Goal: Transaction & Acquisition: Purchase product/service

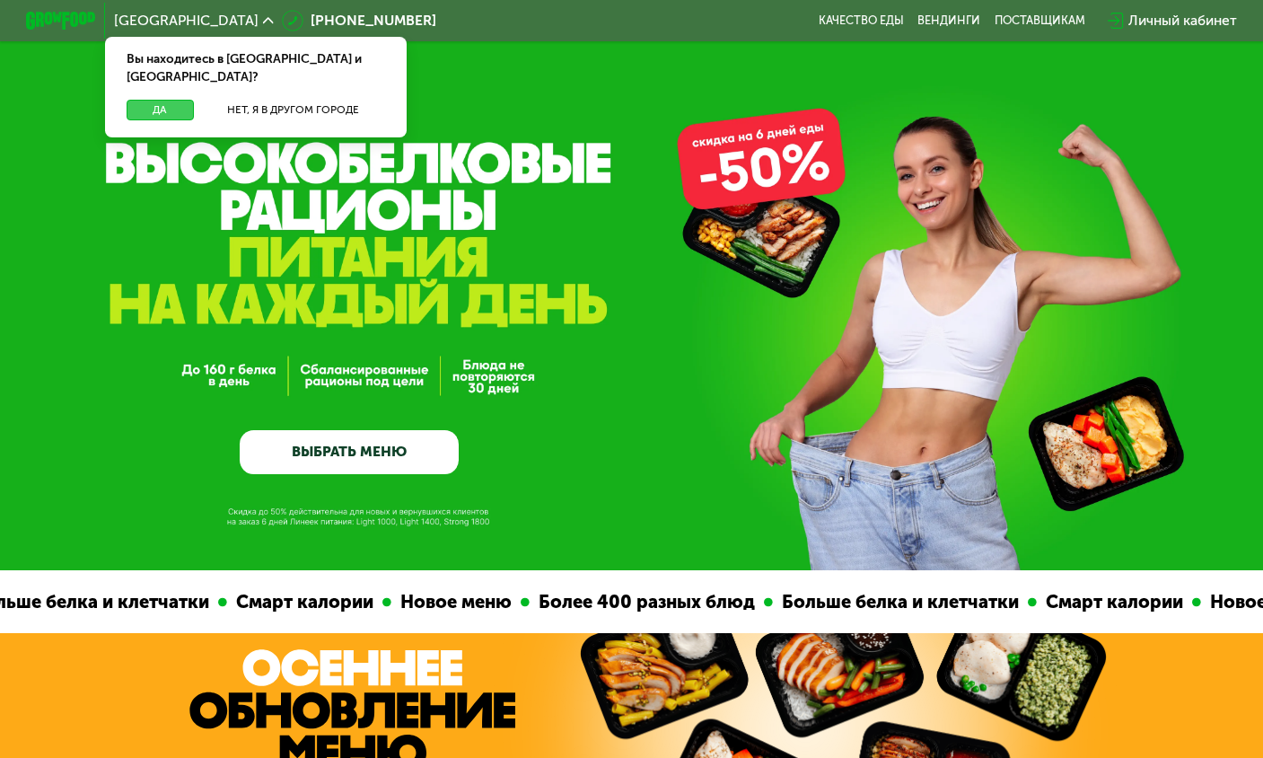
click at [152, 100] on button "Да" at bounding box center [160, 110] width 67 height 21
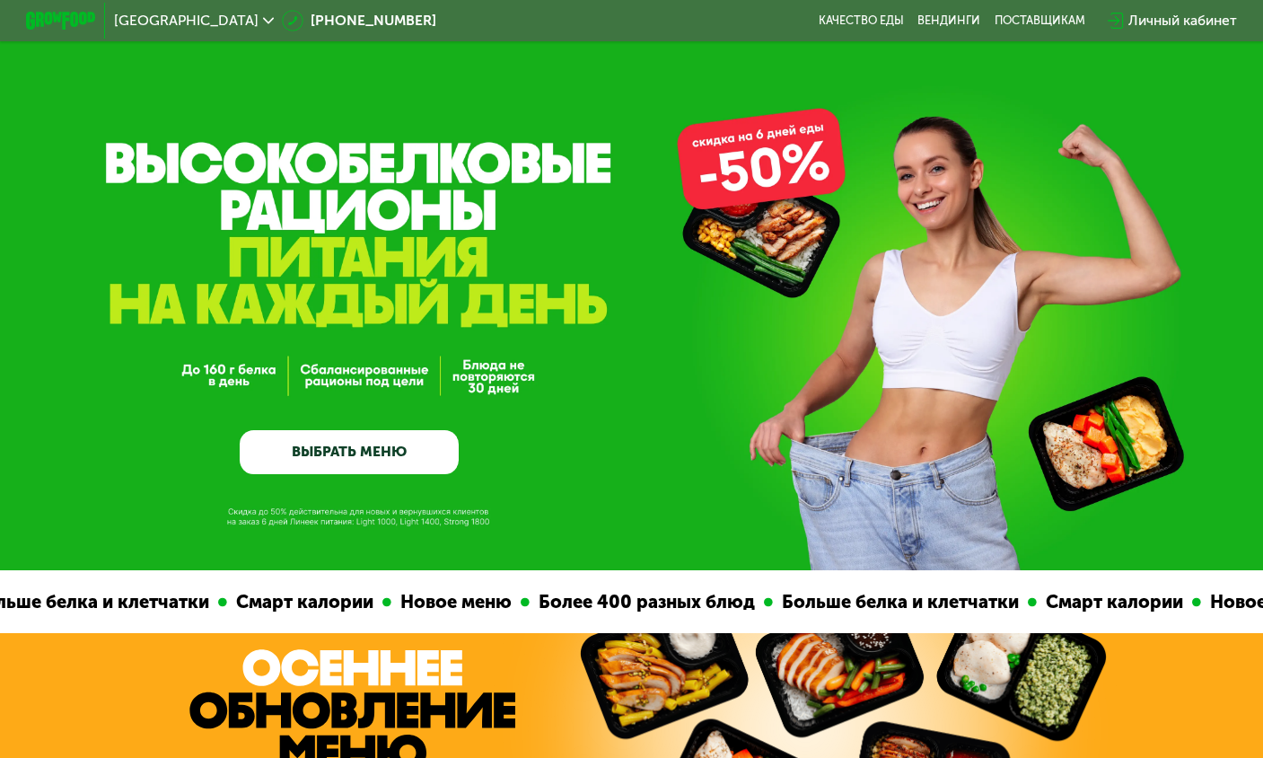
click at [347, 458] on link "ВЫБРАТЬ МЕНЮ" at bounding box center [349, 452] width 218 height 44
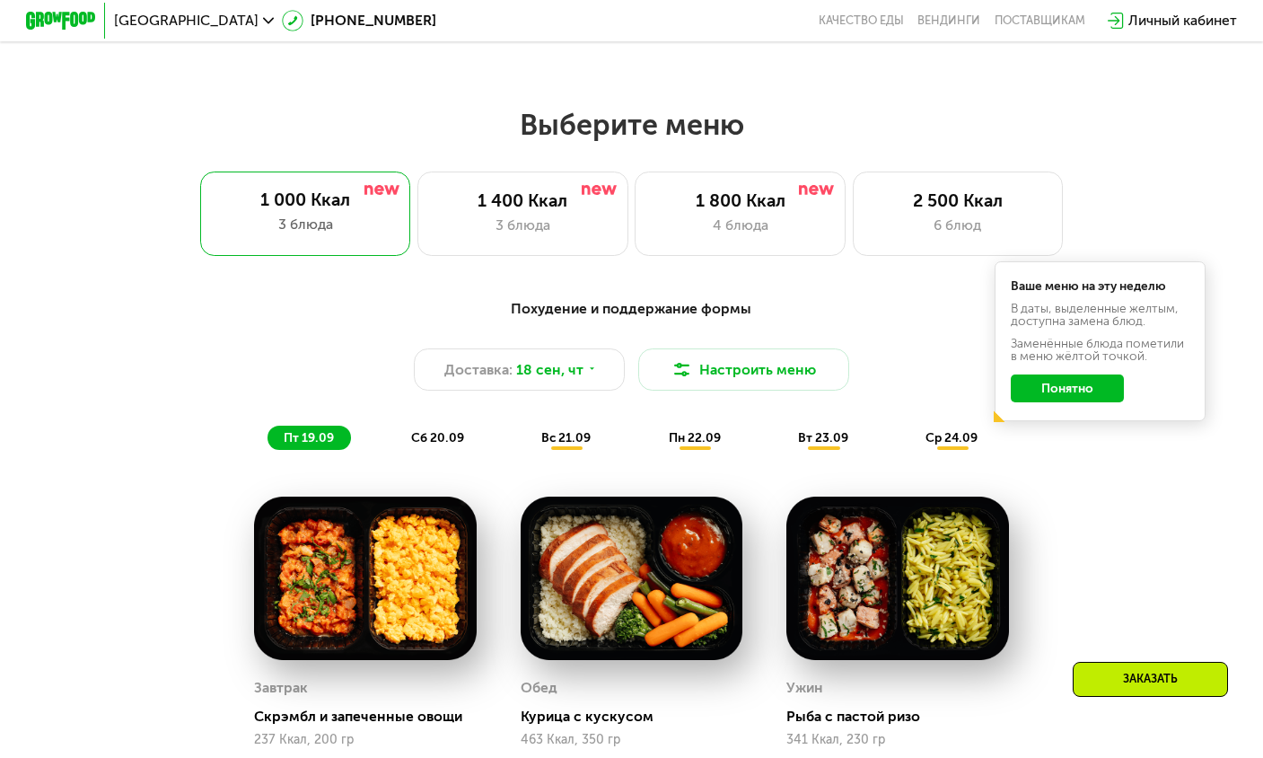
scroll to position [1121, 0]
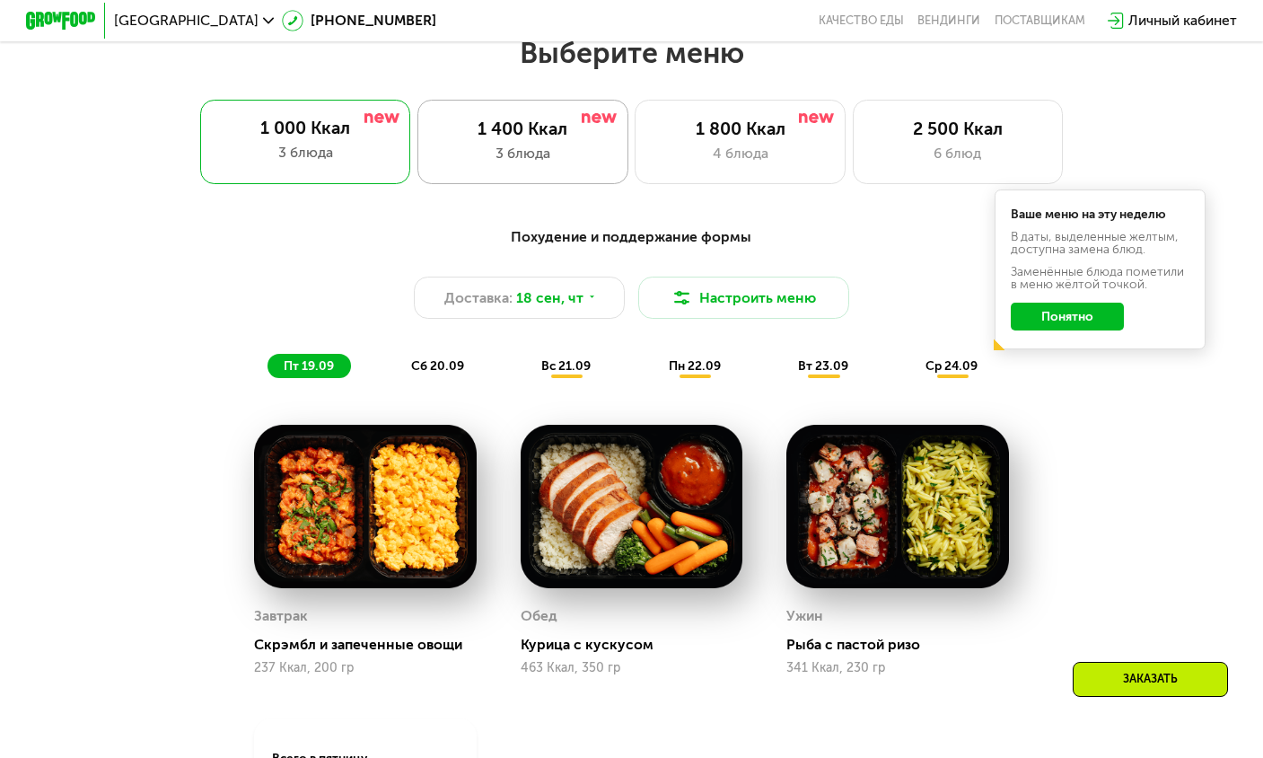
click at [591, 139] on div "1 400 Ккал" at bounding box center [522, 129] width 173 height 21
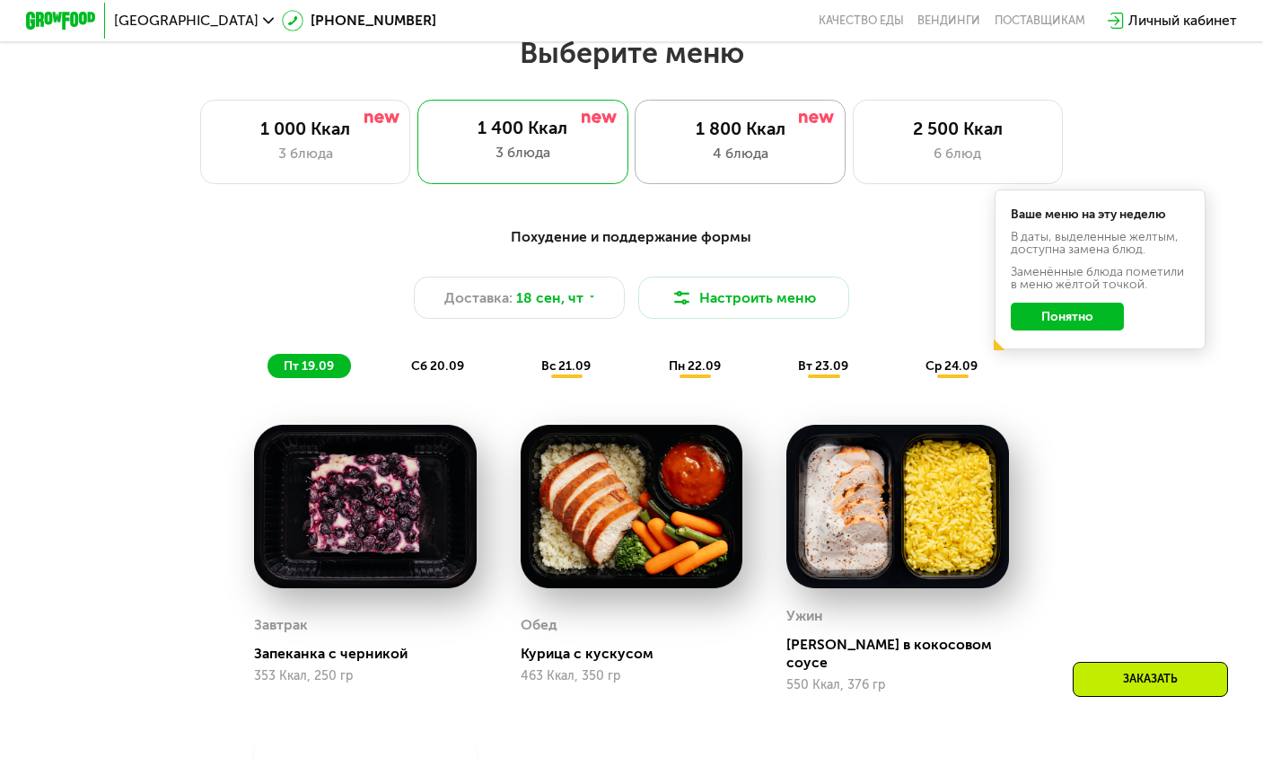
click at [813, 159] on div "4 блюда" at bounding box center [740, 153] width 173 height 21
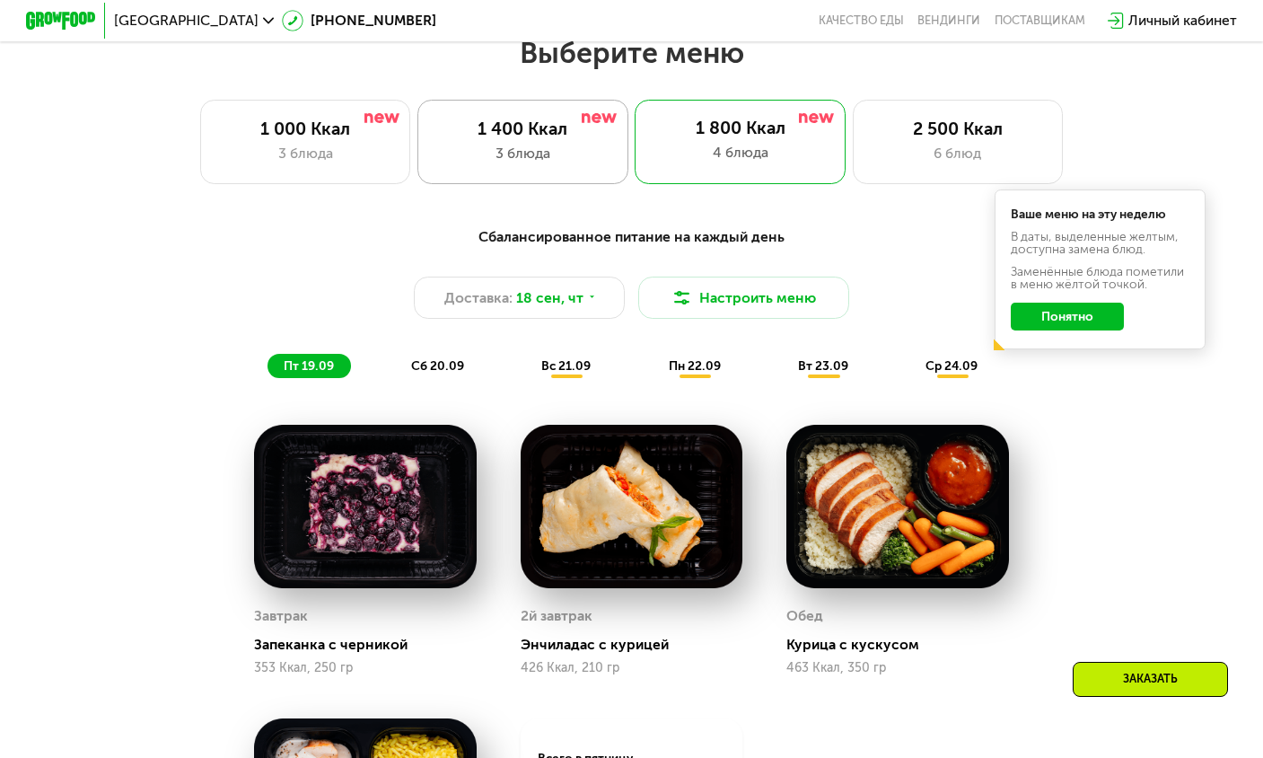
click at [511, 138] on div "1 400 Ккал" at bounding box center [522, 129] width 173 height 21
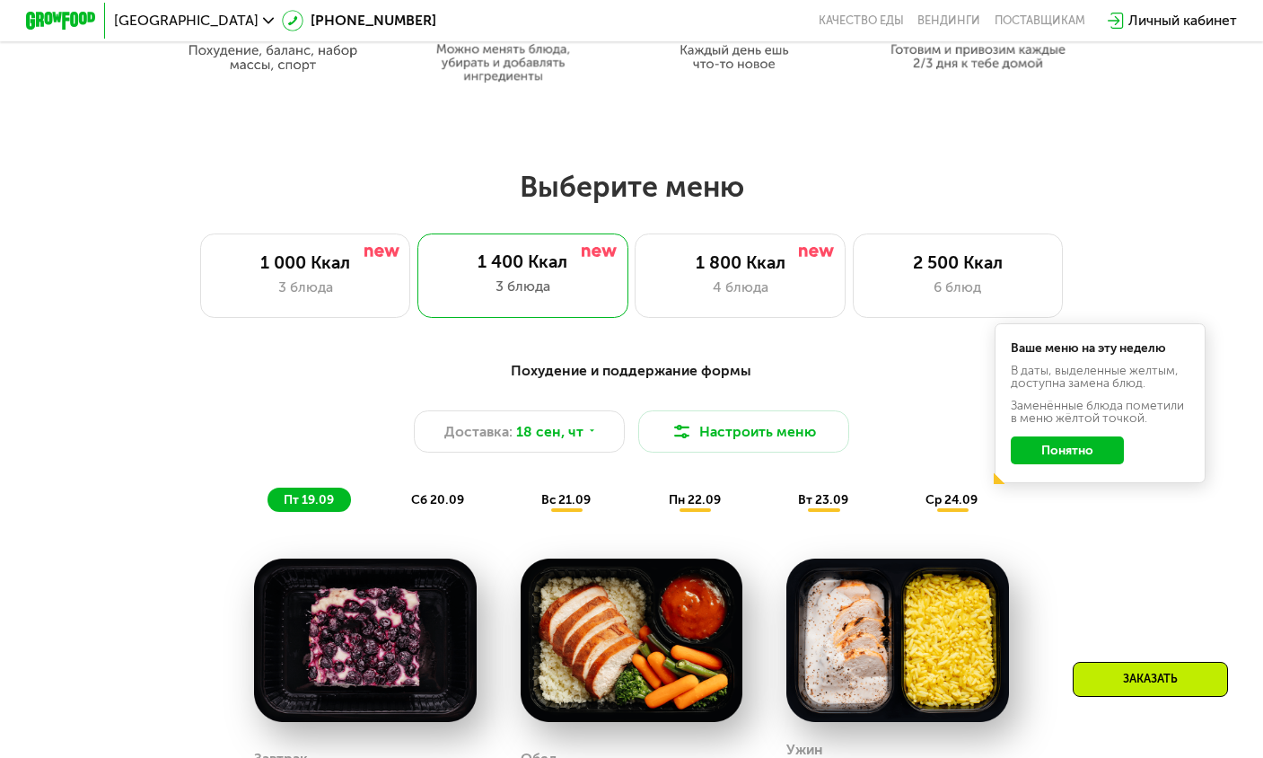
scroll to position [942, 0]
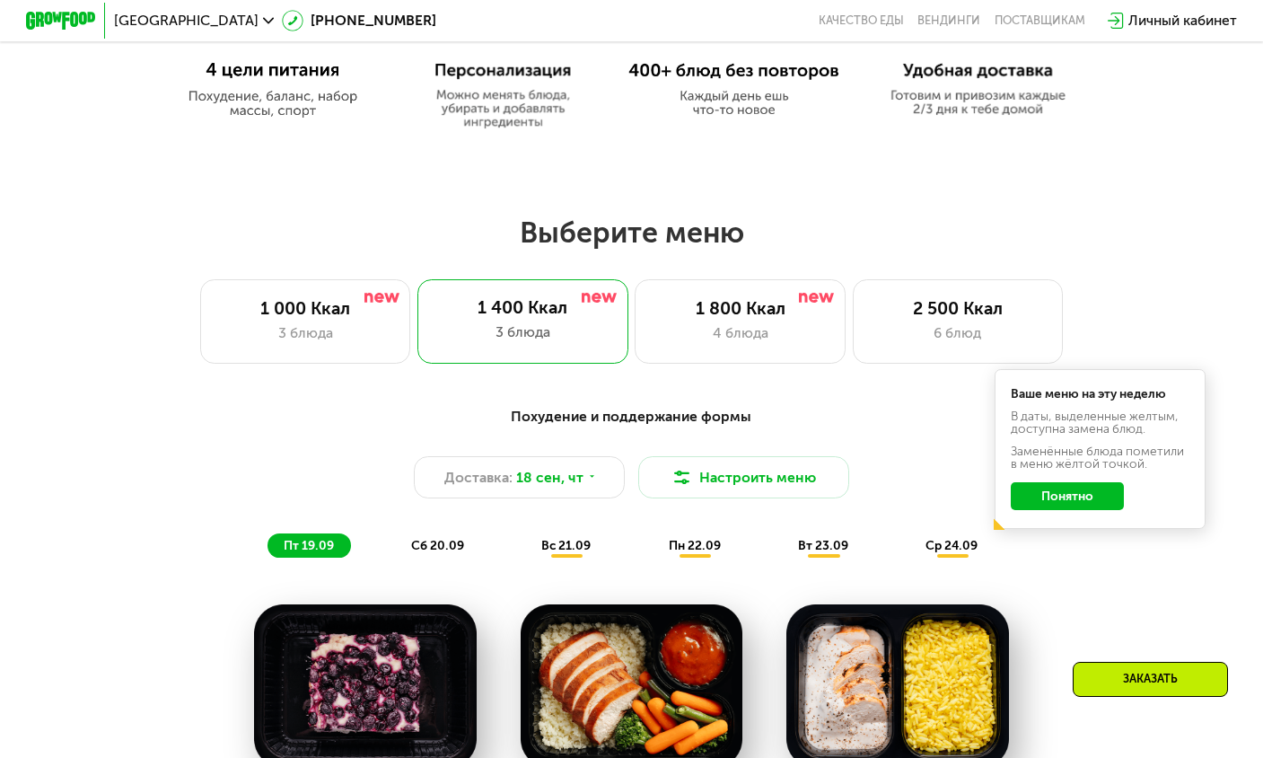
click at [318, 553] on span "пт 19.09" at bounding box center [309, 545] width 50 height 15
click at [579, 485] on span "18 сен, чт" at bounding box center [549, 477] width 67 height 21
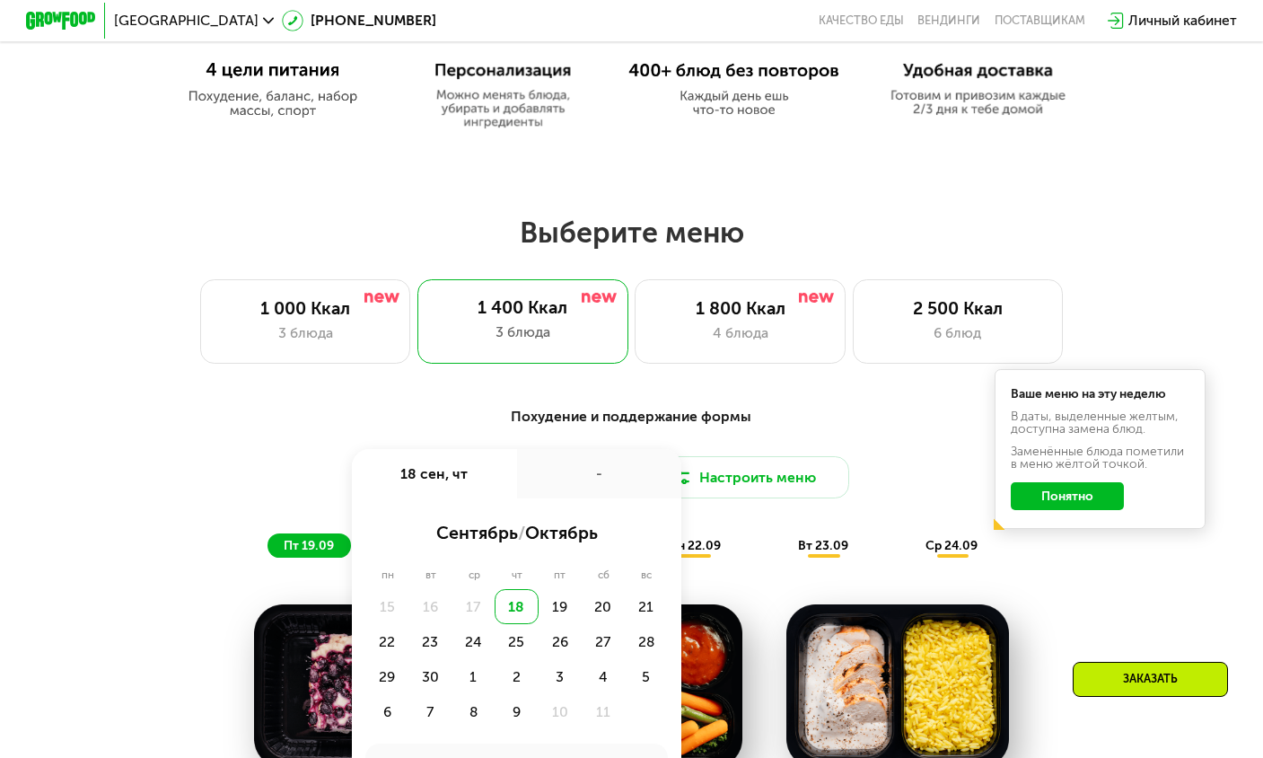
click at [523, 624] on div "18" at bounding box center [516, 606] width 43 height 35
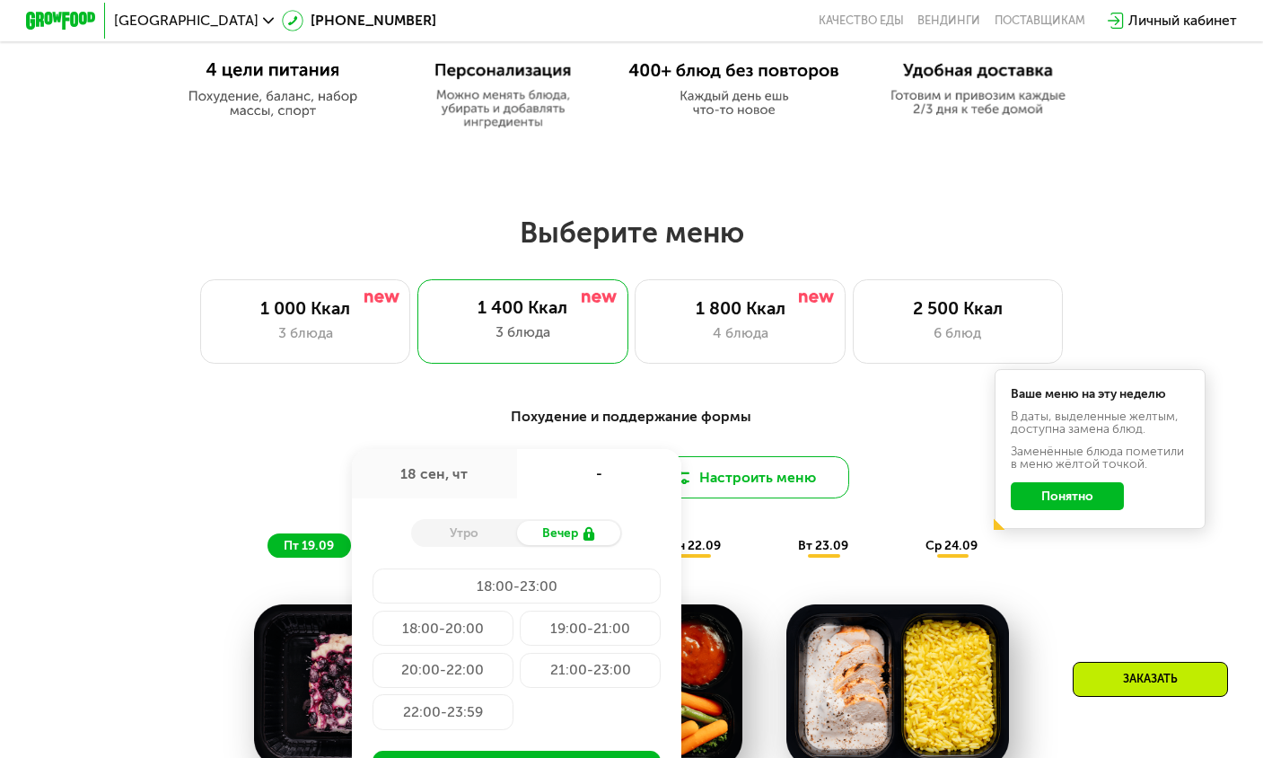
click at [692, 487] on img at bounding box center [682, 477] width 21 height 21
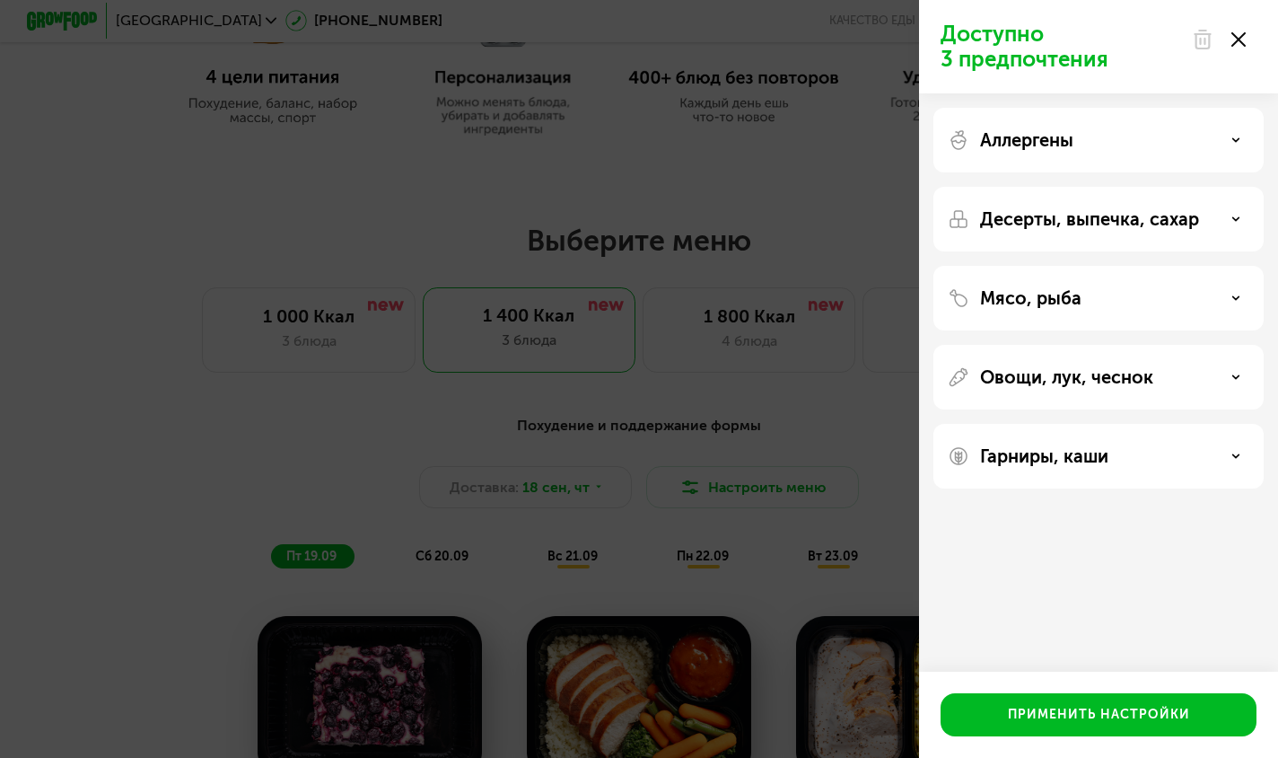
click at [566, 512] on div "Доступно 3 предпочтения Аллергены Десерты, выпечка, сахар Мясо, рыба Овощи, лук…" at bounding box center [639, 379] width 1278 height 758
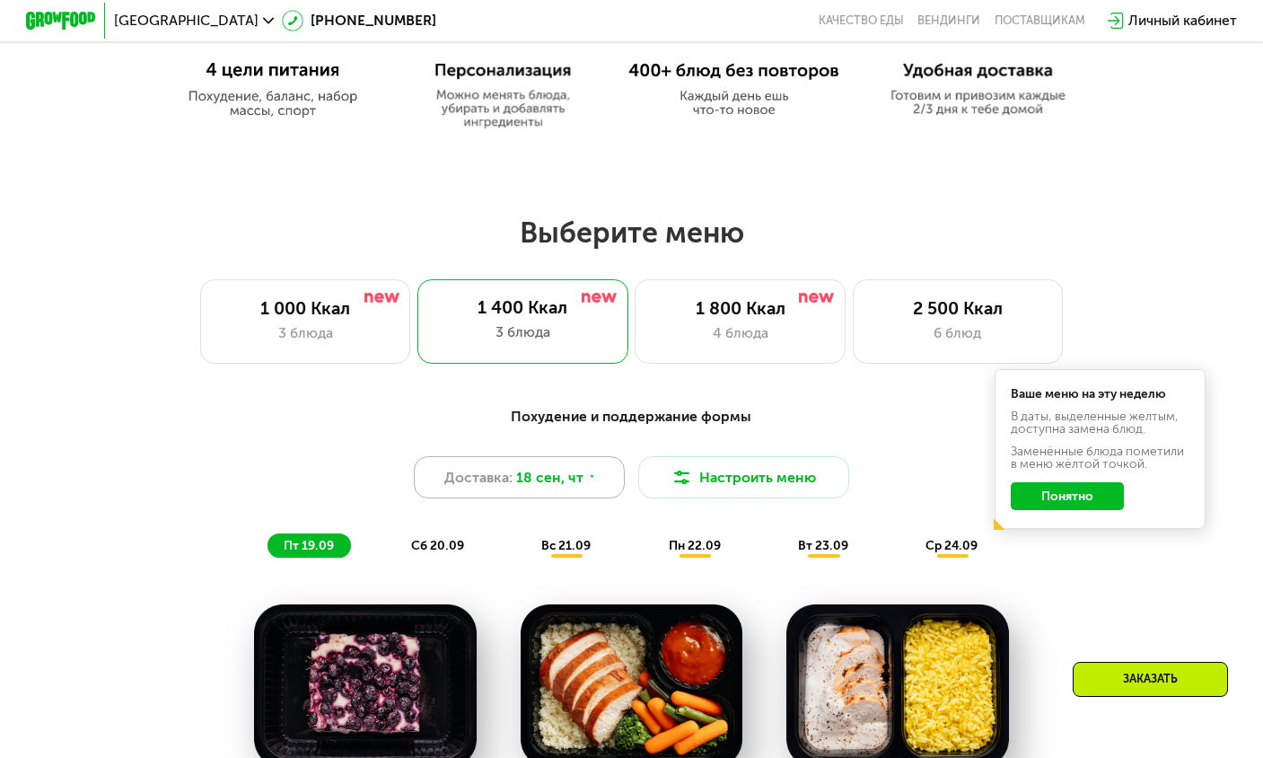
click at [545, 485] on span "18 сен, чт" at bounding box center [549, 477] width 67 height 21
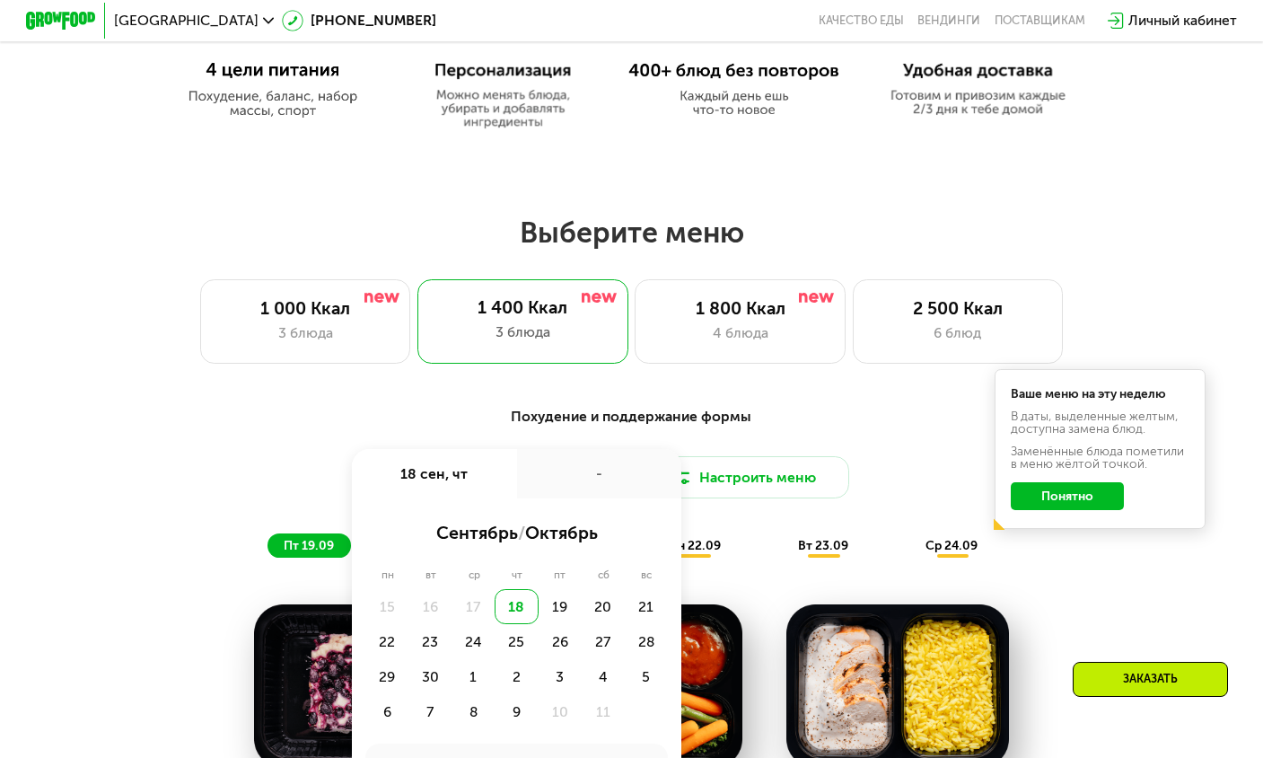
click at [521, 624] on div "18" at bounding box center [516, 606] width 43 height 35
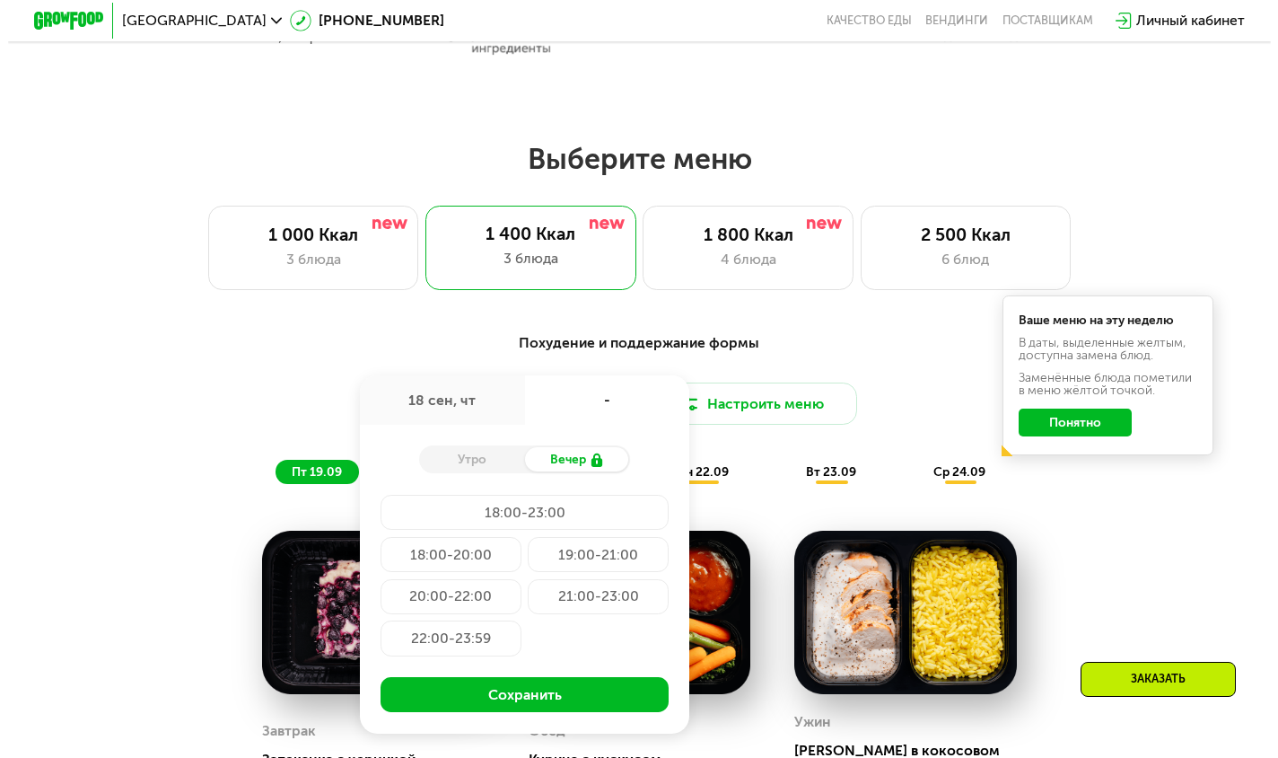
scroll to position [1121, 0]
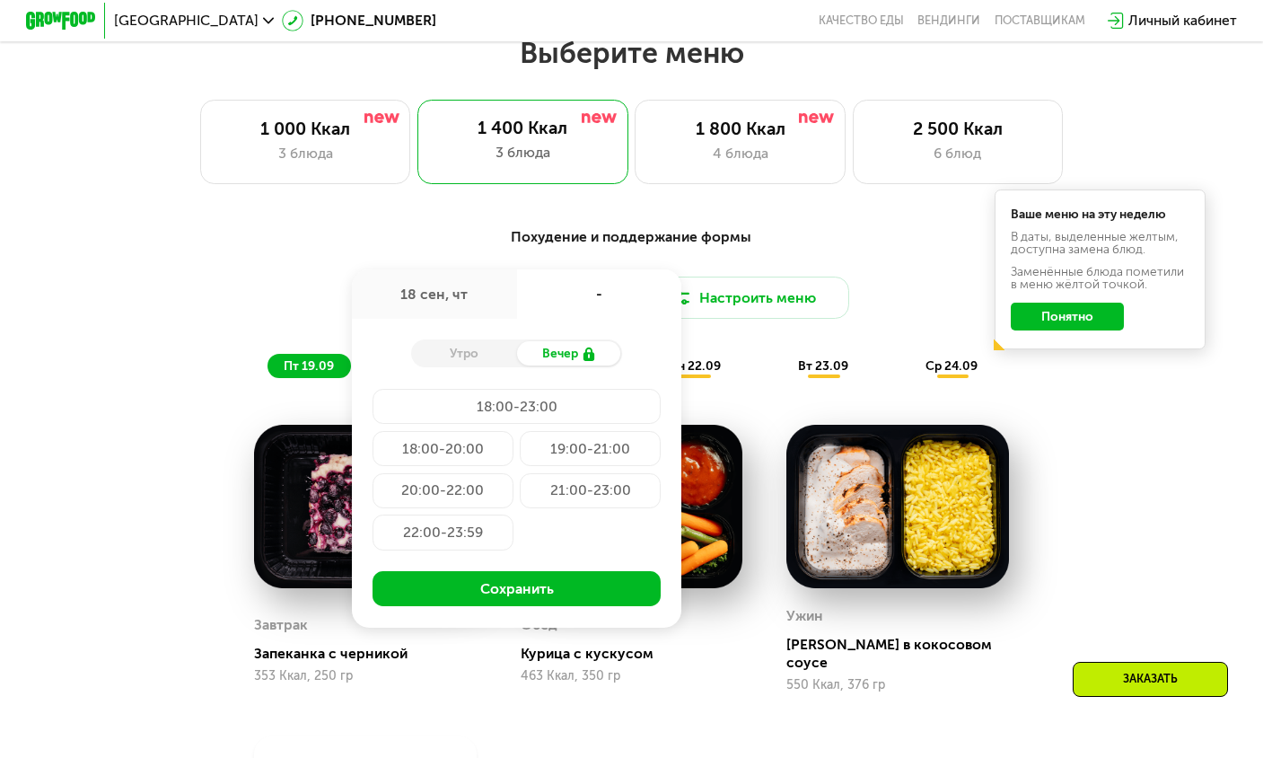
click at [491, 365] on div "Утро" at bounding box center [463, 353] width 105 height 24
click at [559, 360] on div "Вечер" at bounding box center [569, 353] width 105 height 24
click at [452, 457] on div "18:00-20:00" at bounding box center [443, 448] width 140 height 35
click at [444, 498] on div "20:00-22:00" at bounding box center [443, 490] width 140 height 35
click at [443, 461] on div "18:00-20:00" at bounding box center [443, 448] width 140 height 35
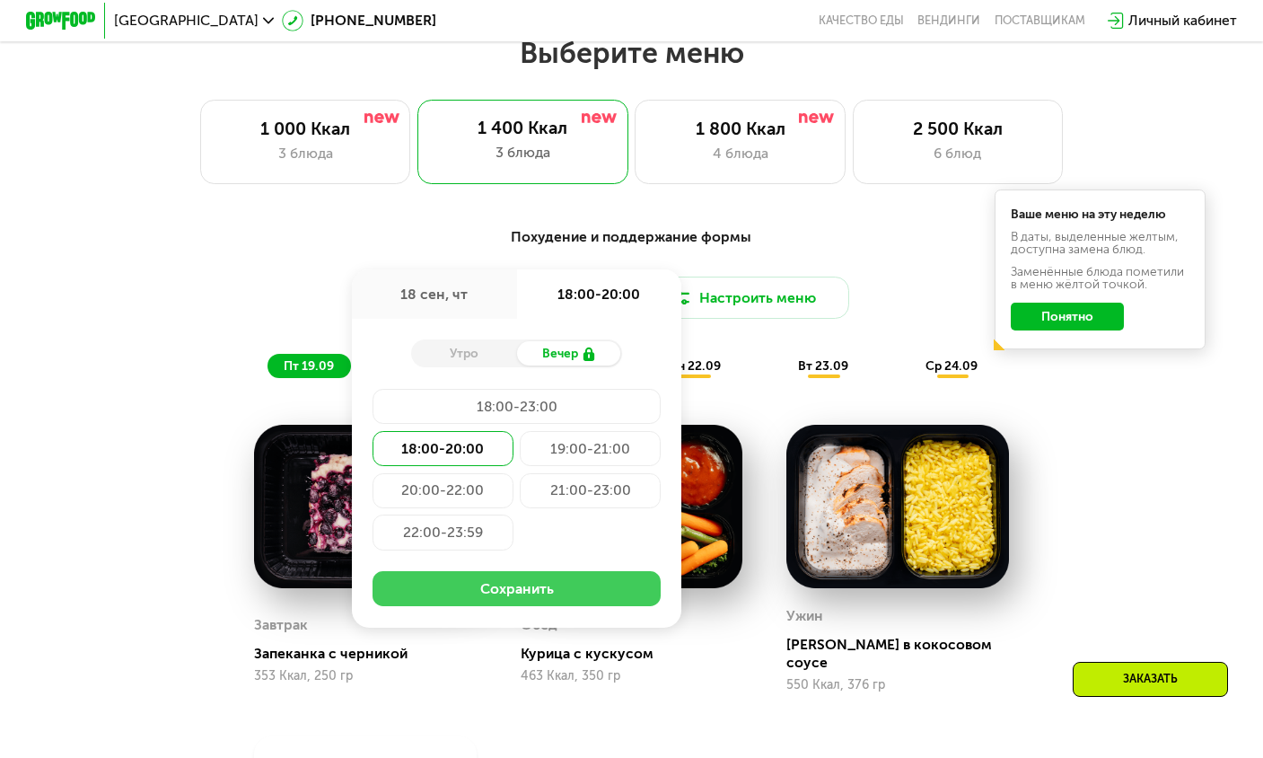
click at [479, 594] on button "Сохранить" at bounding box center [517, 588] width 288 height 35
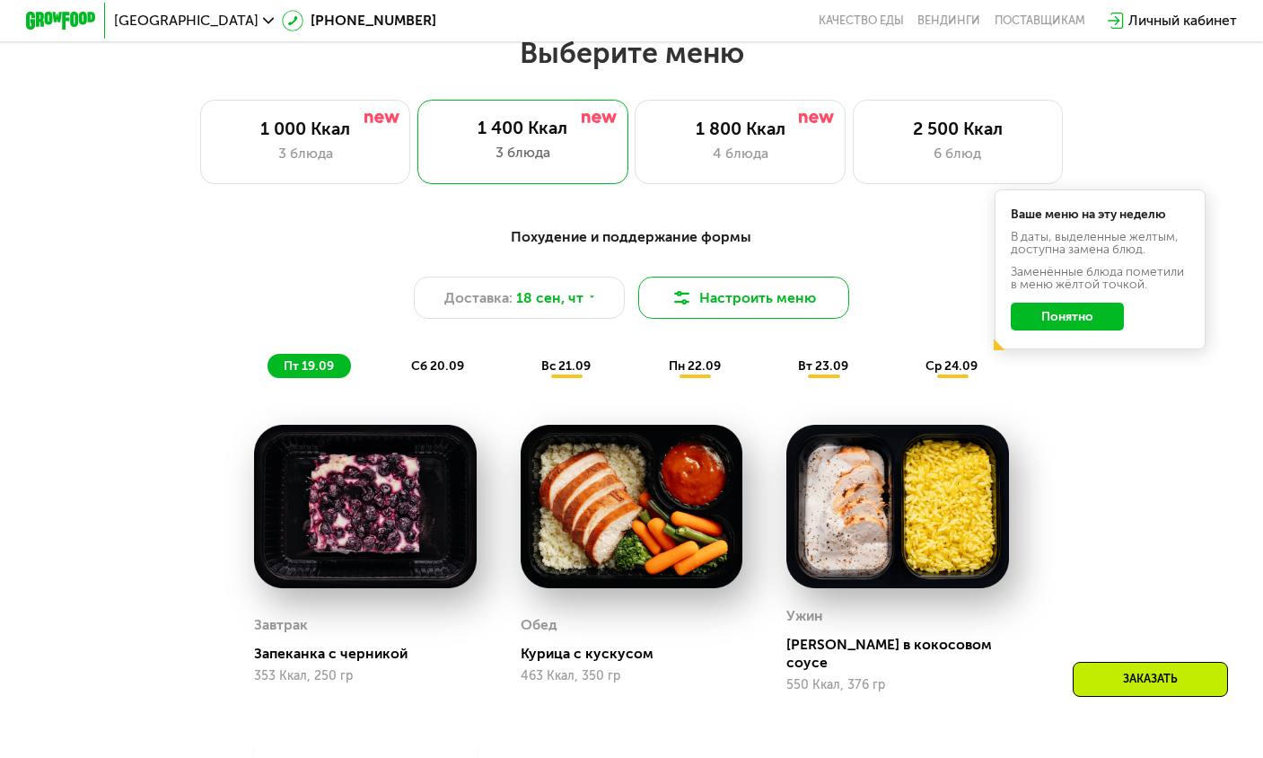
click at [708, 305] on button "Настроить меню" at bounding box center [743, 298] width 211 height 42
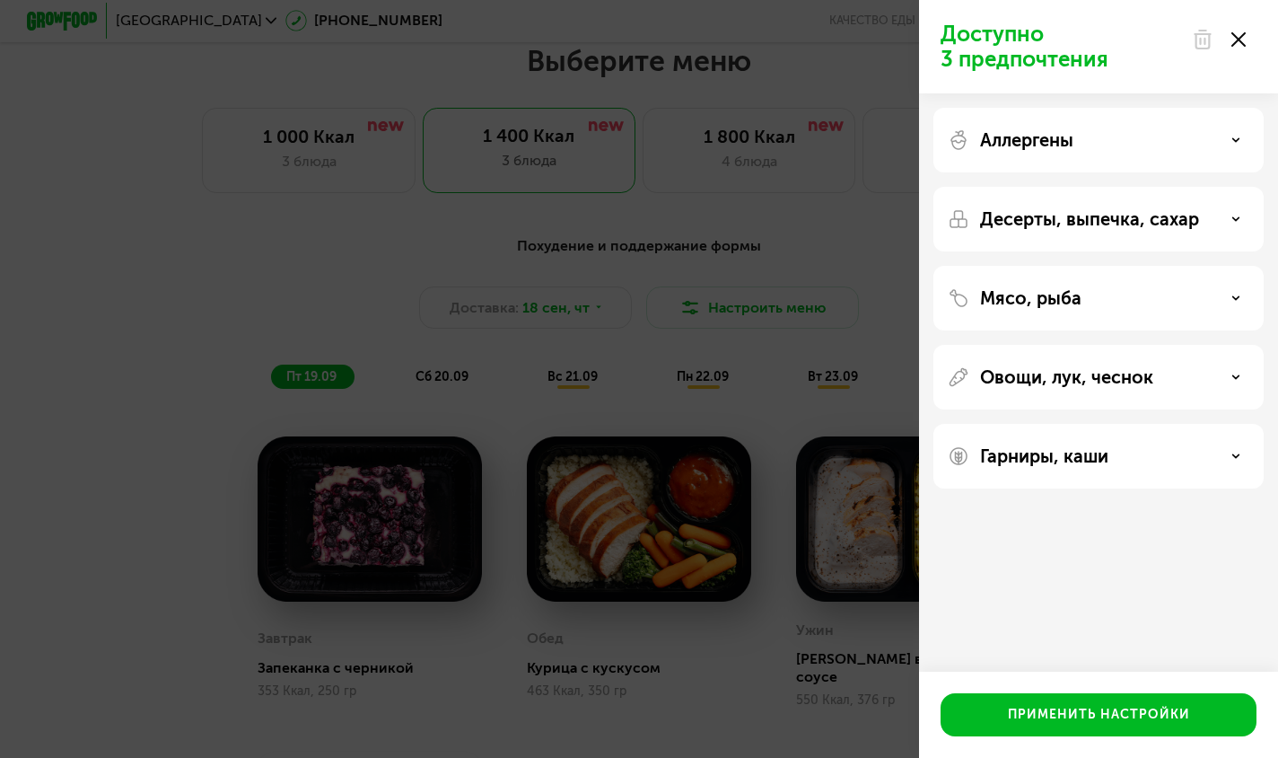
click at [1096, 145] on div "Аллергены" at bounding box center [1099, 140] width 302 height 22
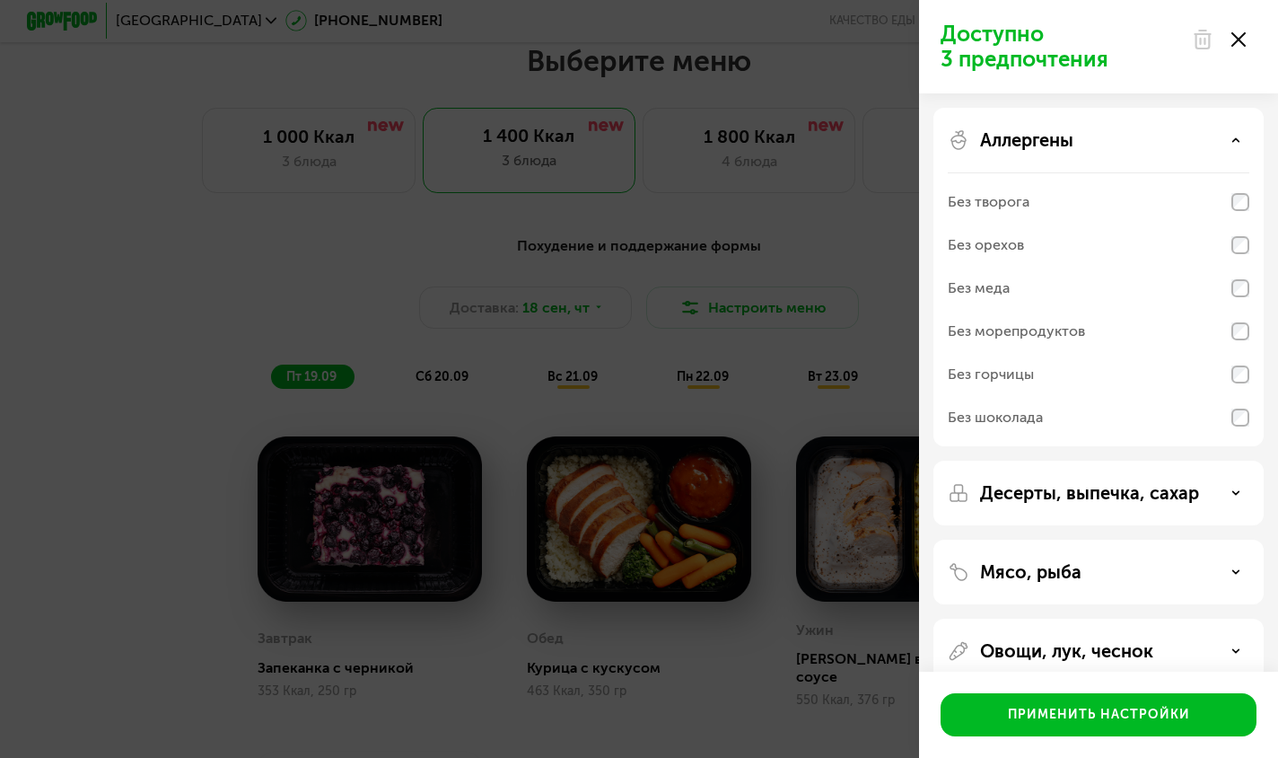
click at [1245, 40] on icon at bounding box center [1239, 39] width 14 height 14
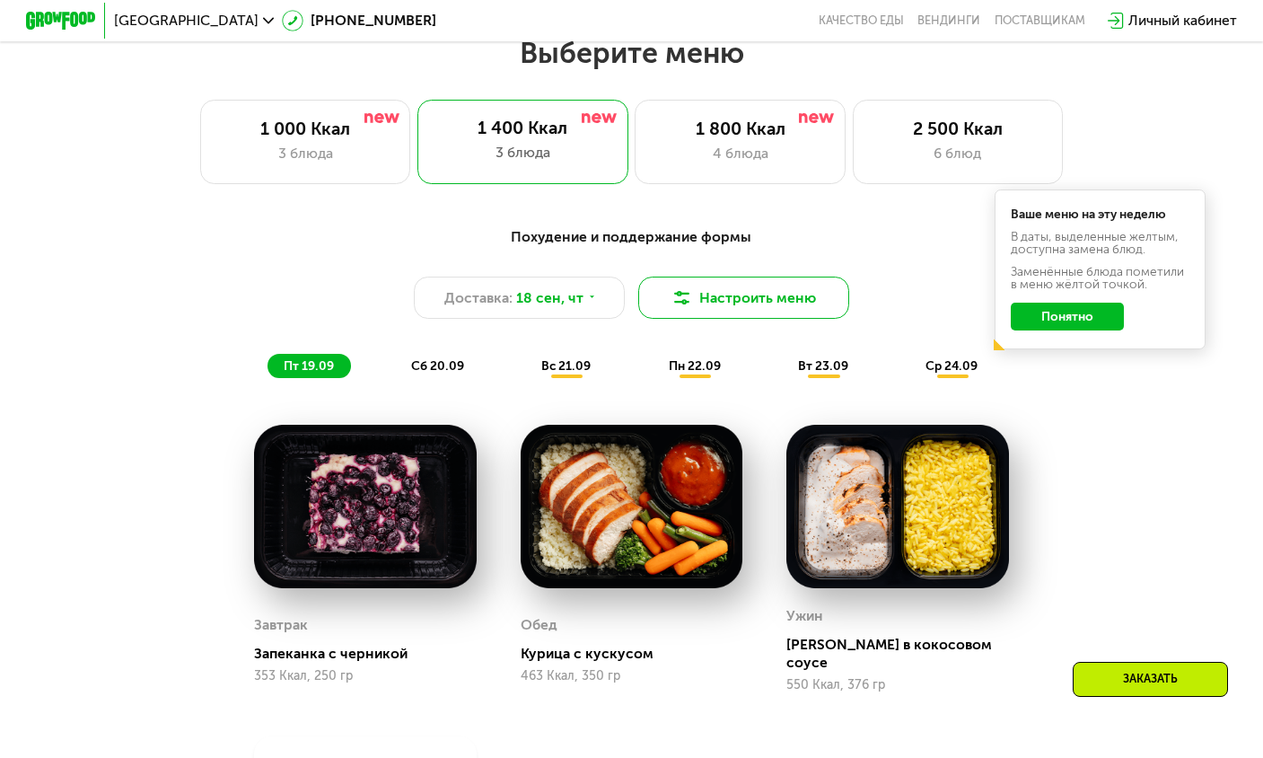
click at [771, 308] on button "Настроить меню" at bounding box center [743, 298] width 211 height 42
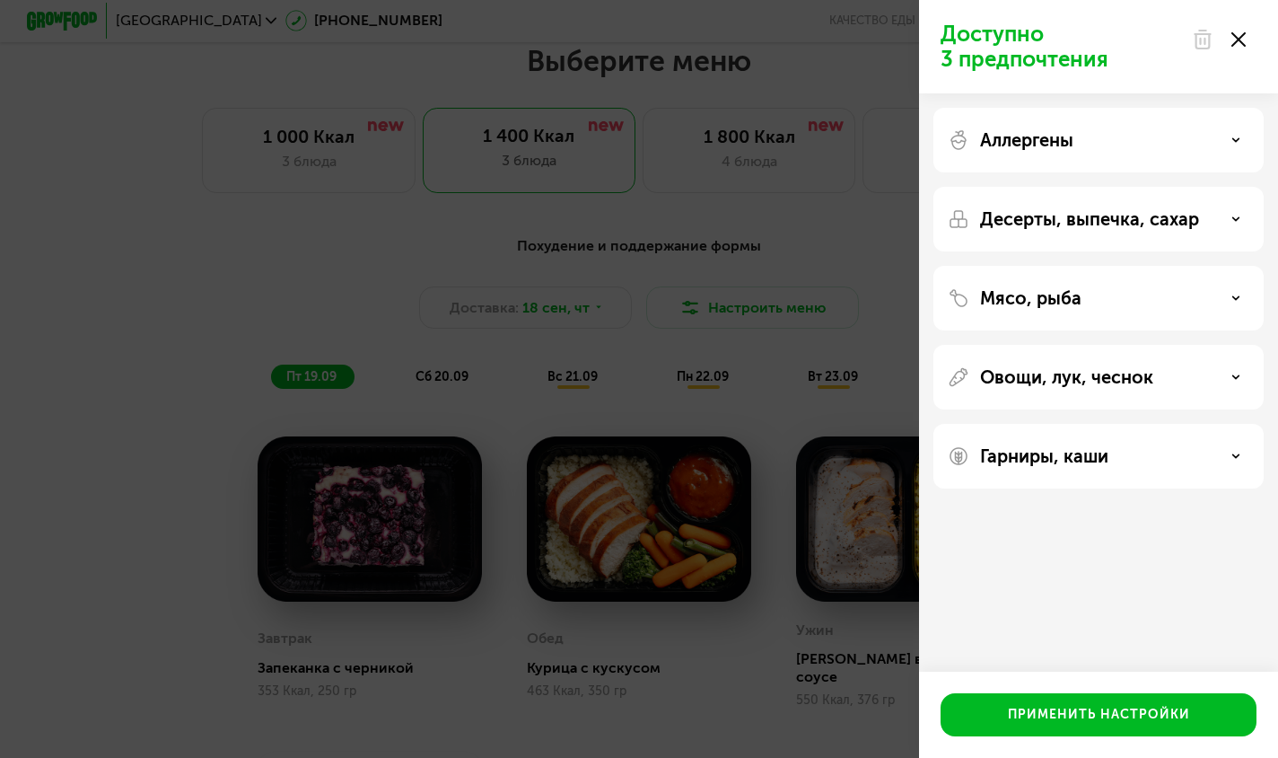
click at [1132, 224] on p "Десерты, выпечка, сахар" at bounding box center [1089, 219] width 219 height 22
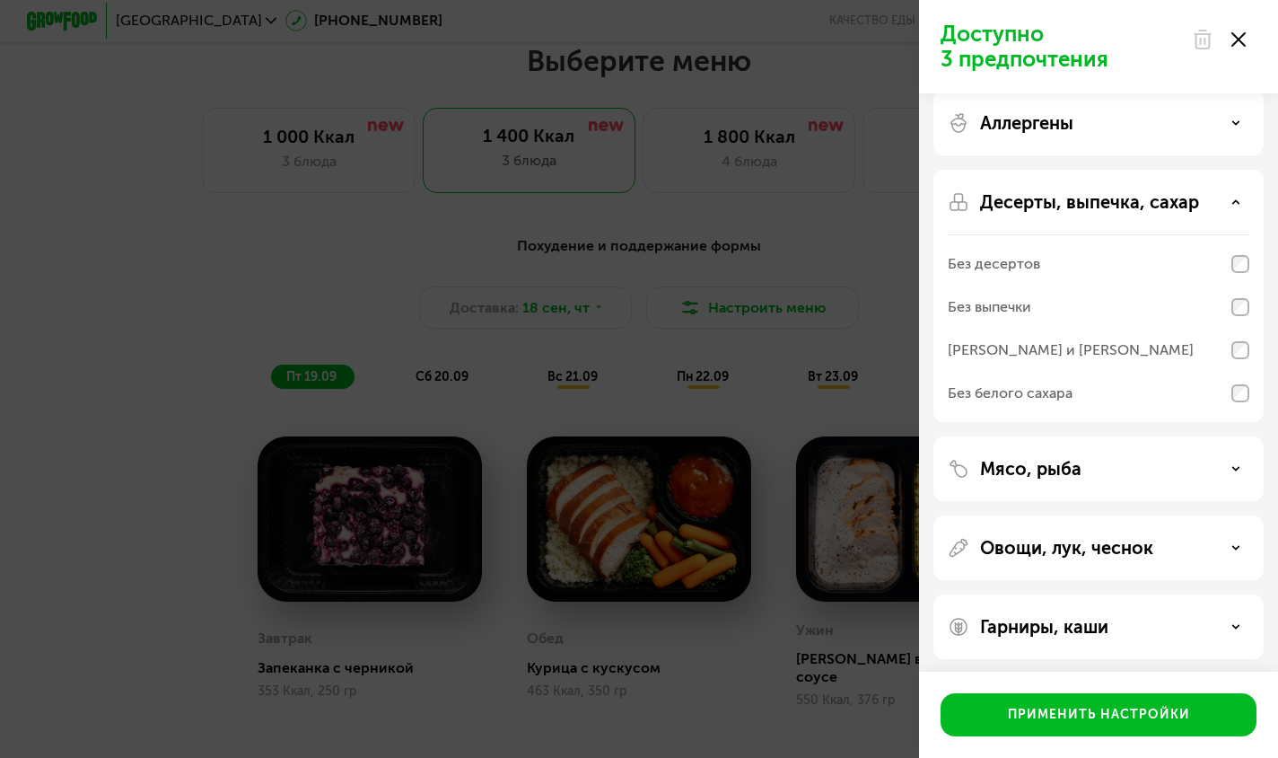
scroll to position [22, 0]
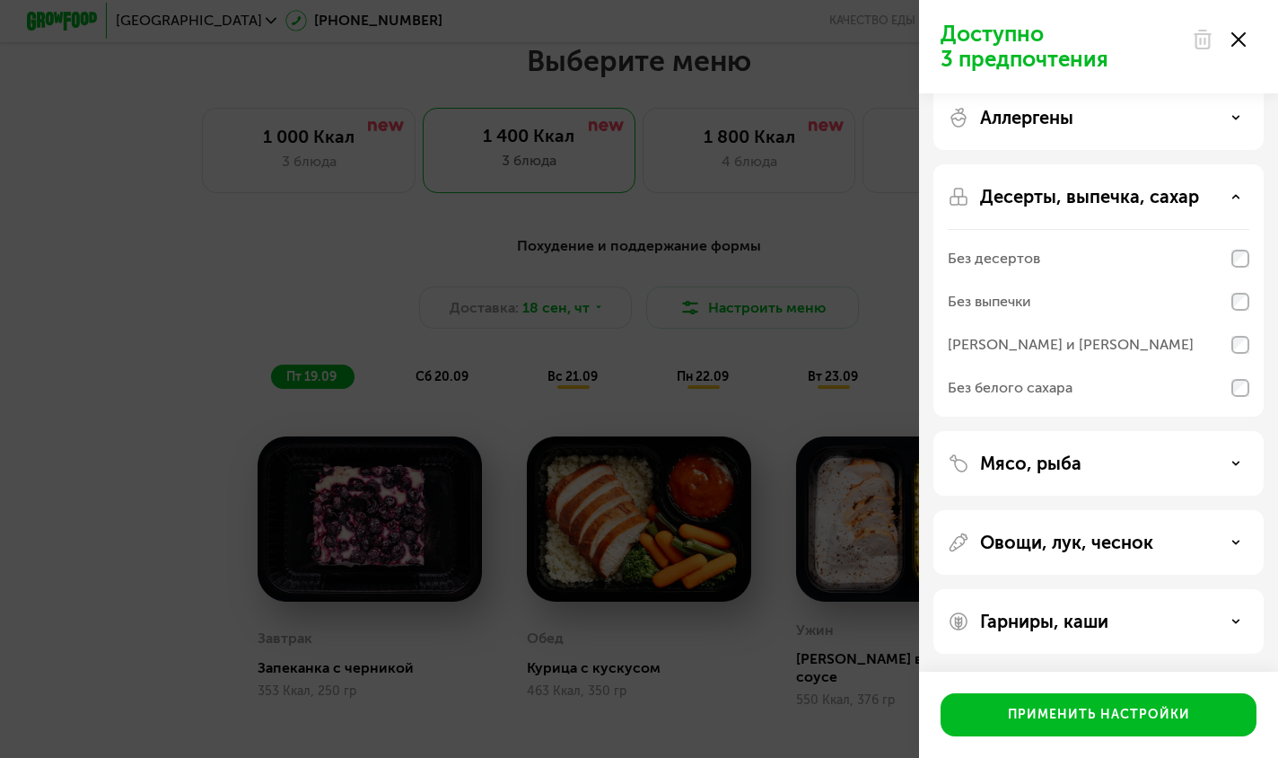
click at [1096, 458] on div "Мясо, рыба" at bounding box center [1099, 463] width 302 height 22
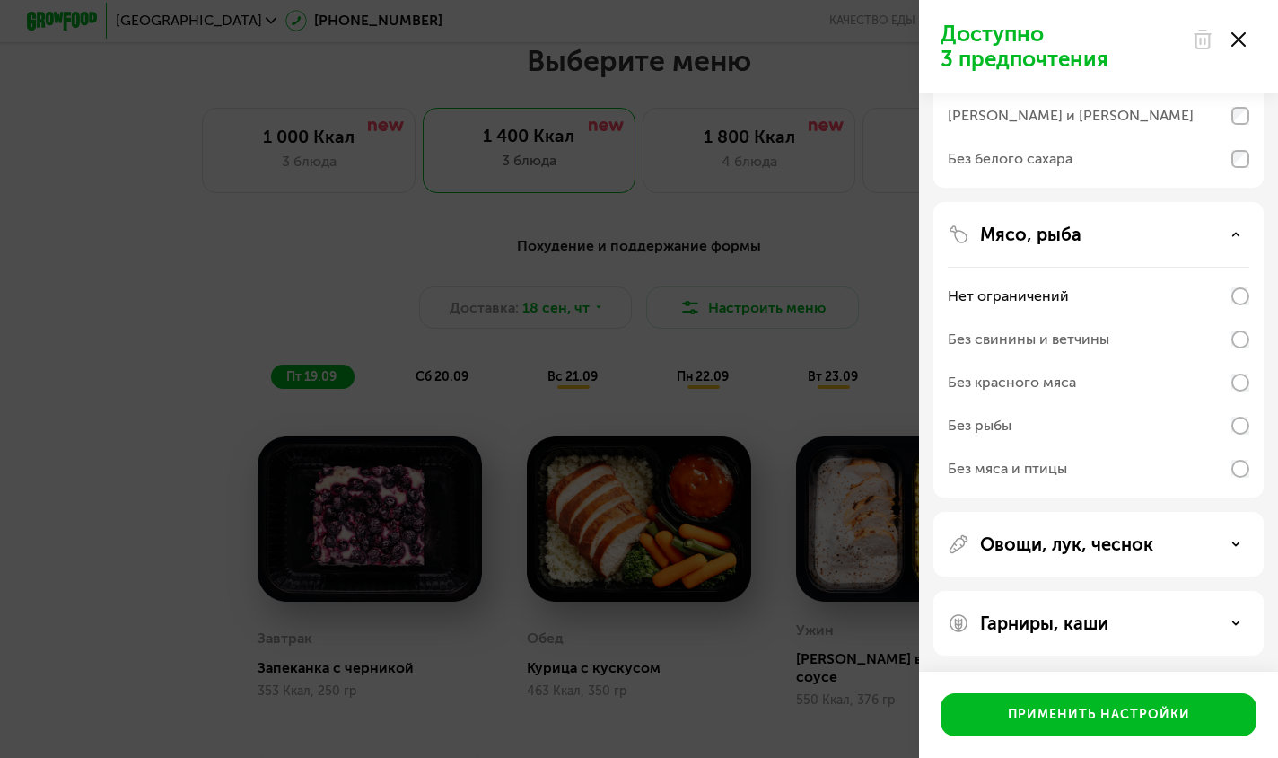
scroll to position [253, 0]
click at [1130, 549] on p "Овощи, лук, чеснок" at bounding box center [1066, 542] width 173 height 22
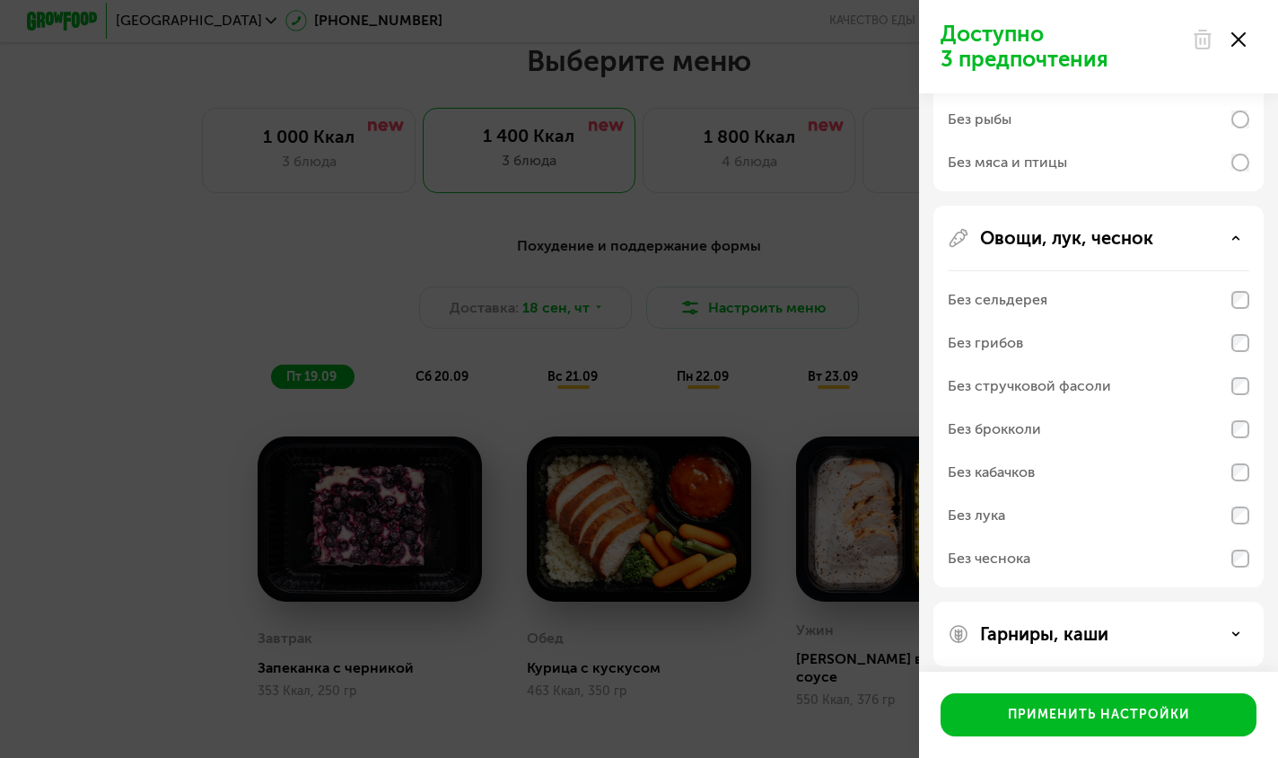
scroll to position [570, 0]
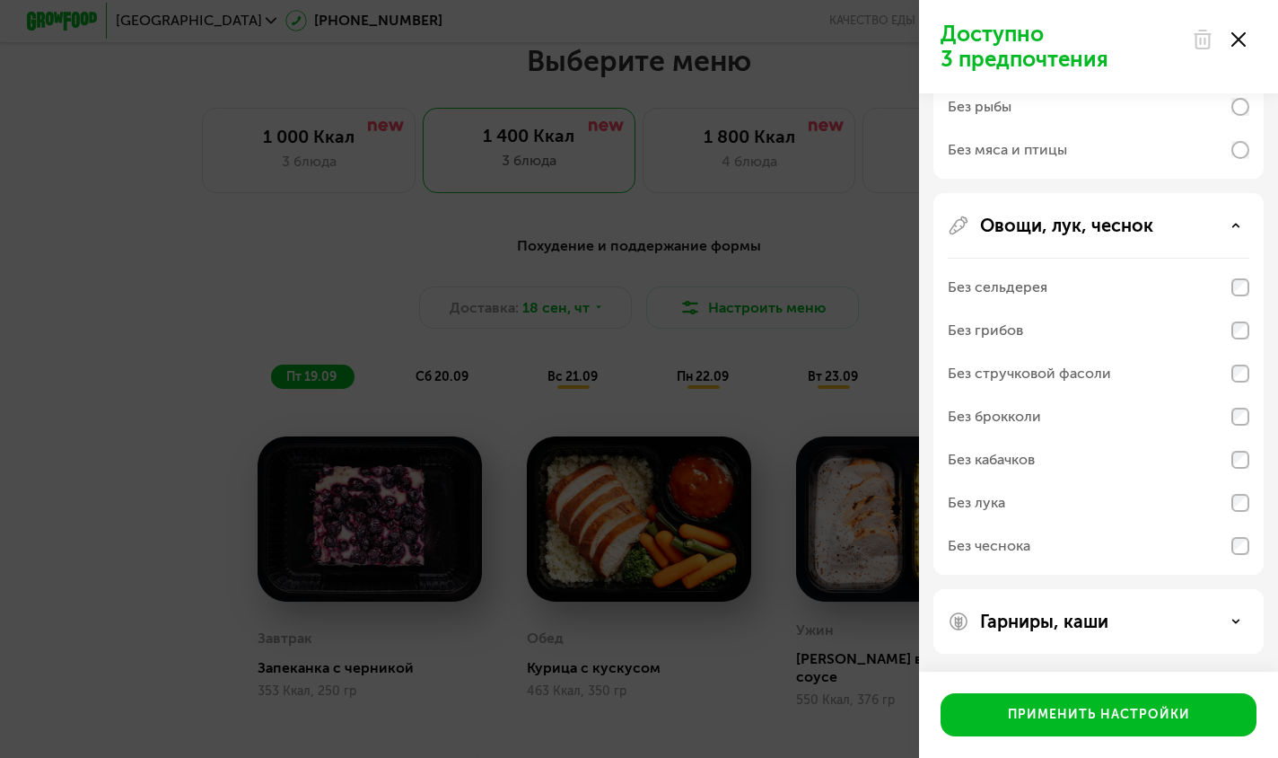
click at [997, 553] on div "Без чеснока" at bounding box center [989, 546] width 83 height 22
click at [1042, 498] on div "Без лука" at bounding box center [1099, 502] width 302 height 43
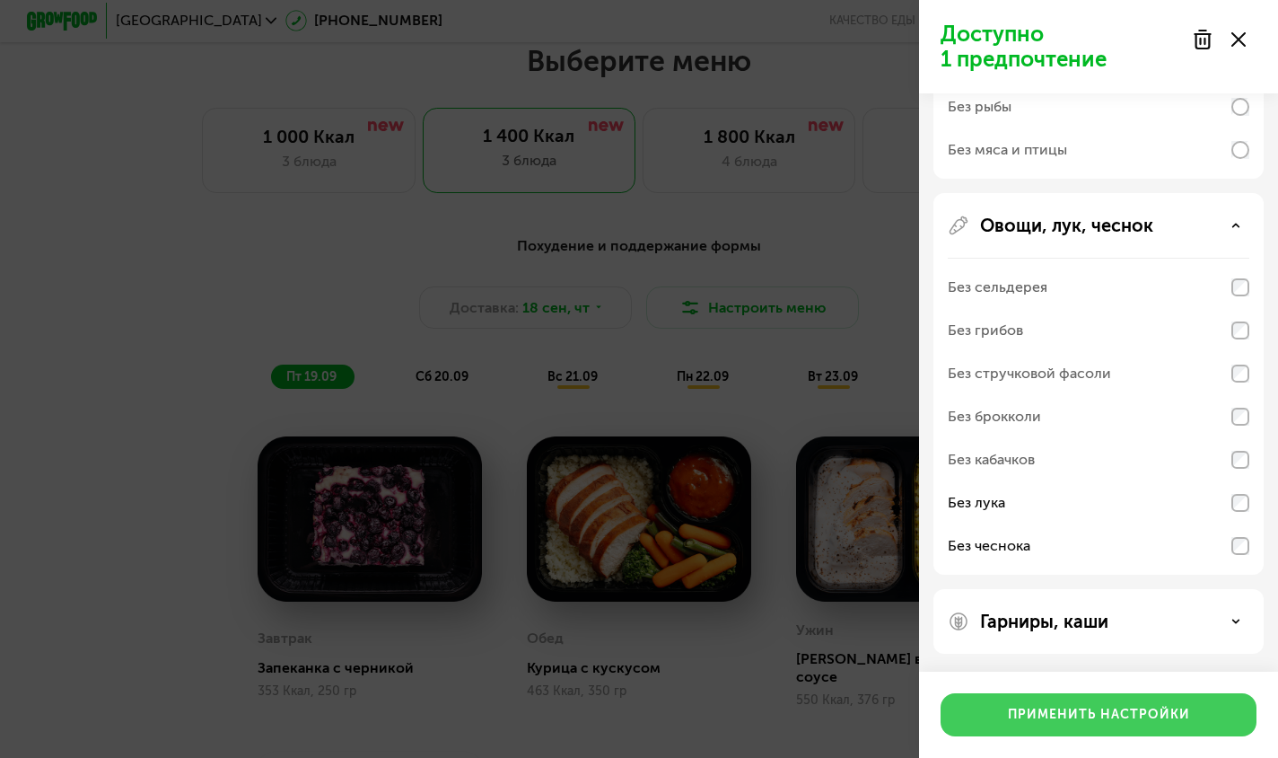
click at [1031, 719] on div "Применить настройки" at bounding box center [1099, 715] width 182 height 18
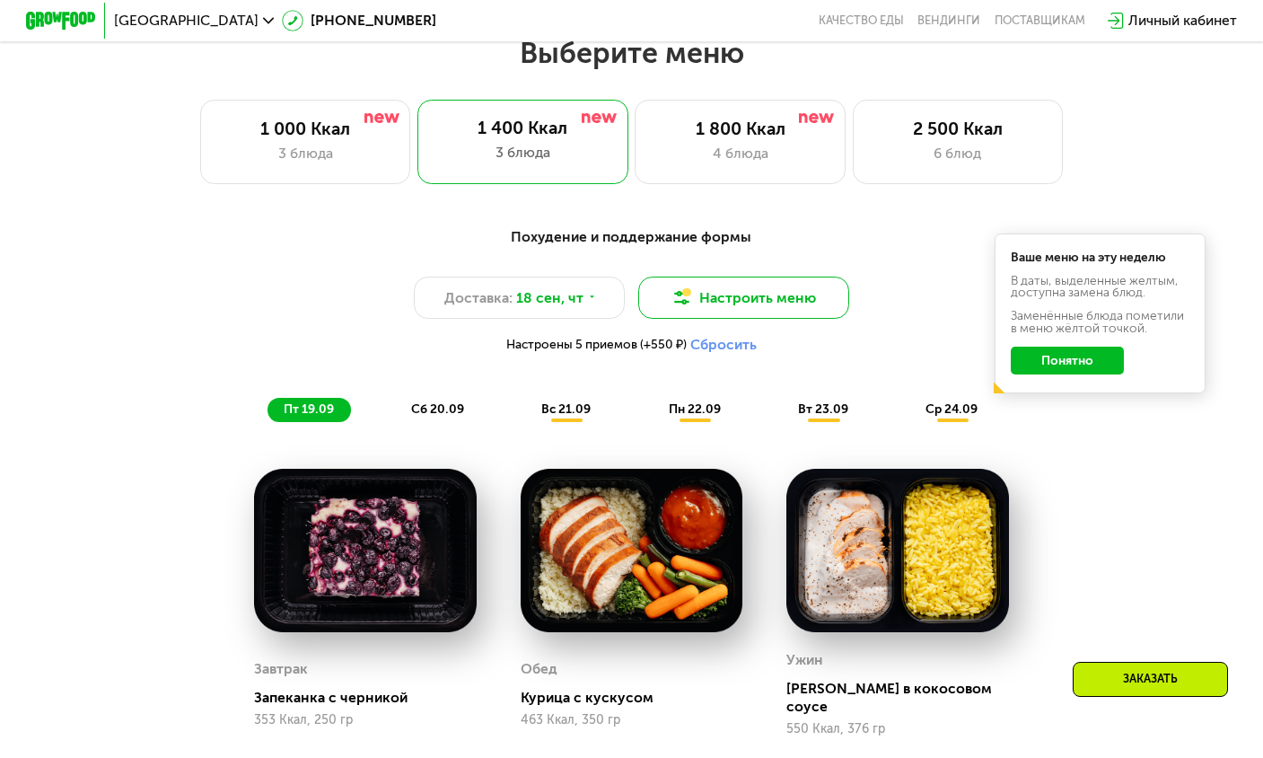
click at [751, 303] on button "Настроить меню" at bounding box center [743, 298] width 211 height 42
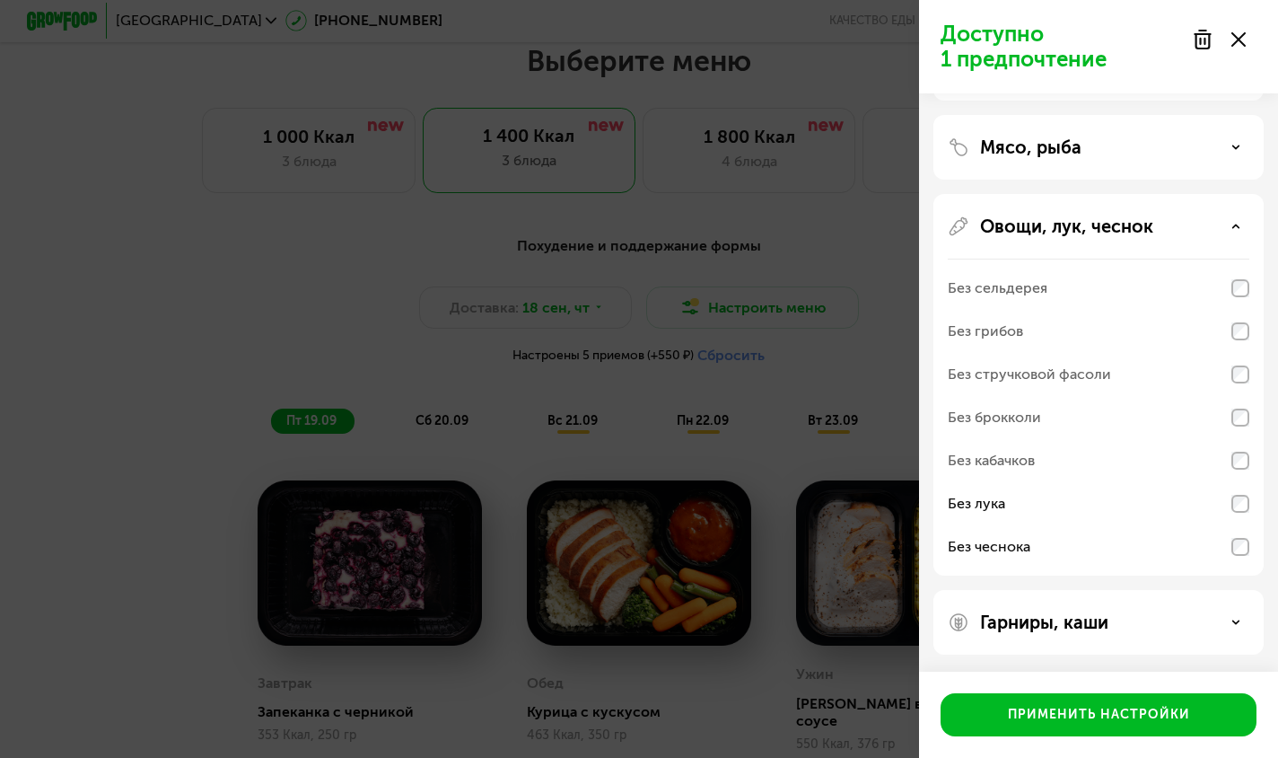
scroll to position [152, 0]
click at [1071, 617] on p "Гарниры, каши" at bounding box center [1044, 621] width 128 height 22
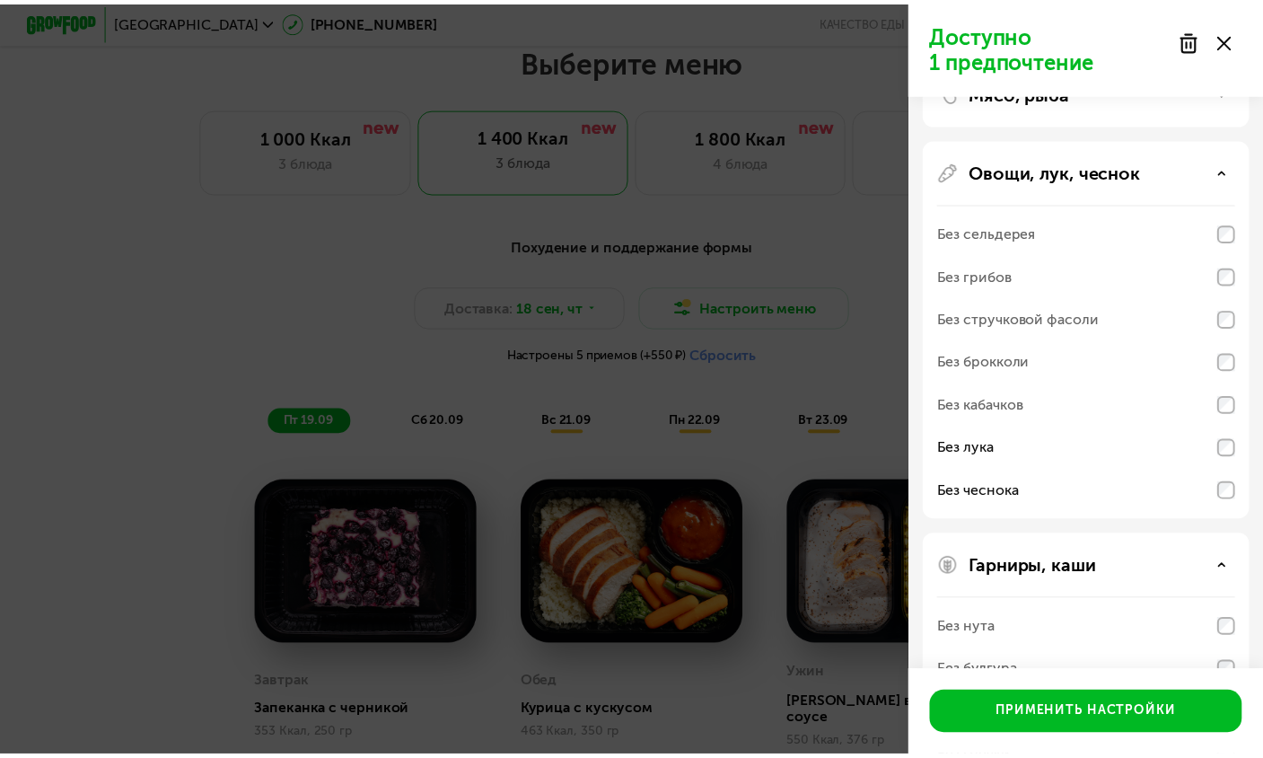
scroll to position [0, 0]
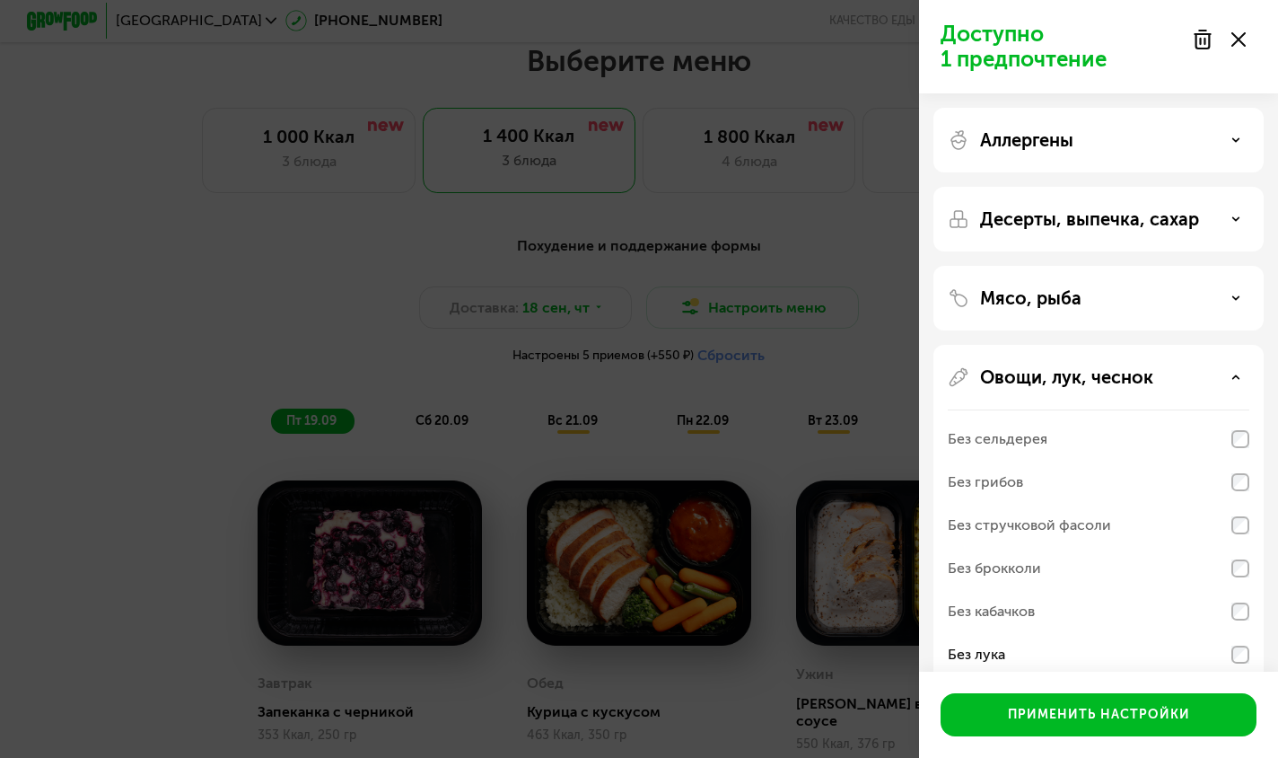
click at [1246, 36] on div at bounding box center [1218, 40] width 75 height 36
click at [1244, 37] on icon at bounding box center [1239, 39] width 14 height 14
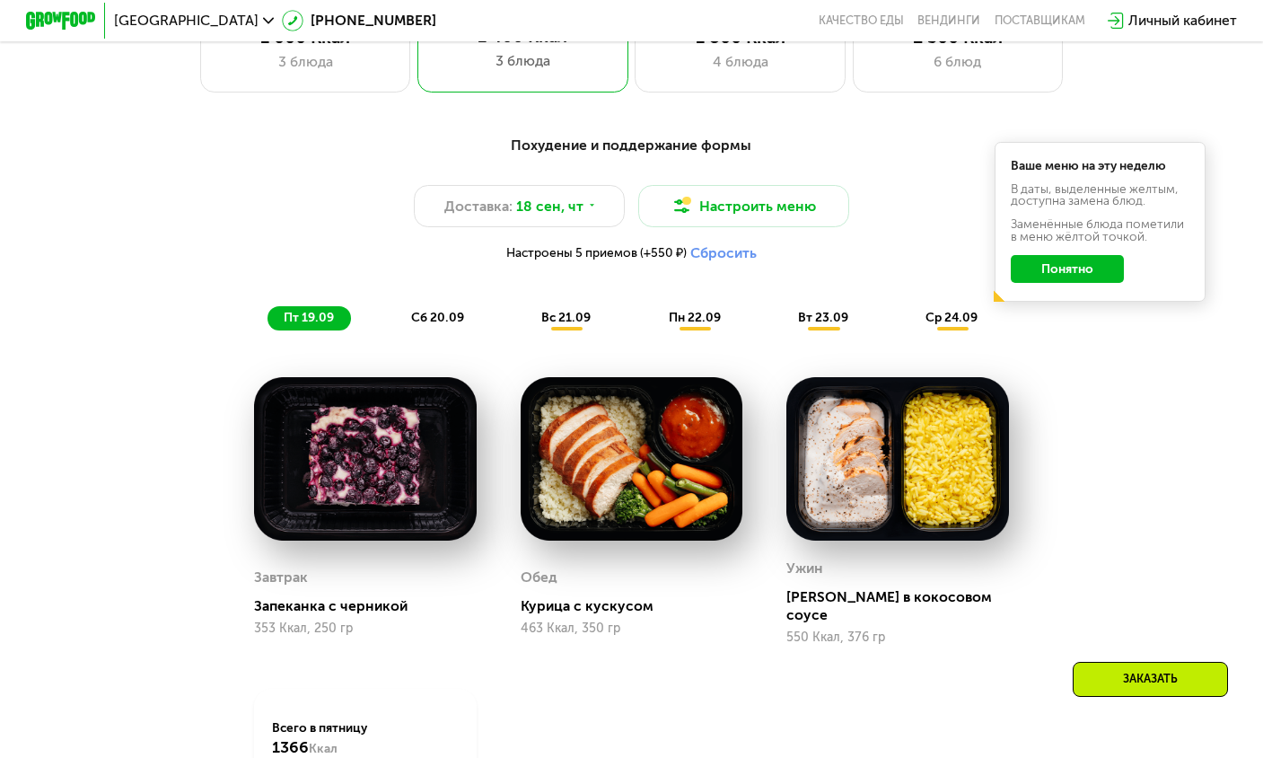
scroll to position [1211, 0]
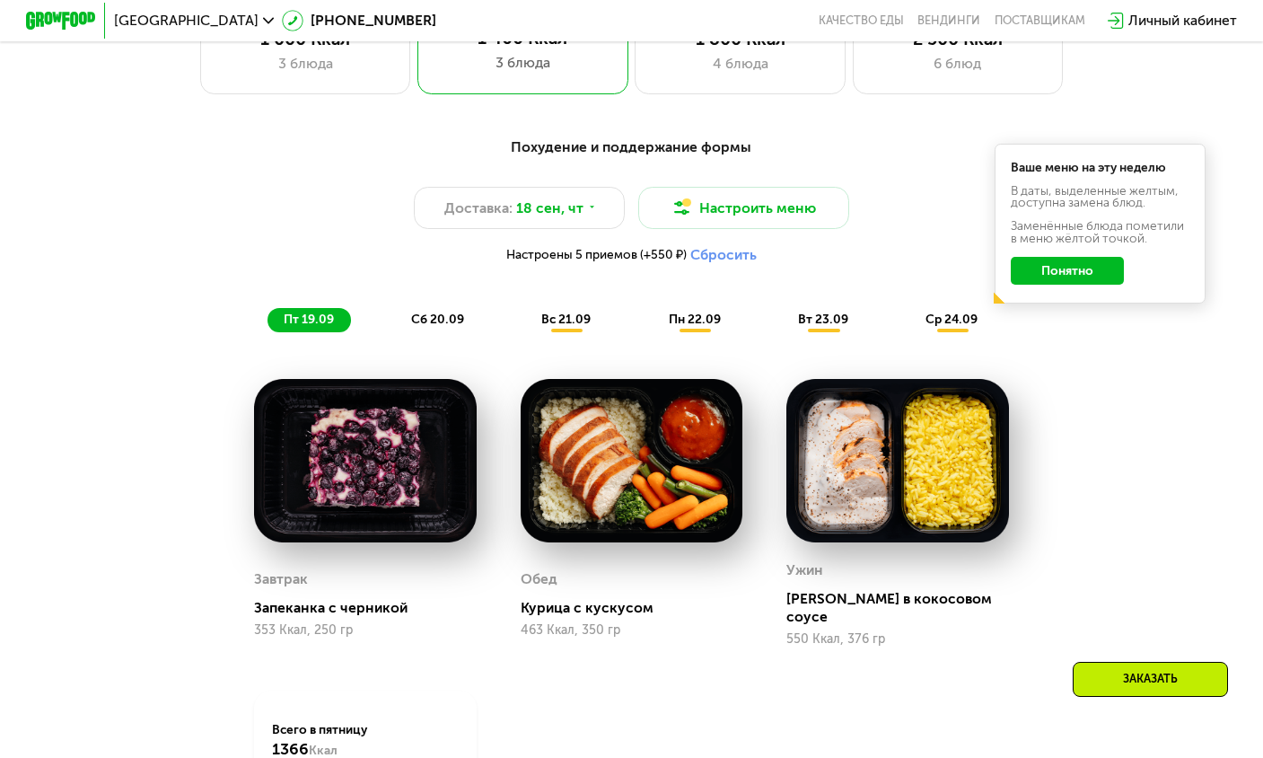
click at [348, 472] on img at bounding box center [365, 460] width 223 height 163
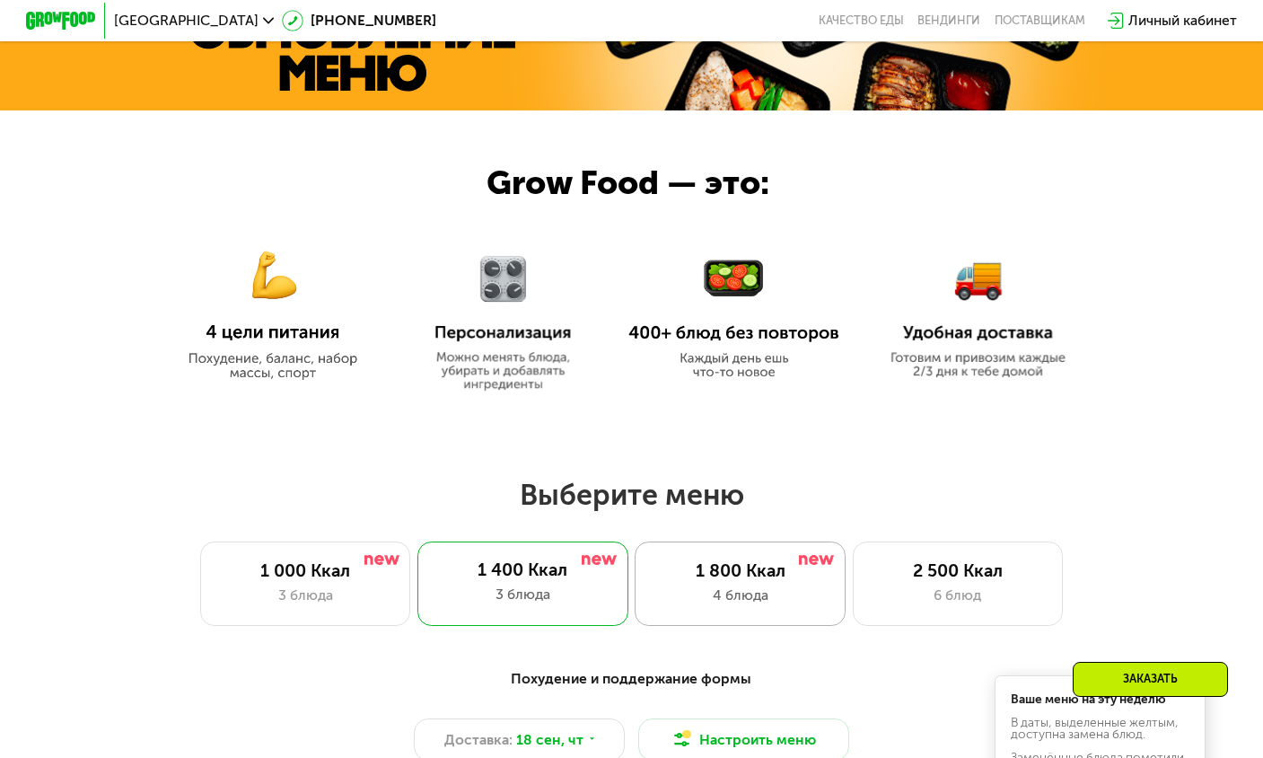
scroll to position [1032, 0]
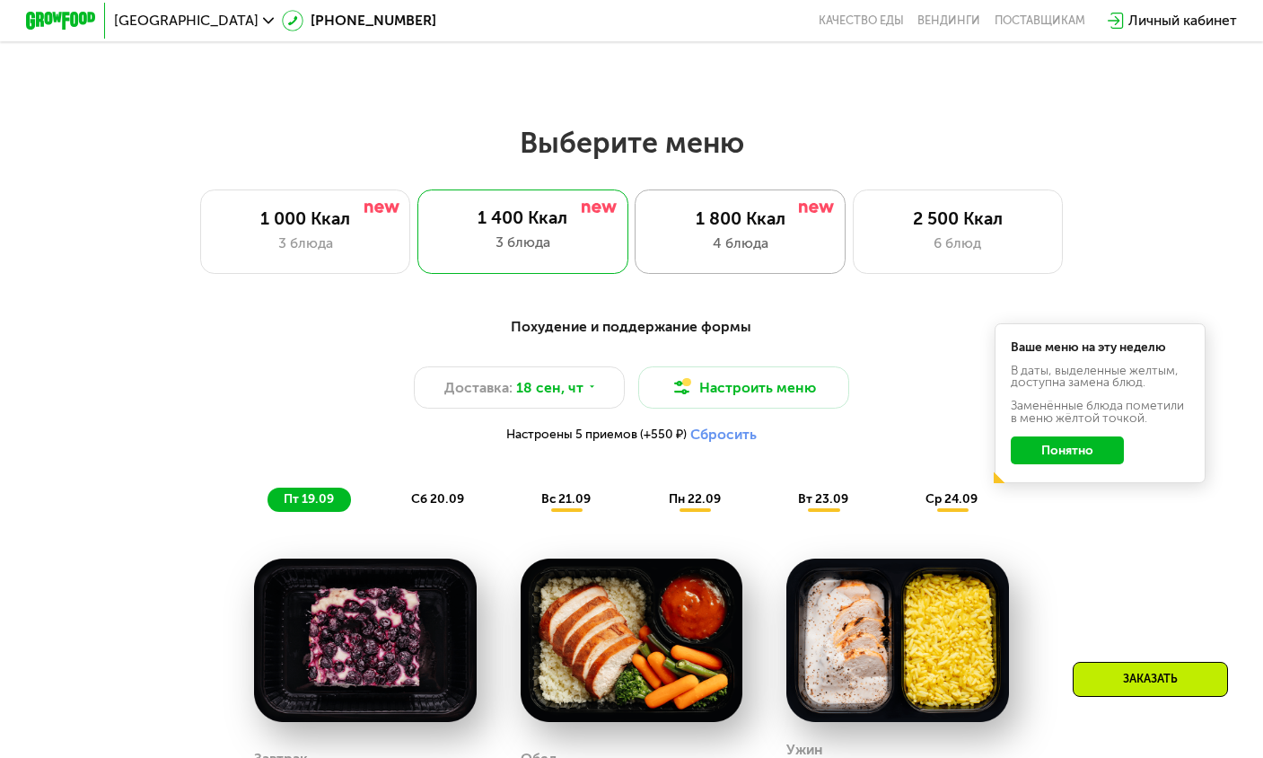
click at [699, 251] on div "4 блюда" at bounding box center [740, 243] width 173 height 21
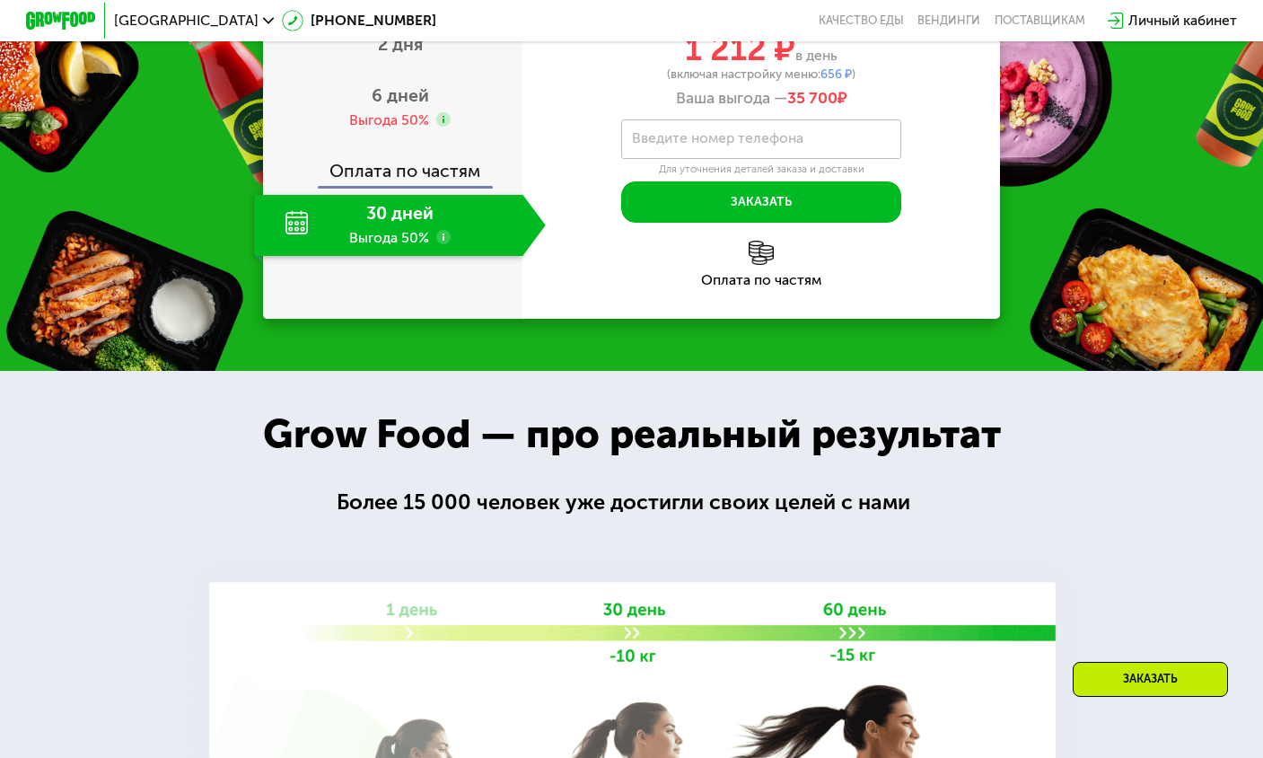
scroll to position [2229, 0]
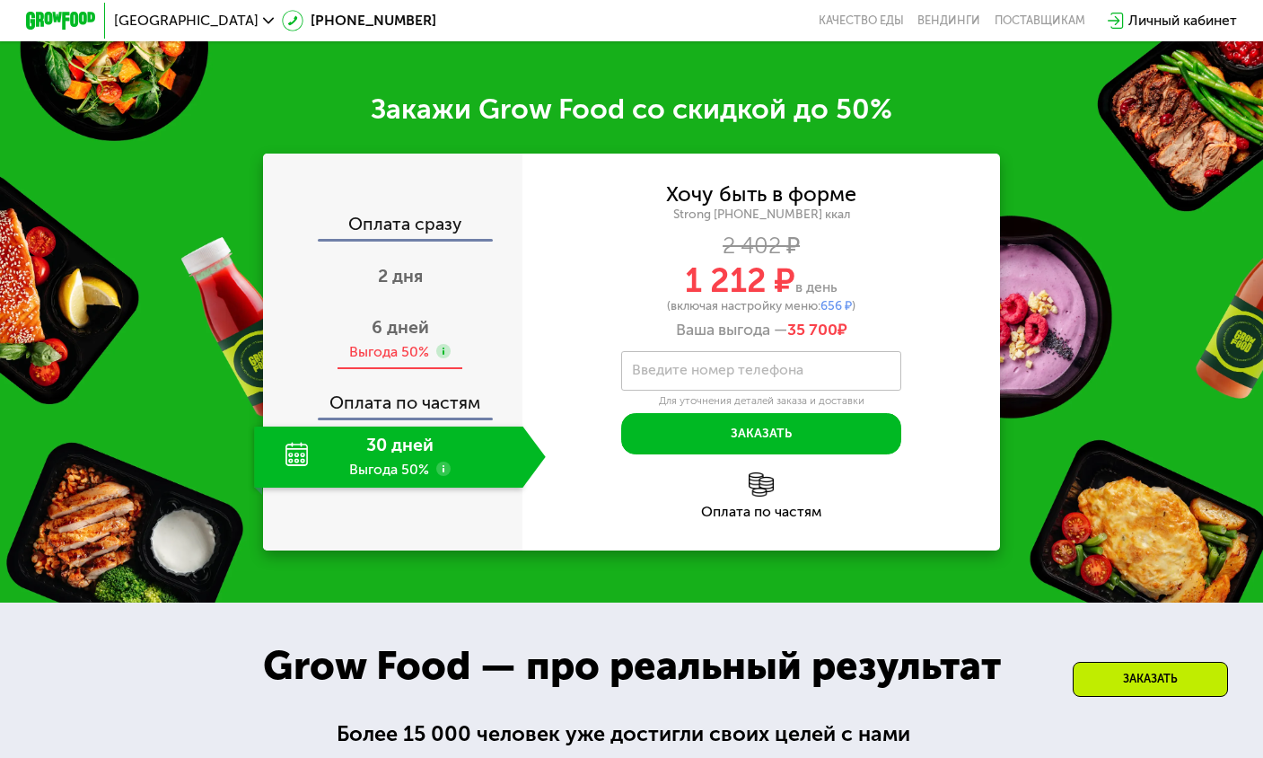
click at [390, 338] on div "6 дней" at bounding box center [400, 327] width 57 height 21
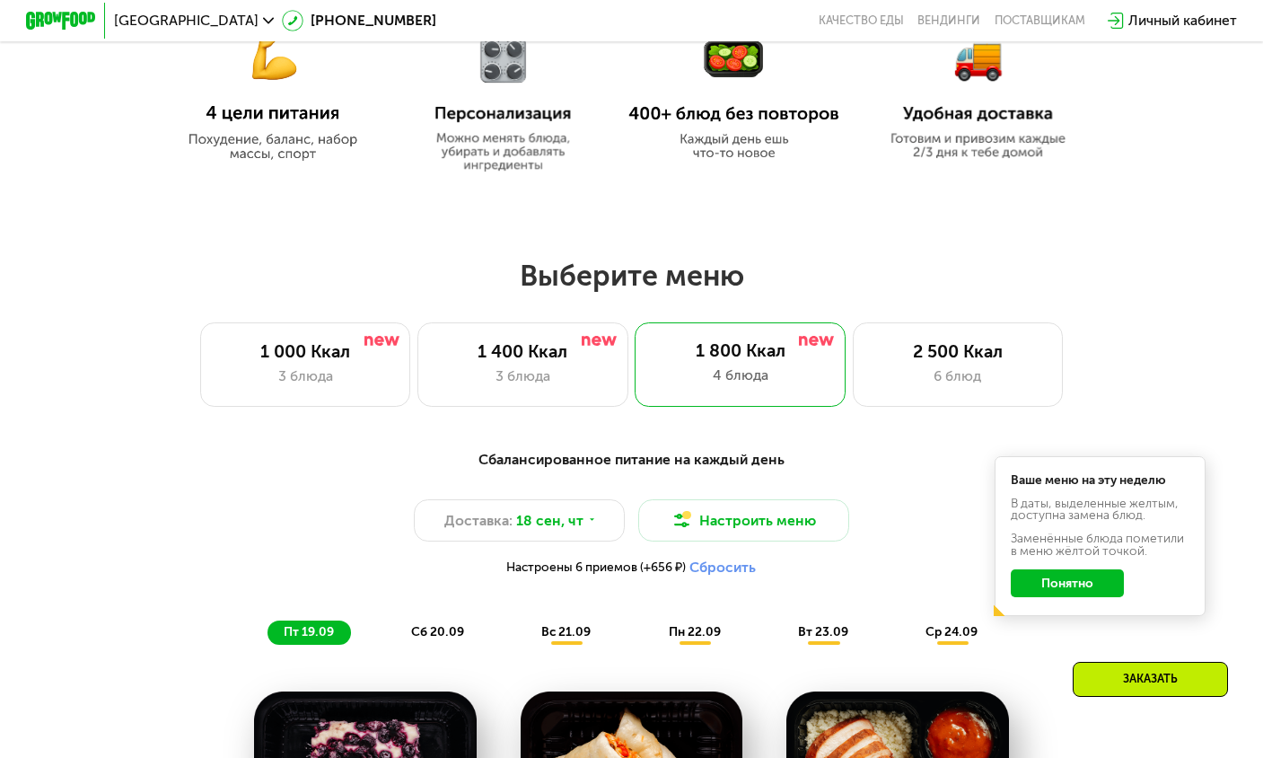
scroll to position [1152, 0]
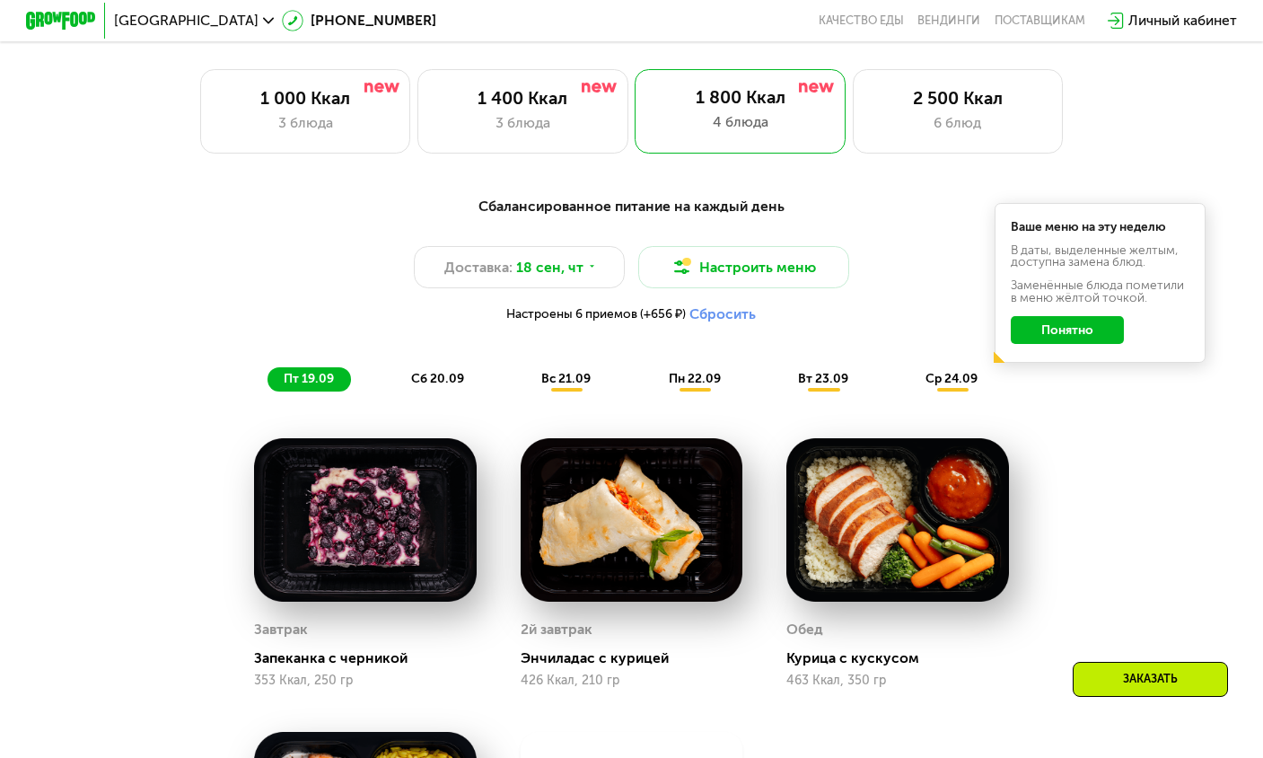
click at [581, 386] on span "вс 21.09" at bounding box center [565, 378] width 49 height 15
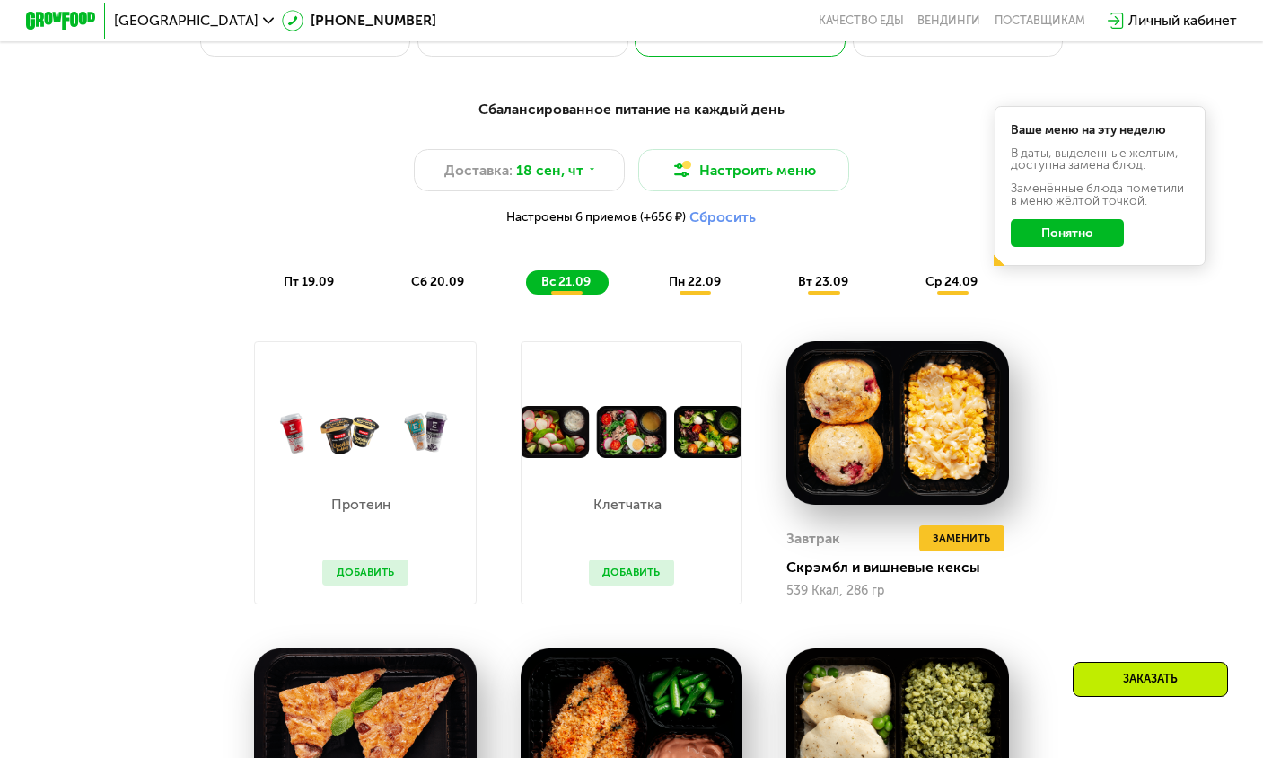
scroll to position [1242, 0]
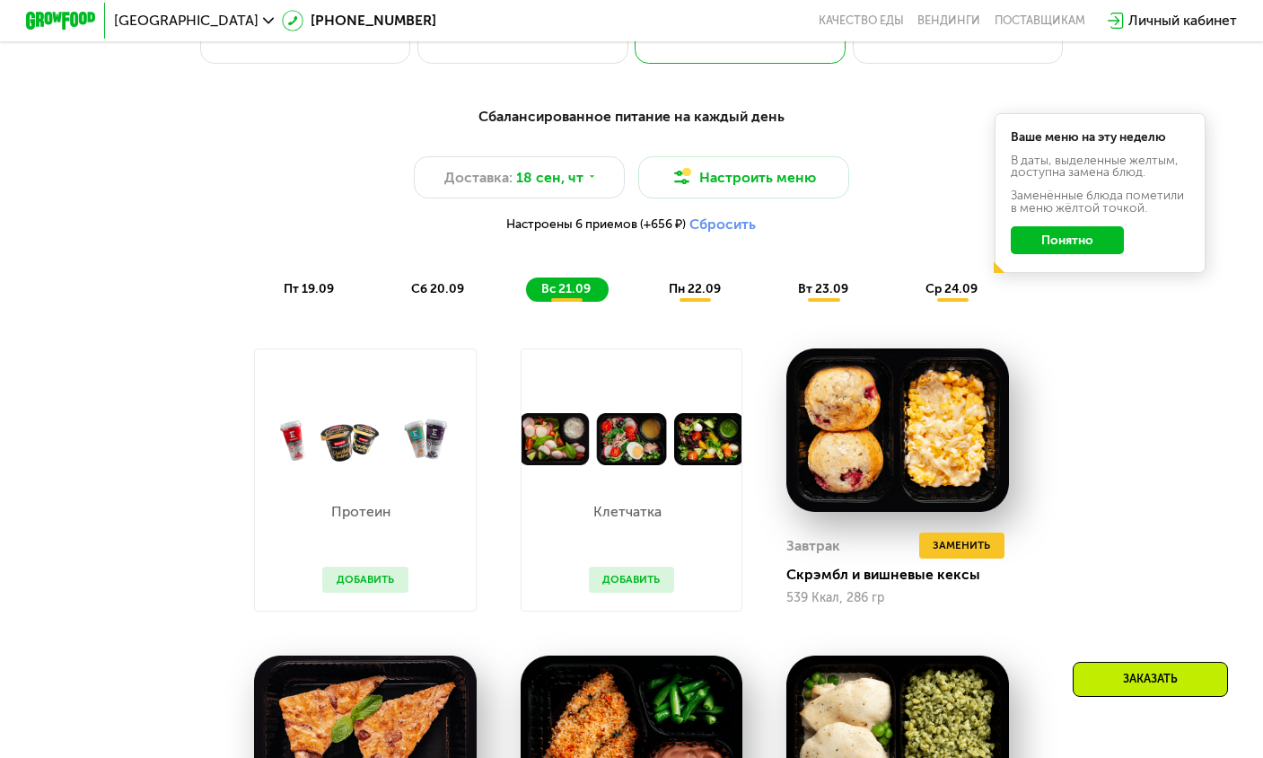
click at [423, 295] on span "сб 20.09" at bounding box center [437, 288] width 53 height 15
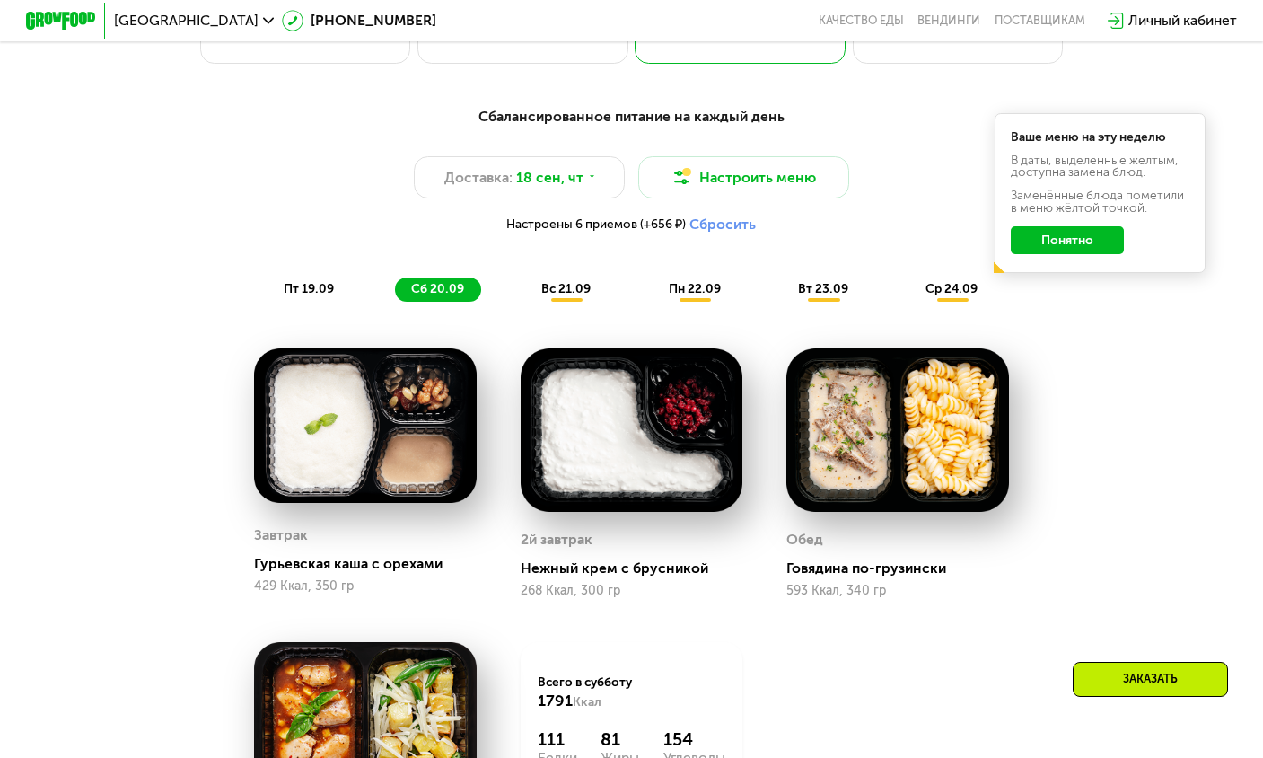
click at [552, 293] on span "вс 21.09" at bounding box center [565, 288] width 49 height 15
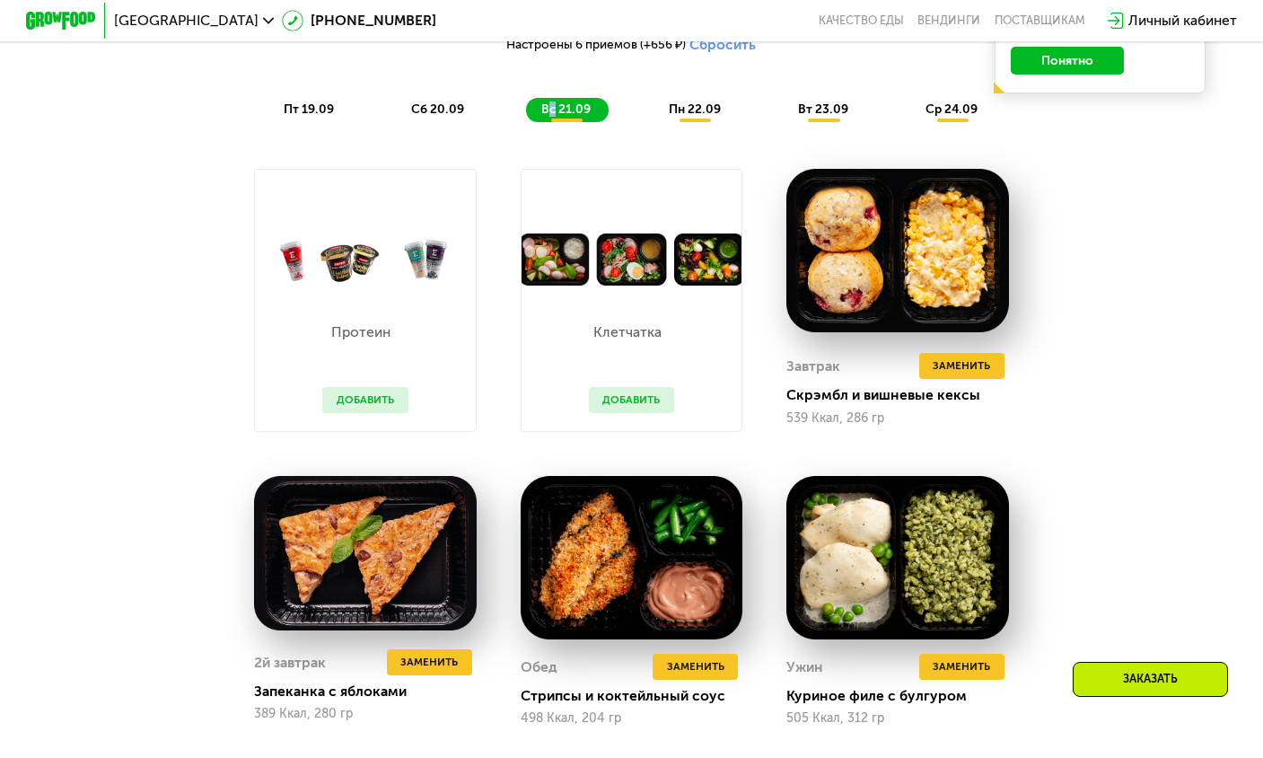
scroll to position [1331, 0]
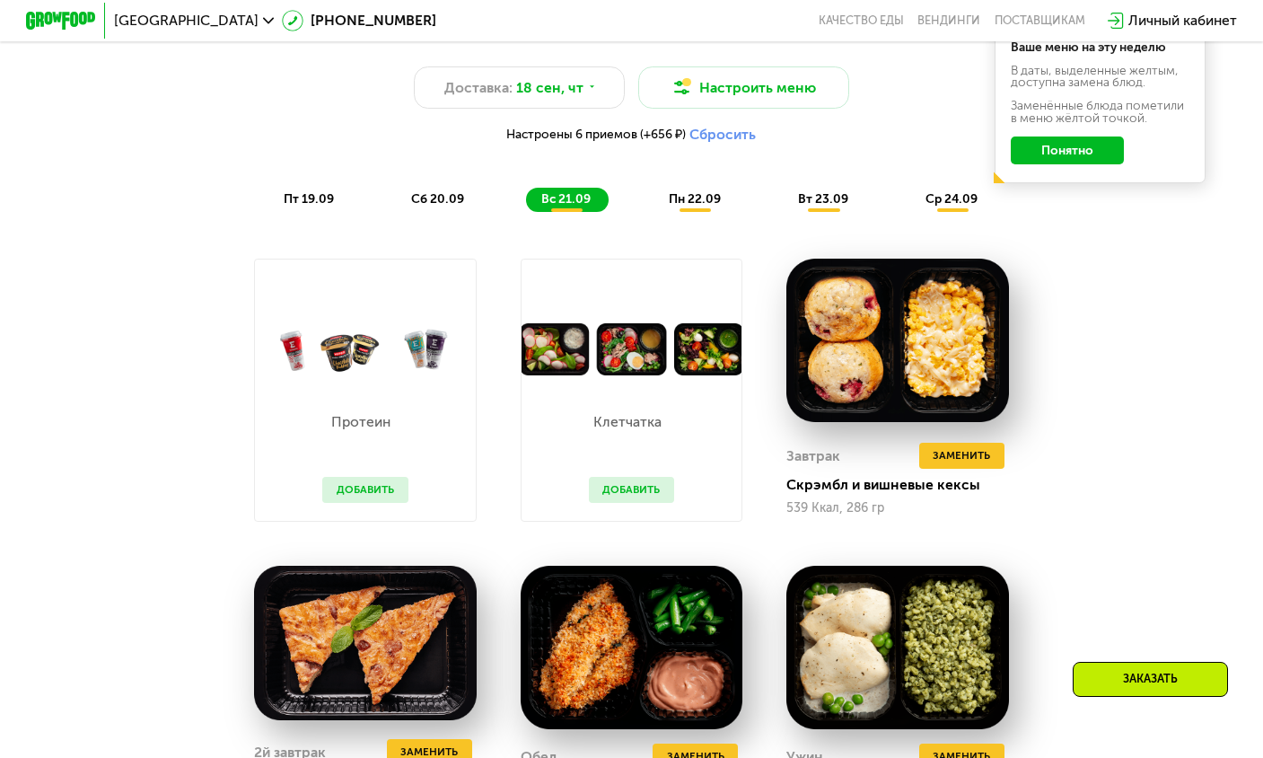
click at [677, 212] on div "пн 22.09" at bounding box center [695, 200] width 85 height 24
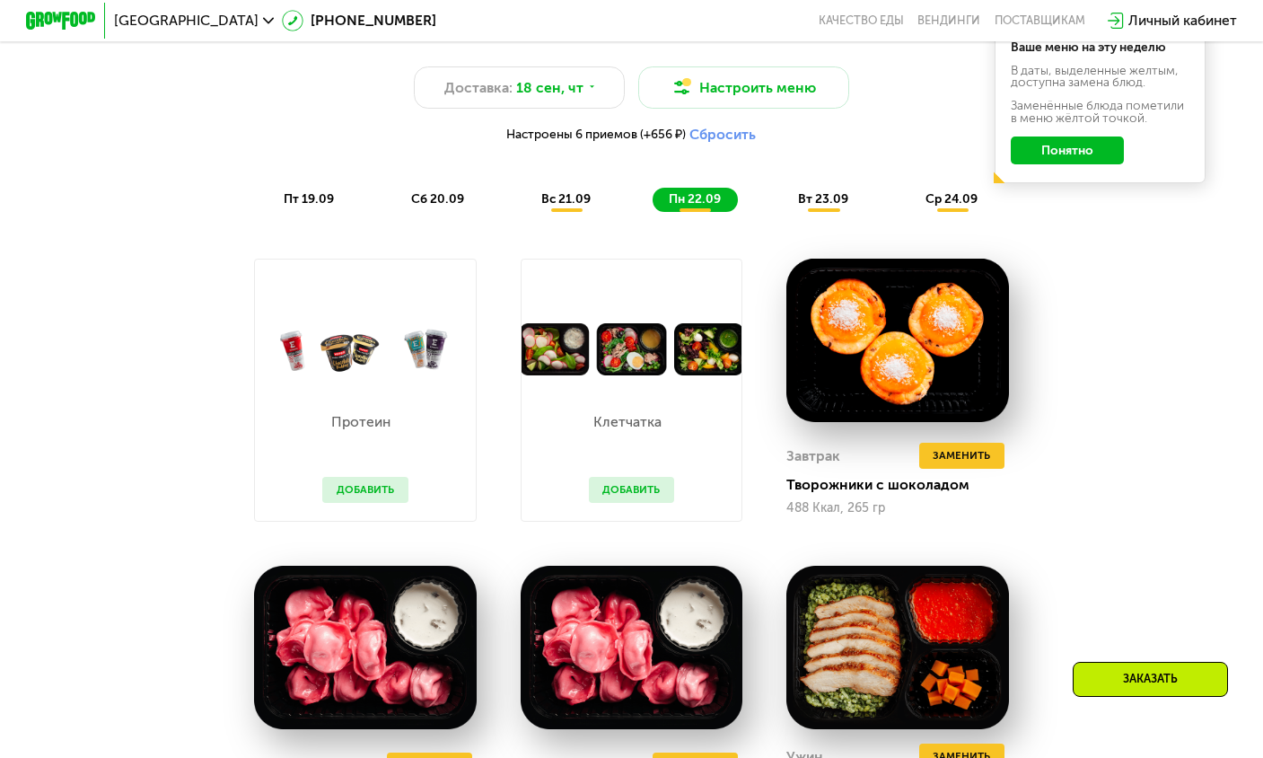
click at [608, 498] on button "Добавить" at bounding box center [631, 490] width 85 height 26
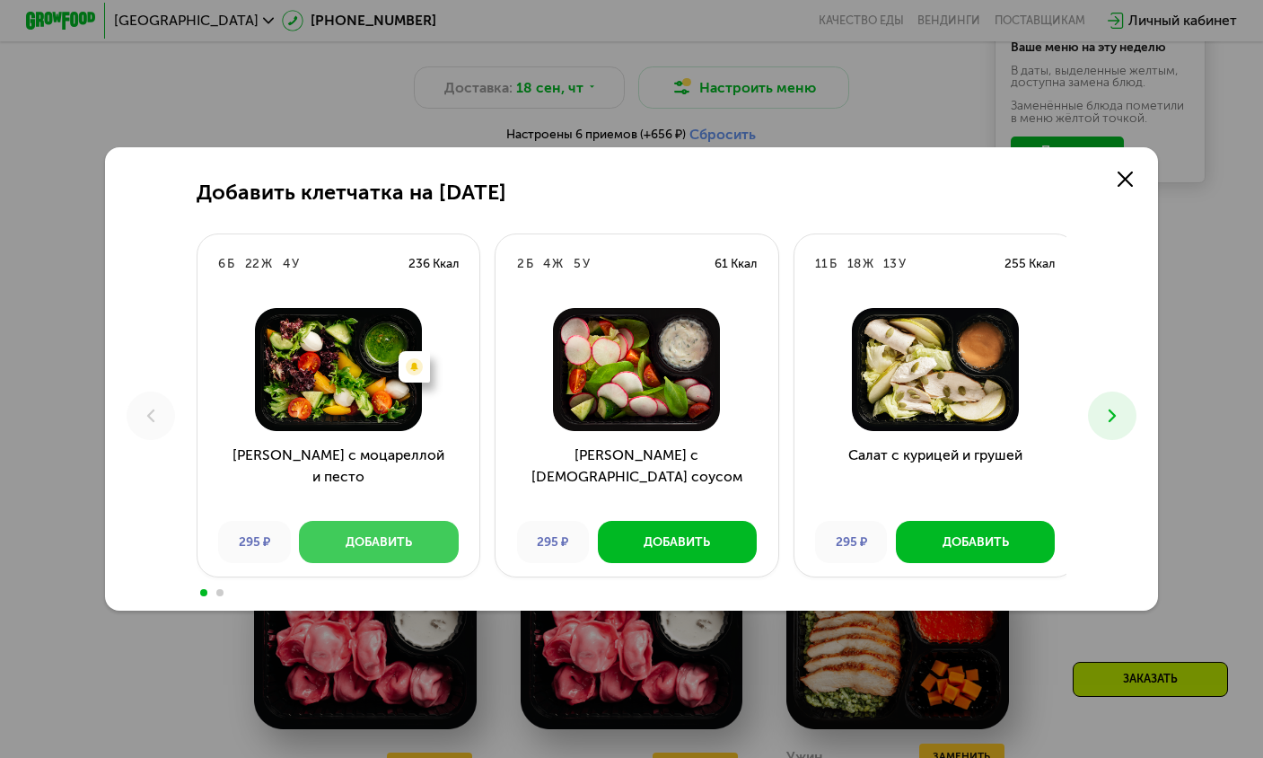
click at [417, 540] on button "Добавить" at bounding box center [378, 542] width 159 height 42
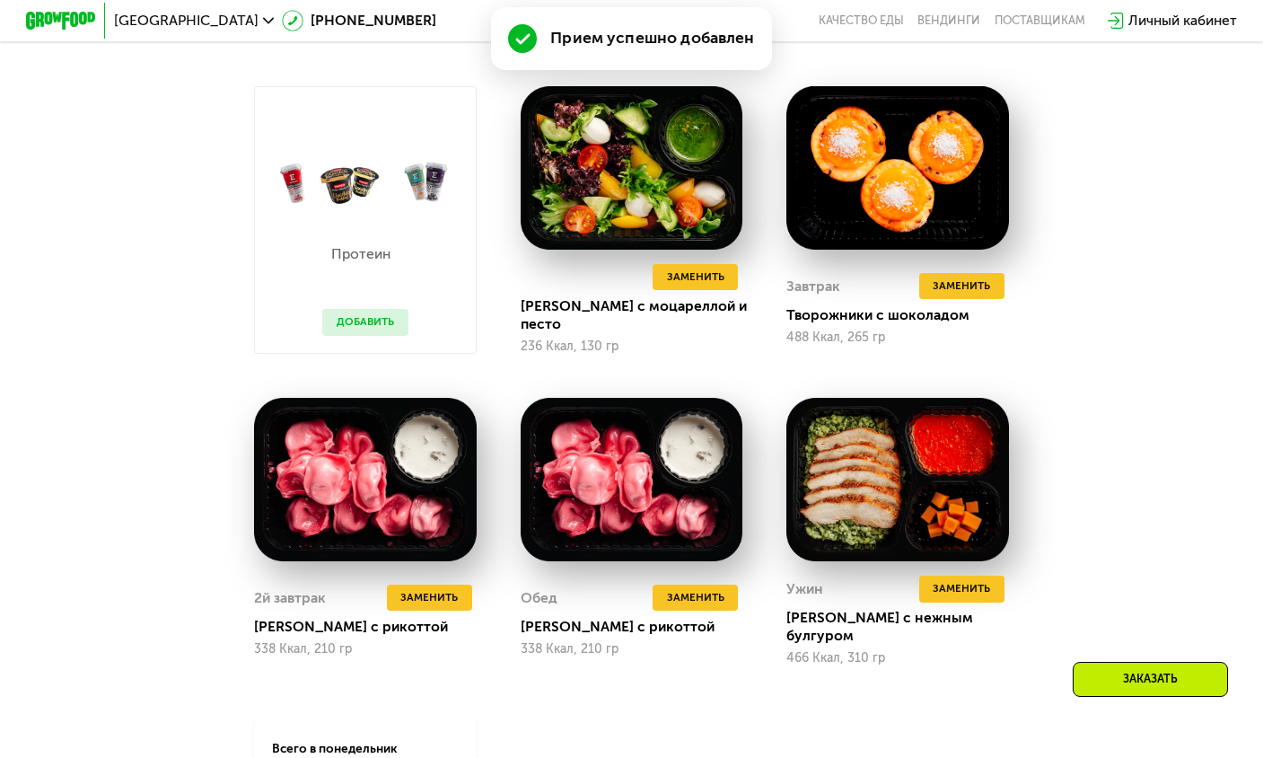
scroll to position [1511, 0]
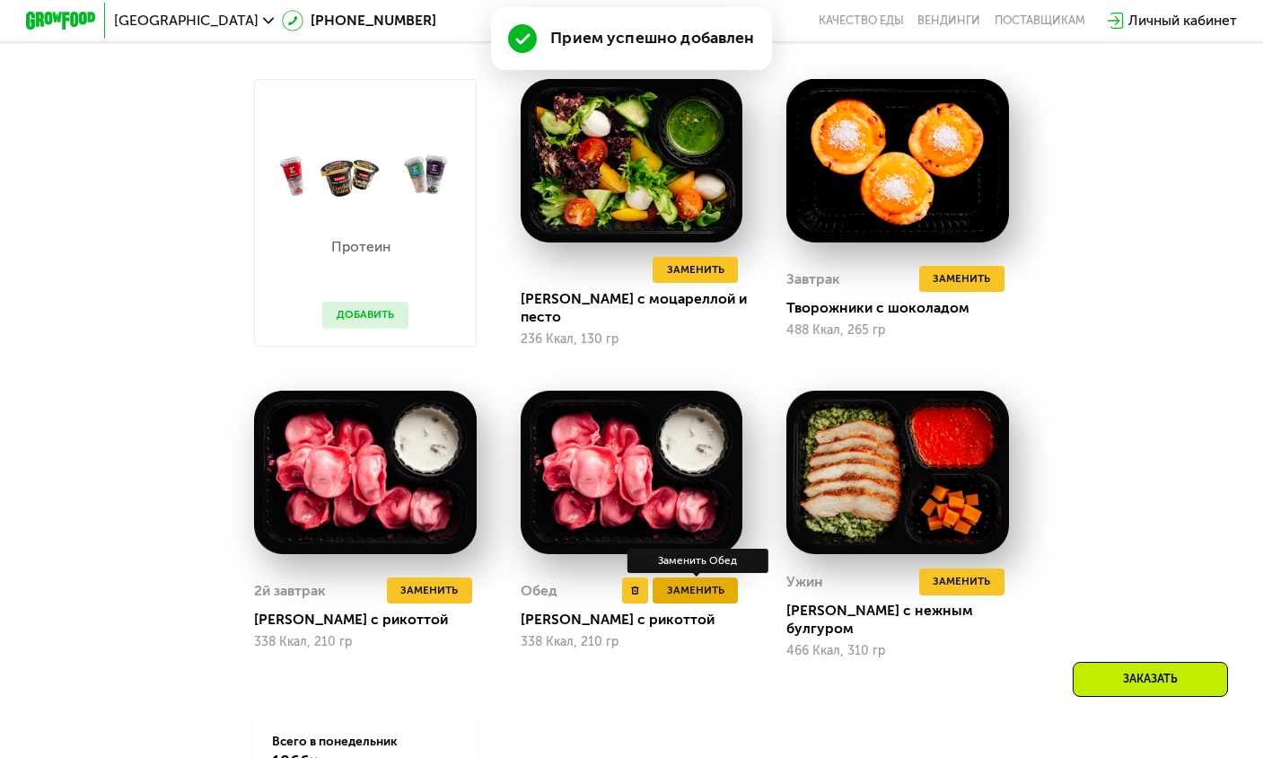
click at [682, 589] on span "Заменить" at bounding box center [695, 591] width 57 height 18
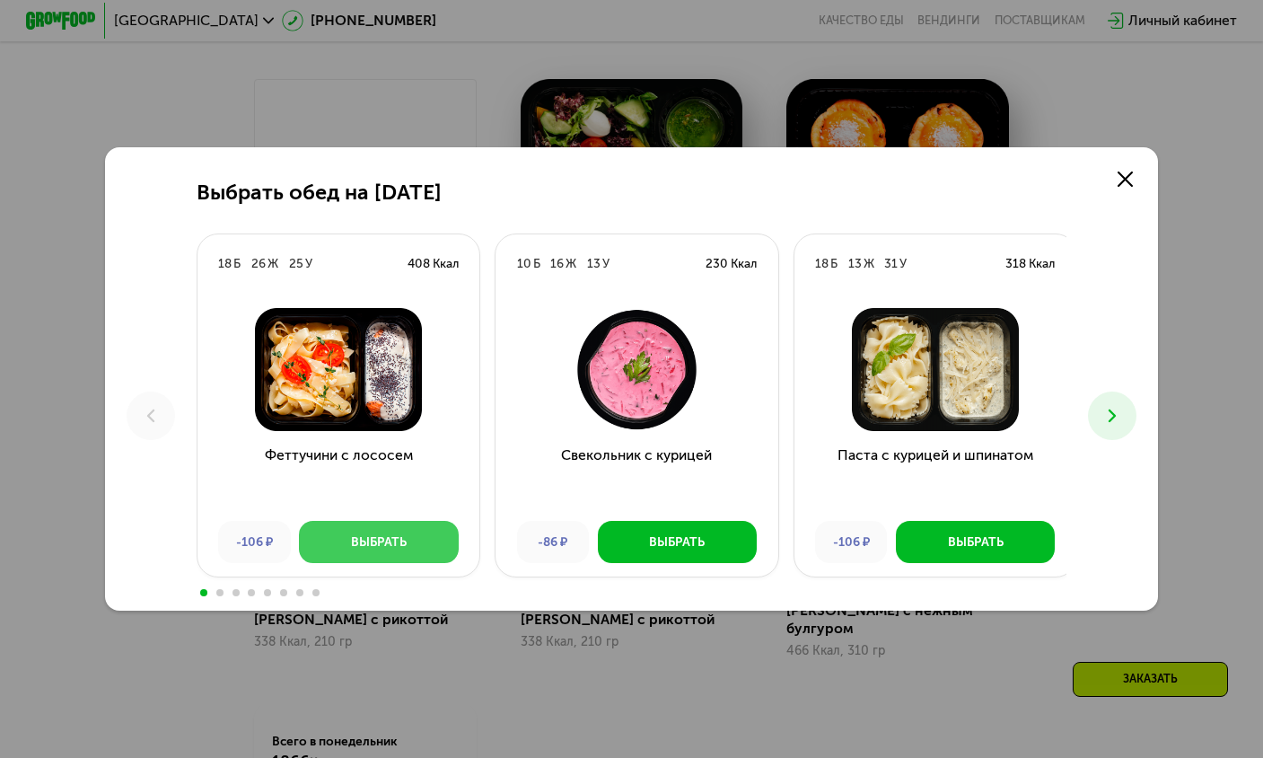
click at [408, 541] on button "Выбрать" at bounding box center [378, 542] width 159 height 42
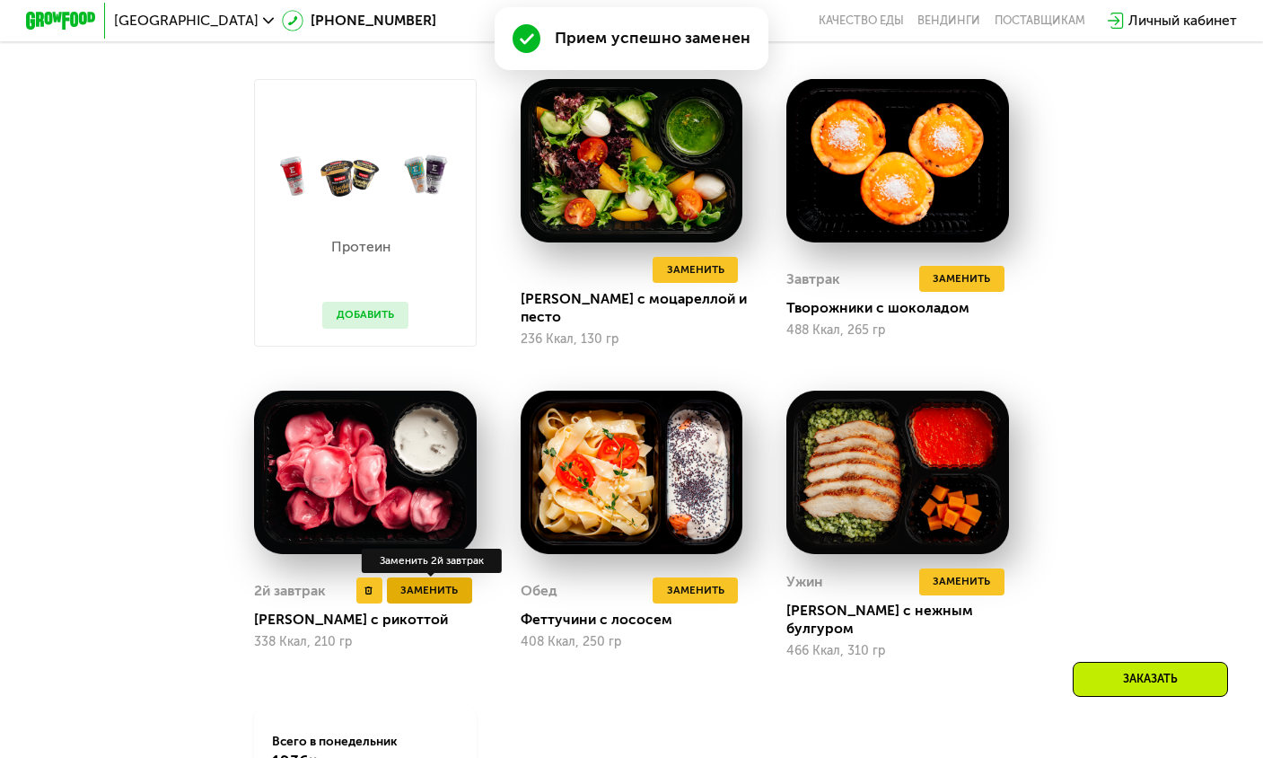
click at [435, 586] on span "Заменить" at bounding box center [428, 591] width 57 height 18
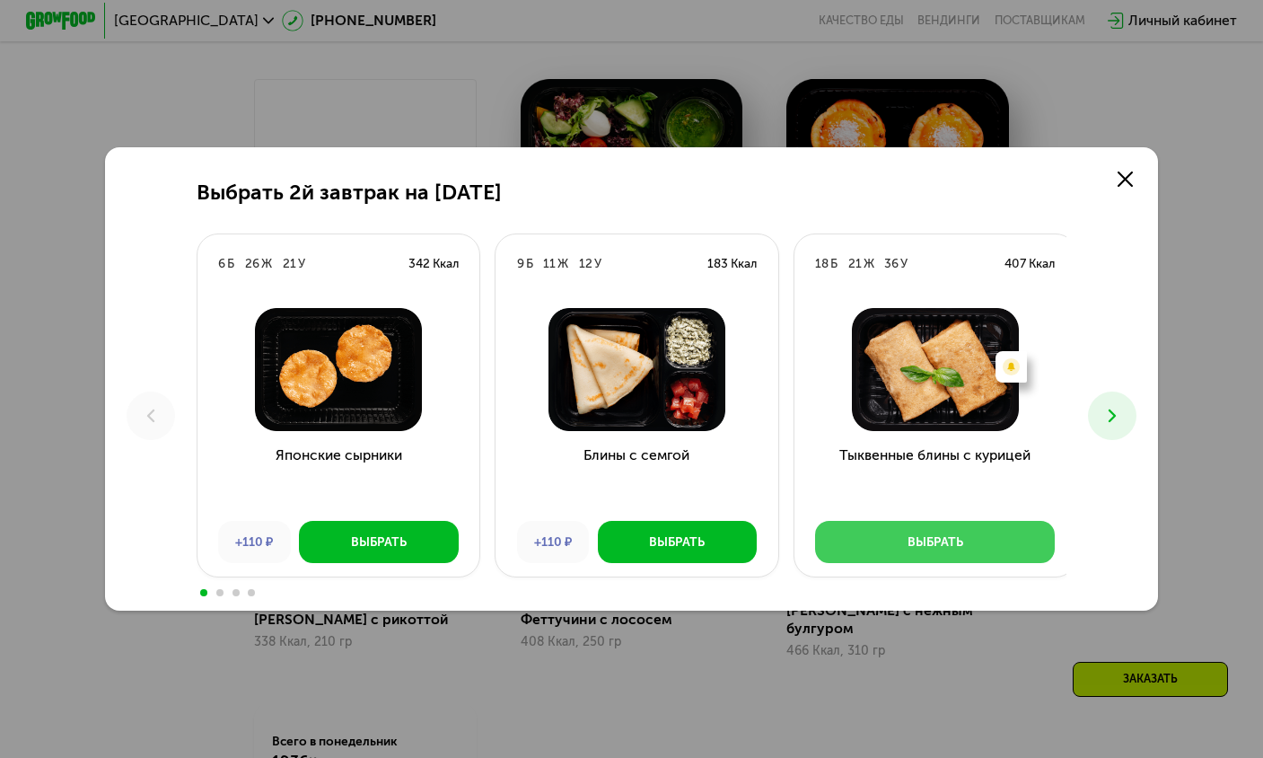
click at [976, 545] on button "Выбрать" at bounding box center [935, 542] width 240 height 42
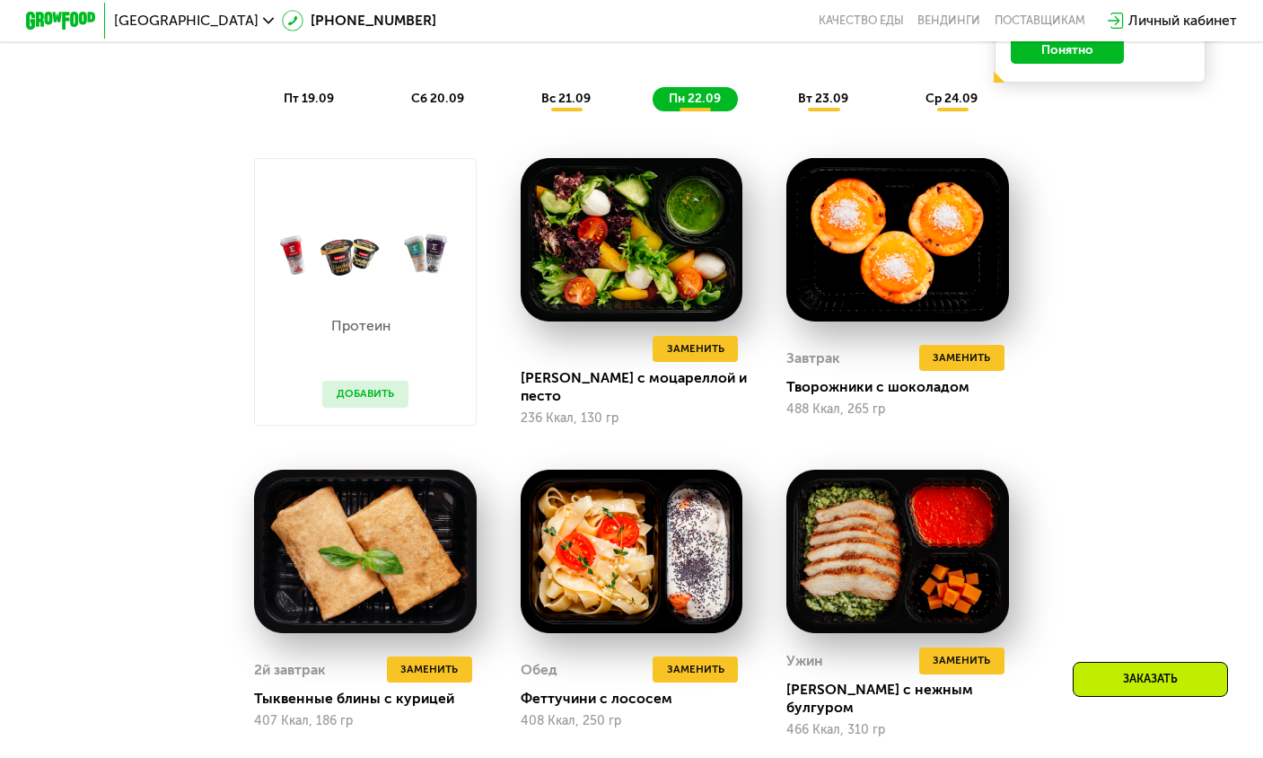
scroll to position [1421, 0]
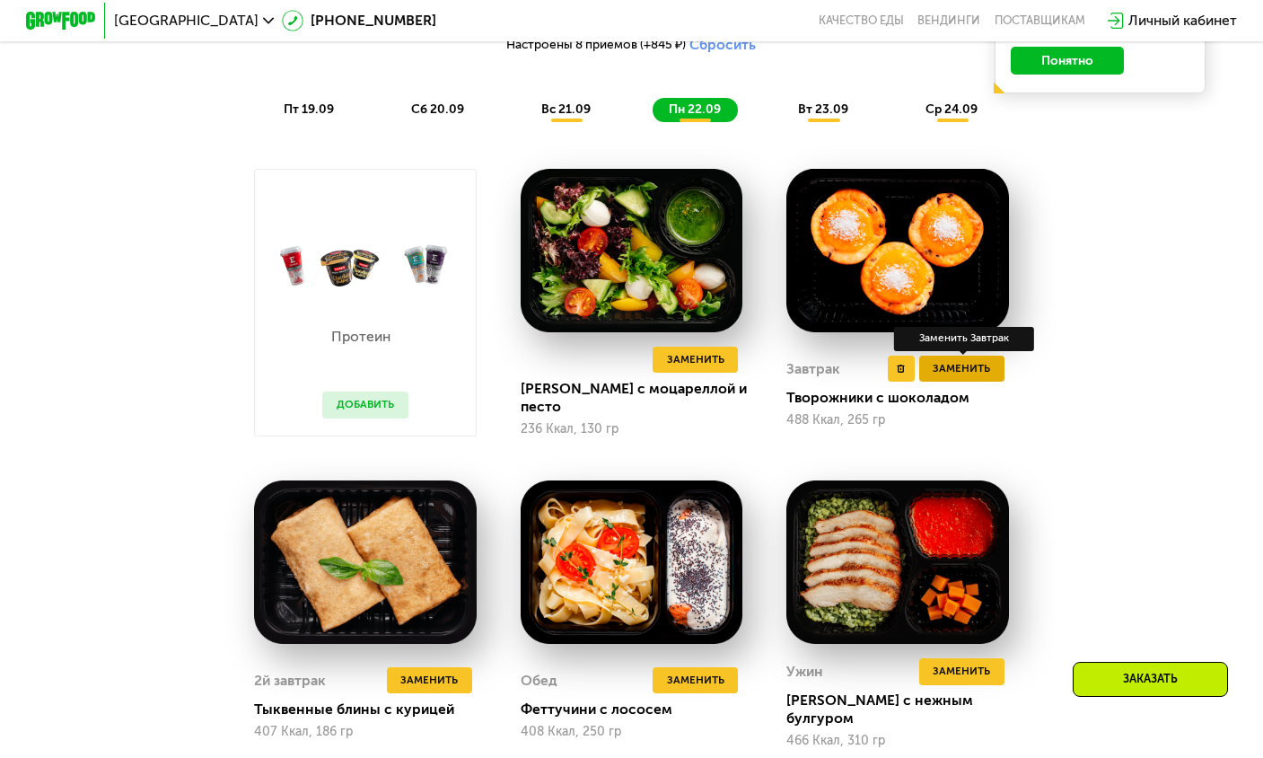
click at [987, 378] on span "Заменить" at bounding box center [961, 369] width 57 height 18
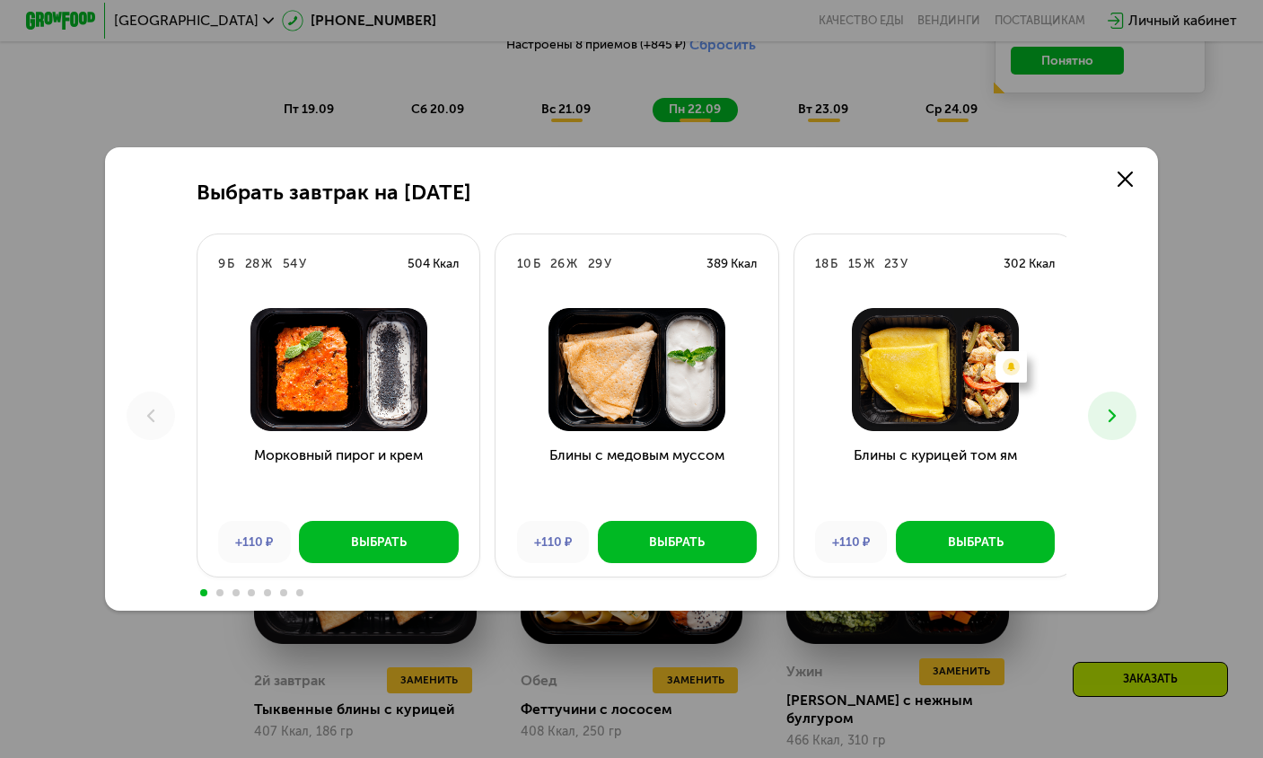
click at [1115, 421] on use at bounding box center [1112, 415] width 7 height 13
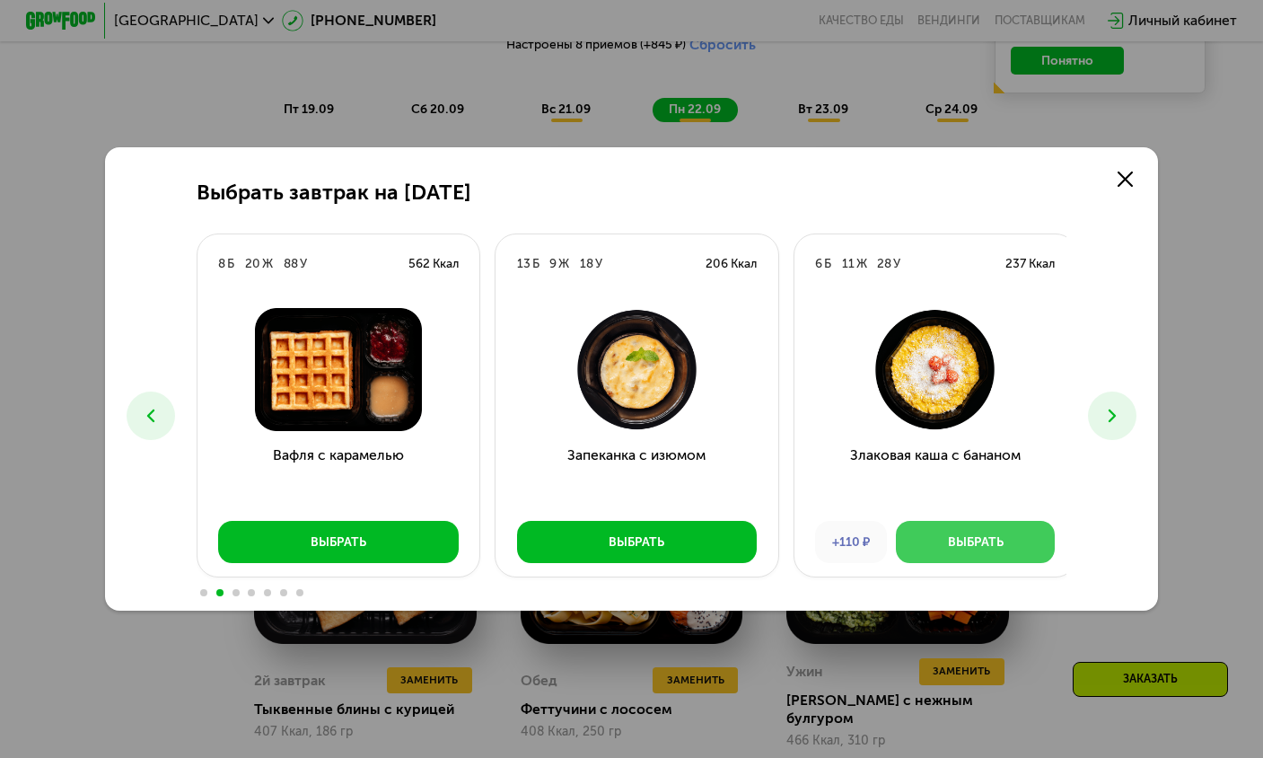
click at [1014, 531] on button "Выбрать" at bounding box center [975, 542] width 159 height 42
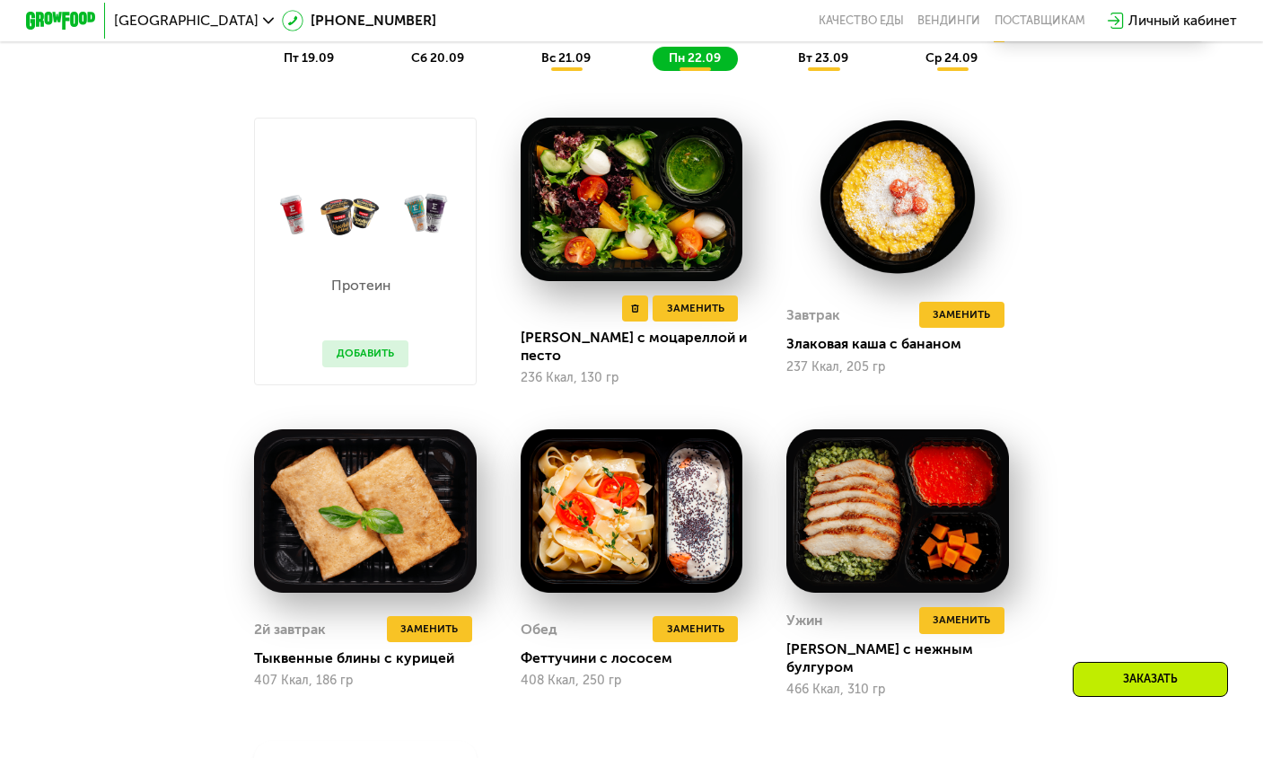
scroll to position [1242, 0]
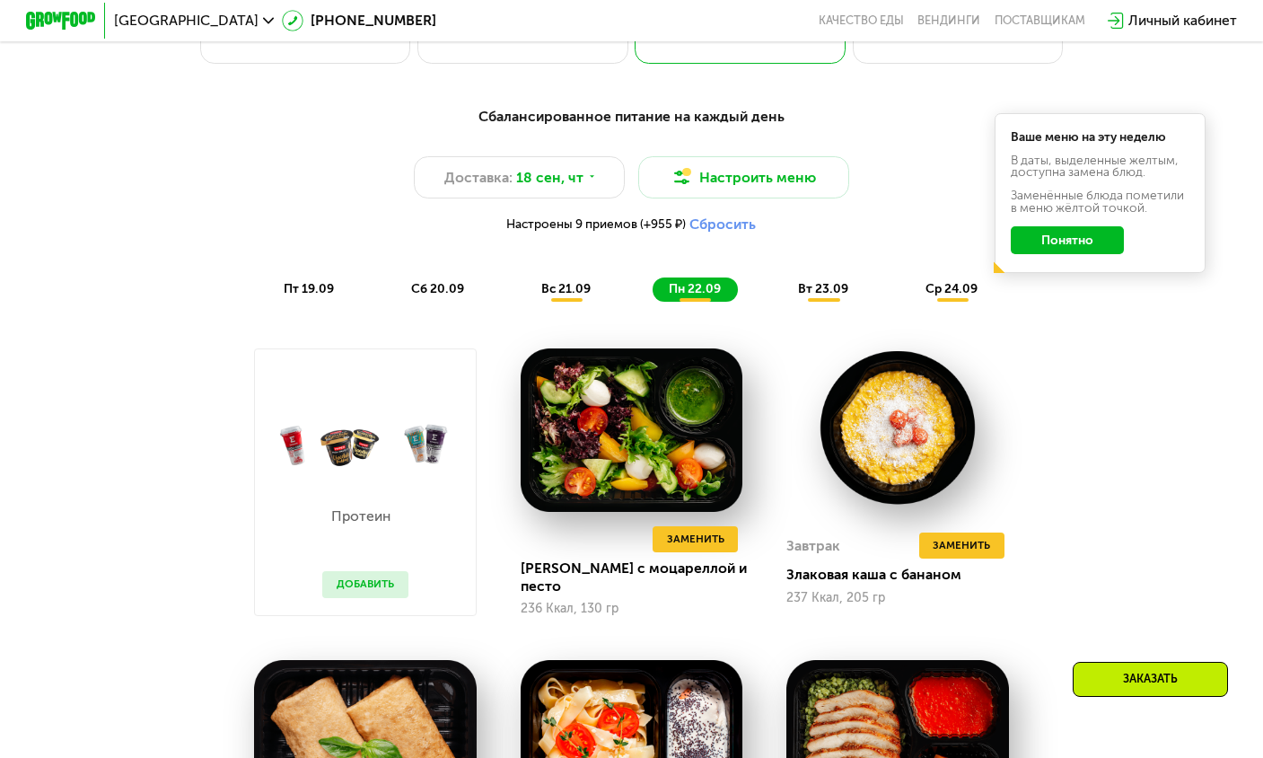
click at [813, 294] on span "вт 23.09" at bounding box center [823, 288] width 50 height 15
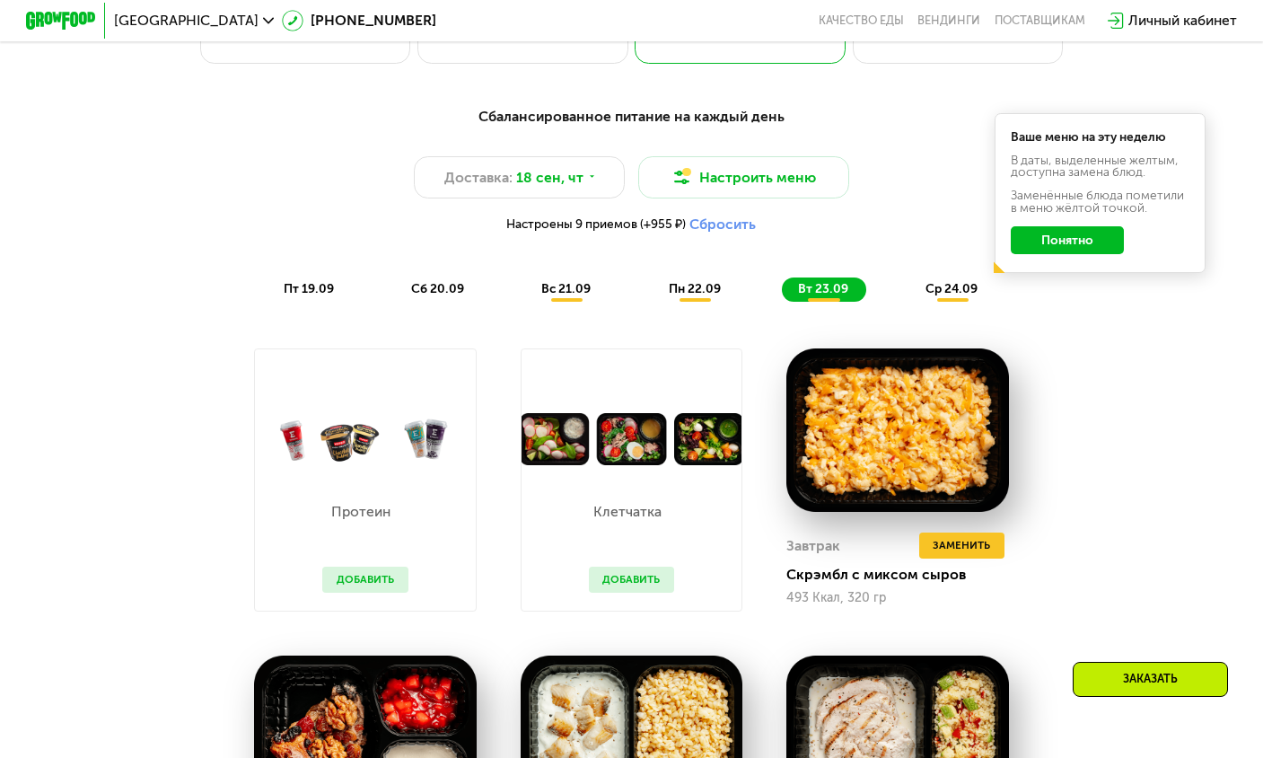
click at [960, 296] on span "ср 24.09" at bounding box center [952, 288] width 52 height 15
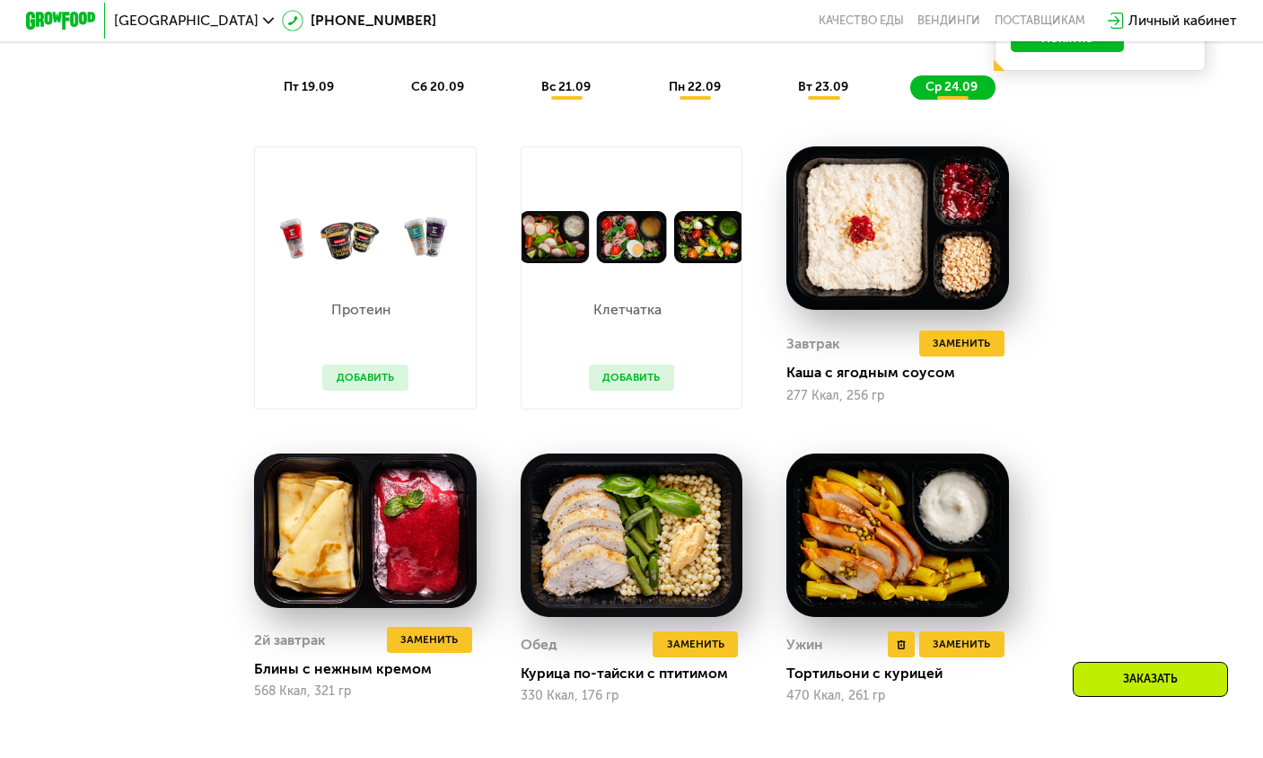
scroll to position [1691, 0]
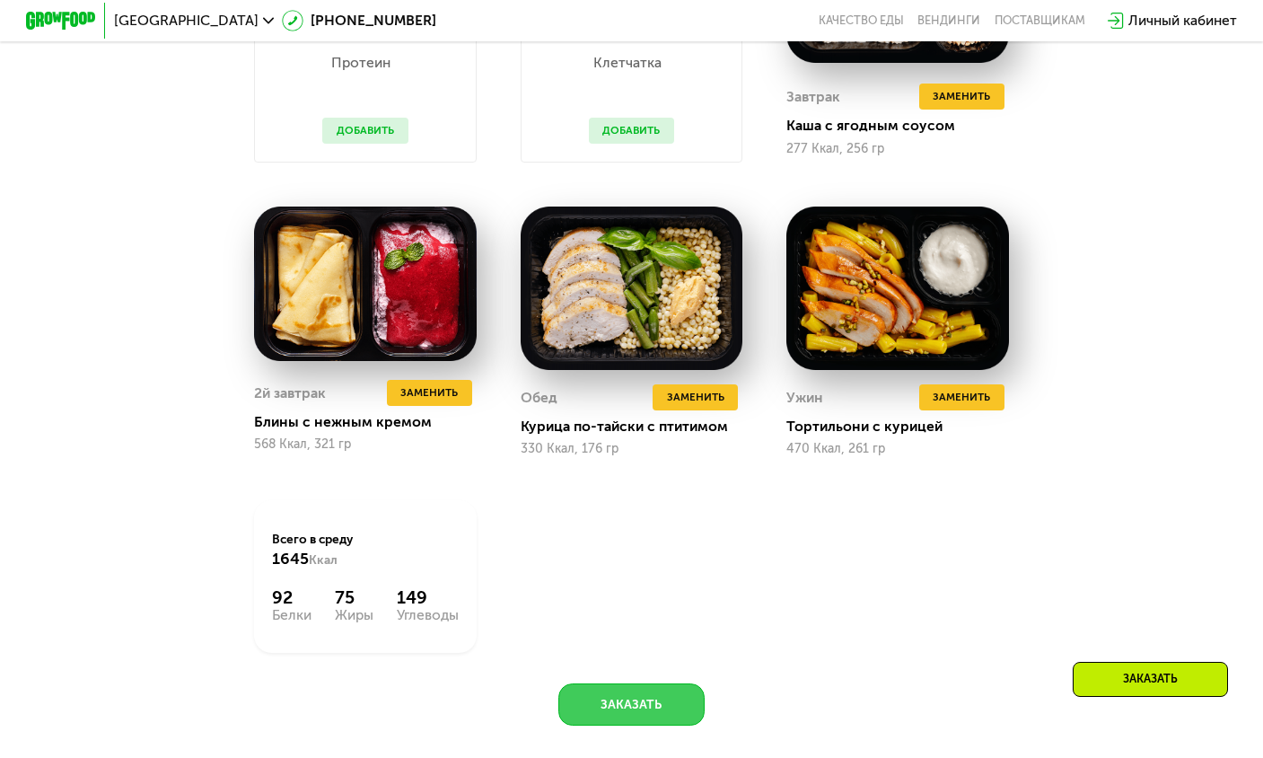
click at [645, 725] on button "Заказать" at bounding box center [631, 704] width 147 height 42
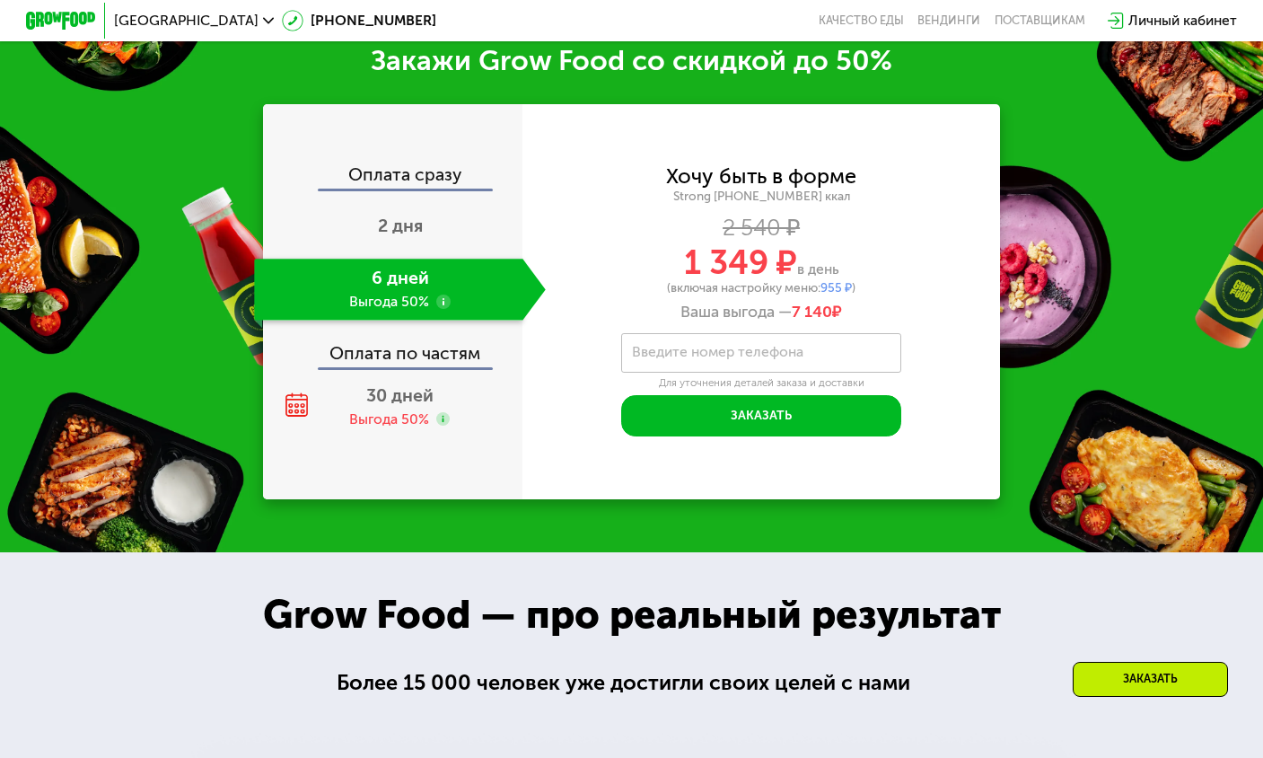
scroll to position [2482, 0]
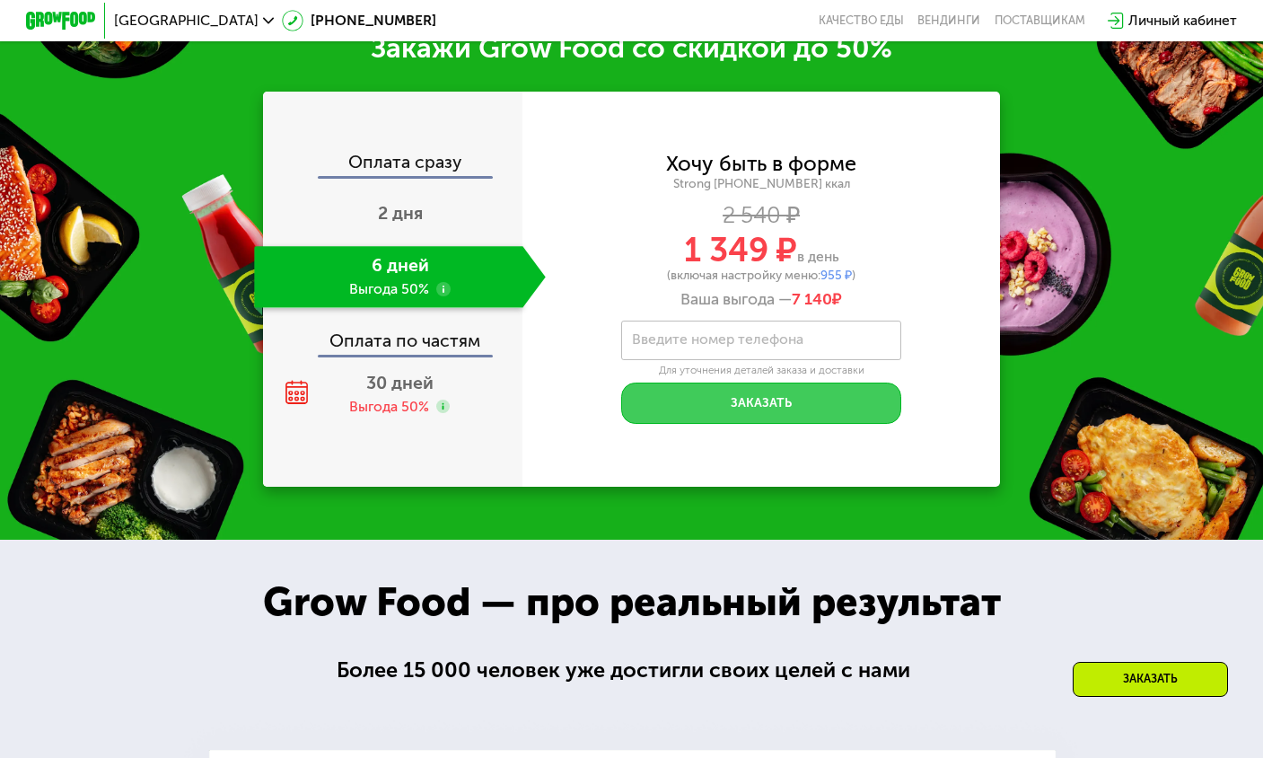
click at [810, 425] on button "Заказать" at bounding box center [761, 403] width 281 height 42
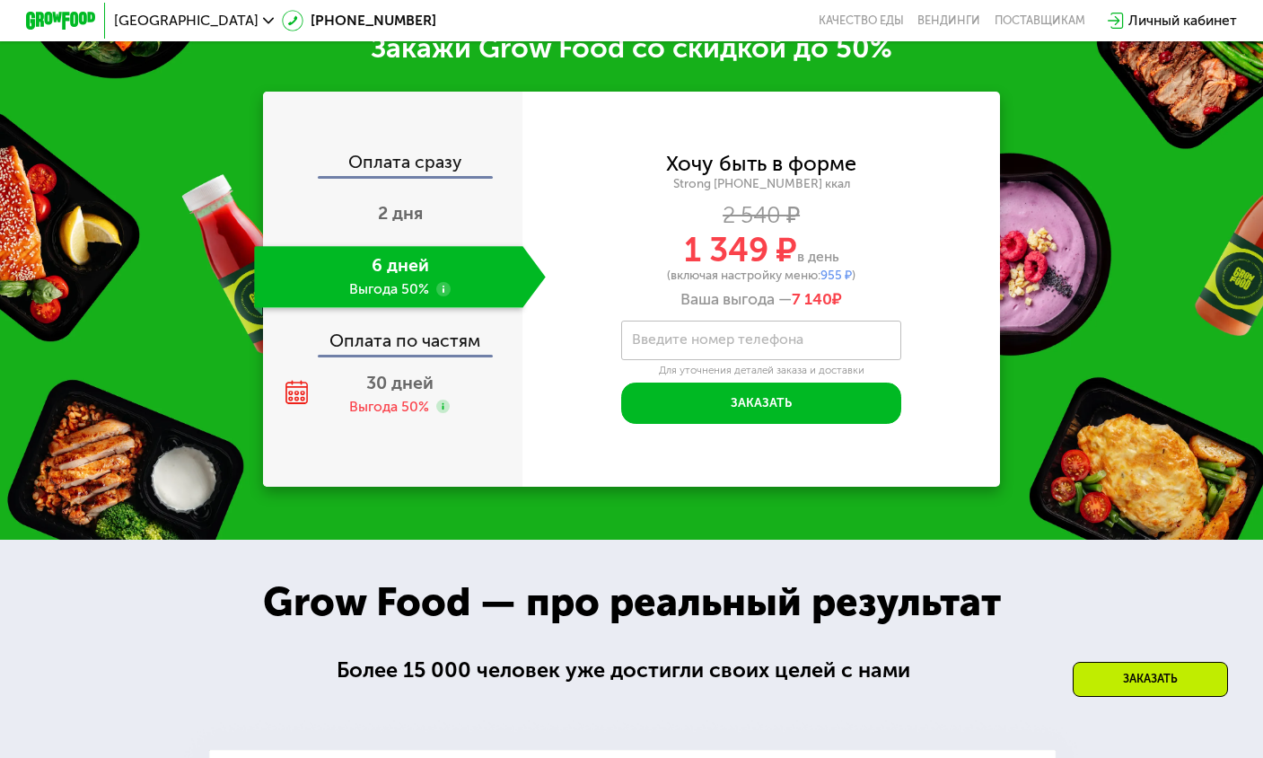
click at [772, 345] on label "Введите номер телефона" at bounding box center [717, 340] width 171 height 10
click at [772, 358] on input "Введите номер телефона" at bounding box center [761, 341] width 281 height 40
click at [379, 355] on div "Оплата по частям" at bounding box center [394, 334] width 258 height 40
click at [378, 355] on div "Оплата по частям" at bounding box center [394, 334] width 258 height 40
click at [380, 305] on div "6 дней Выгода 50%" at bounding box center [388, 276] width 268 height 61
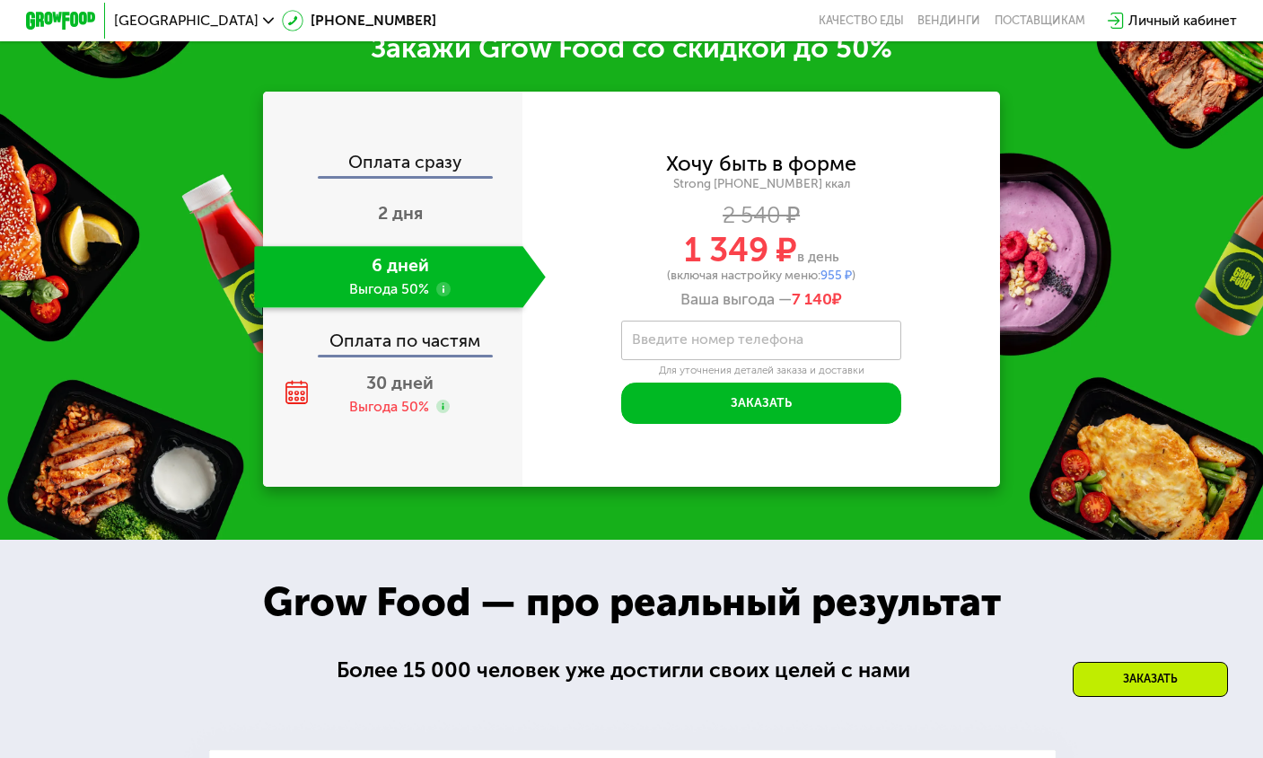
click at [438, 296] on use at bounding box center [443, 289] width 14 height 14
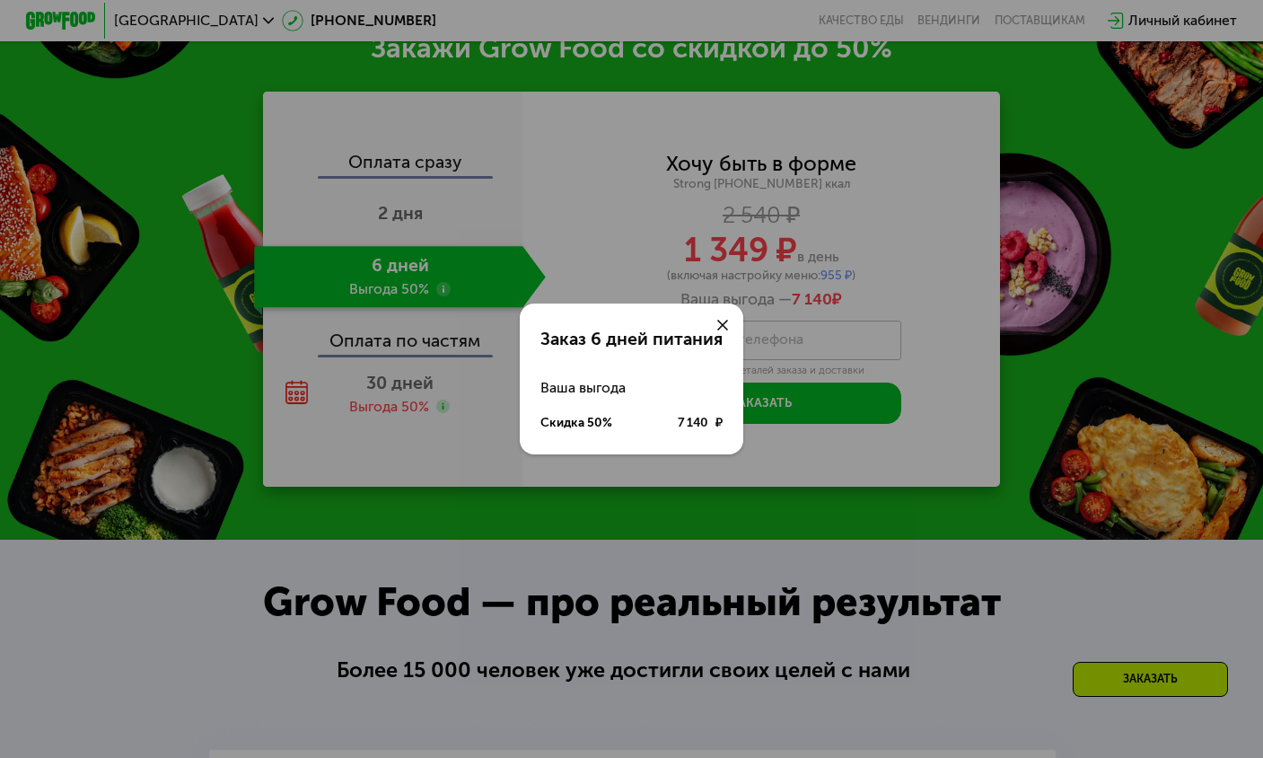
click at [724, 320] on icon at bounding box center [722, 325] width 11 height 11
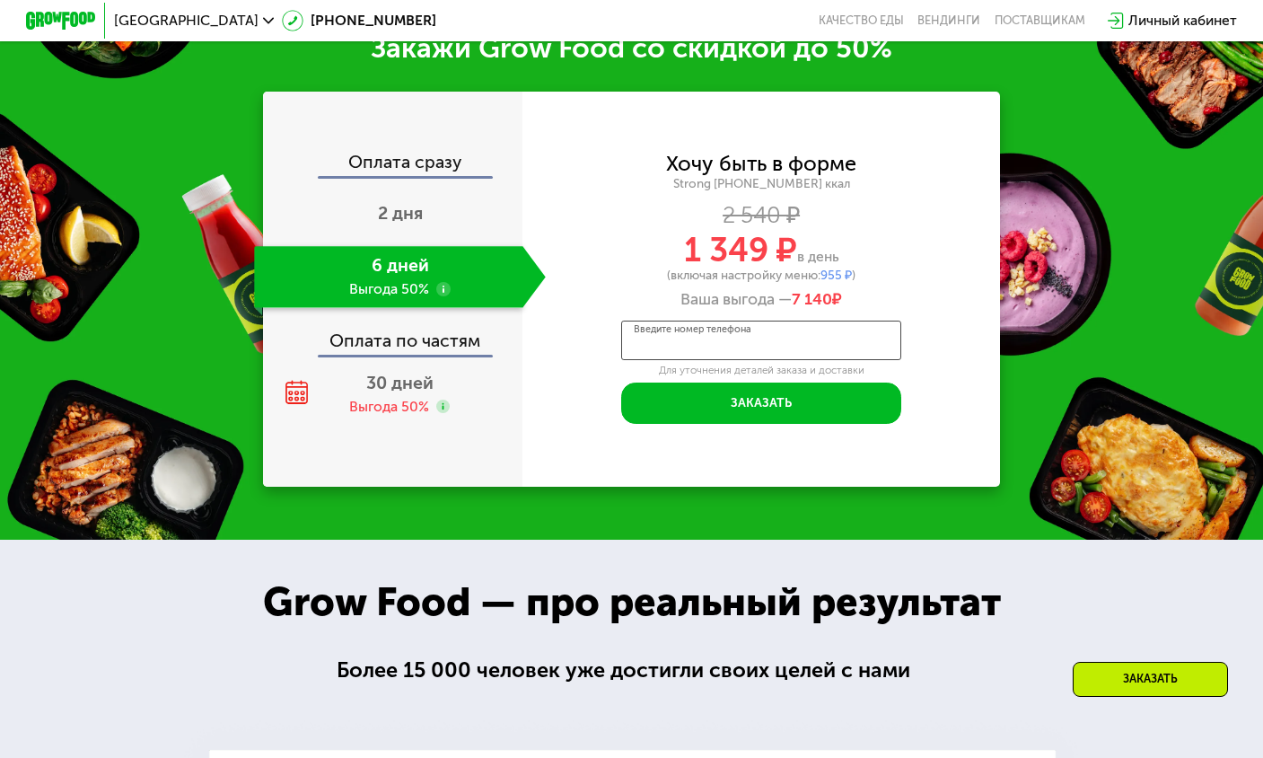
click at [736, 356] on div "Введите номер телефона" at bounding box center [761, 341] width 281 height 40
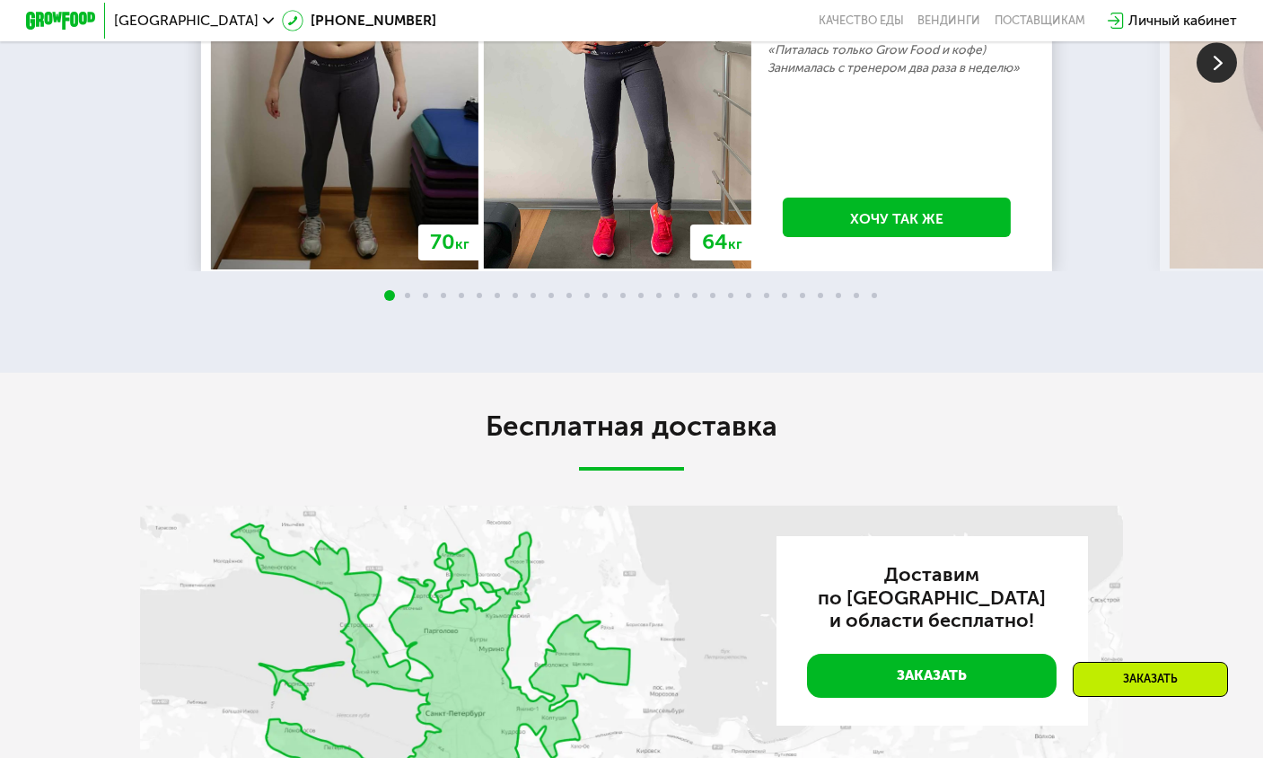
scroll to position [3560, 0]
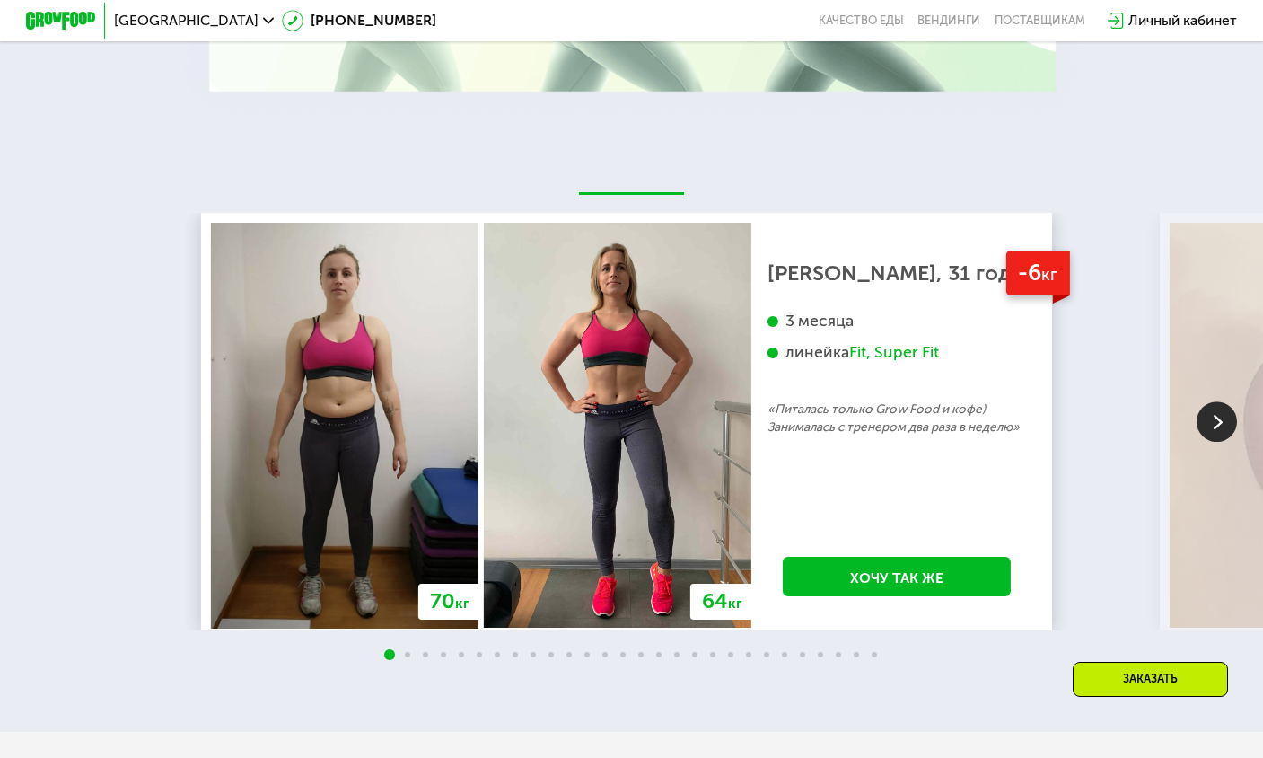
type input "**********"
click at [1226, 443] on img at bounding box center [1217, 422] width 40 height 40
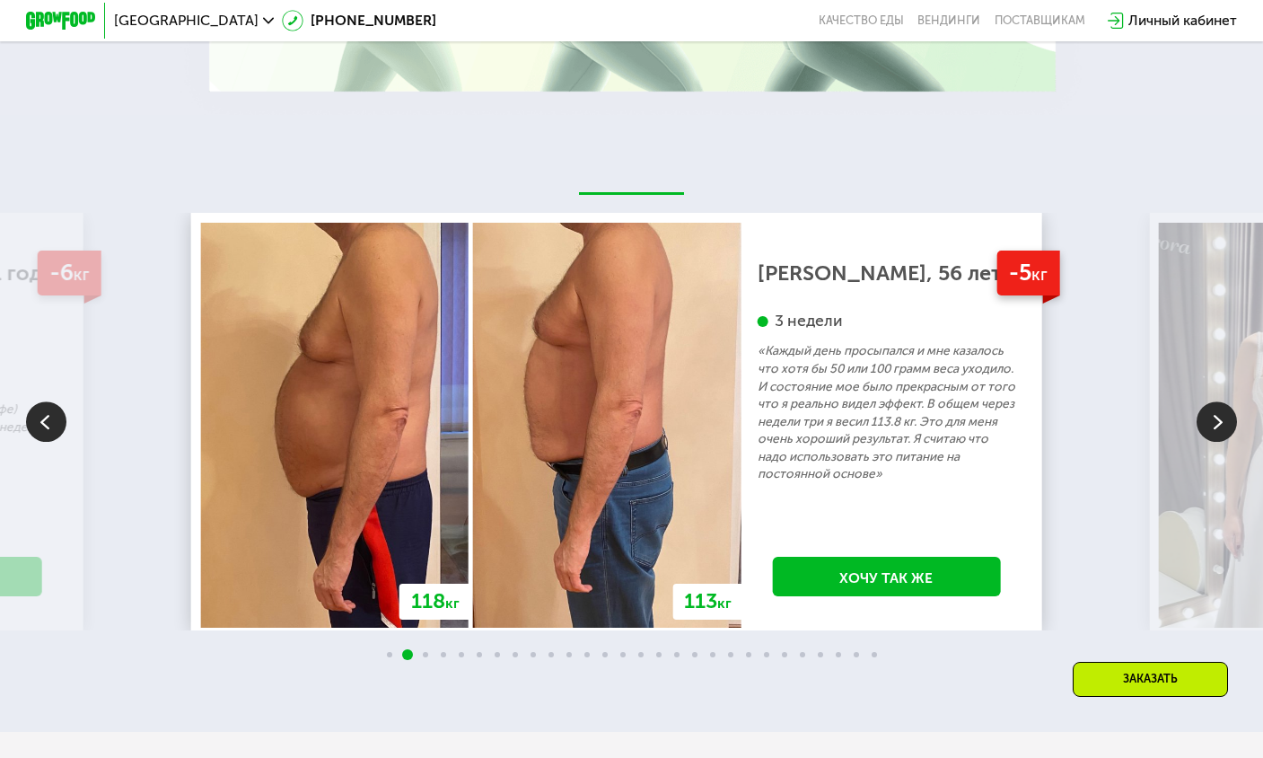
click at [1226, 443] on img at bounding box center [1217, 422] width 40 height 40
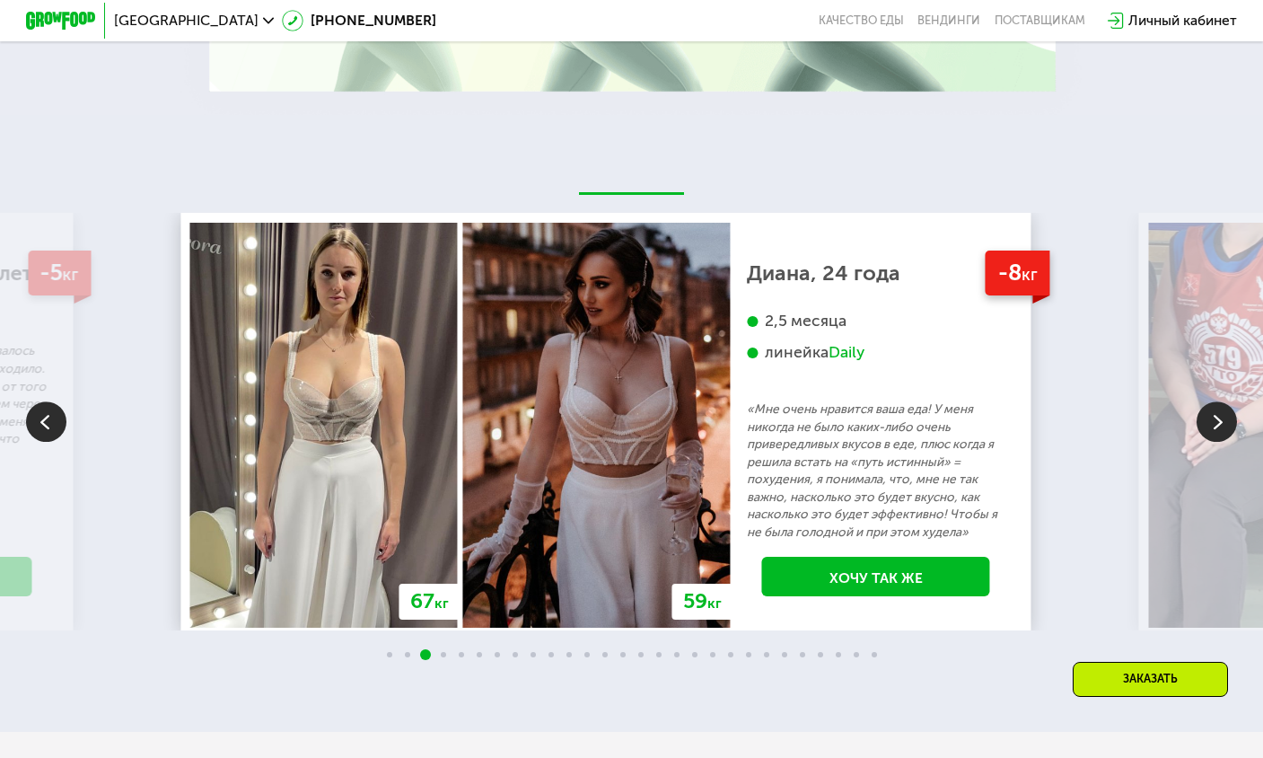
click at [1217, 443] on img at bounding box center [1217, 422] width 40 height 40
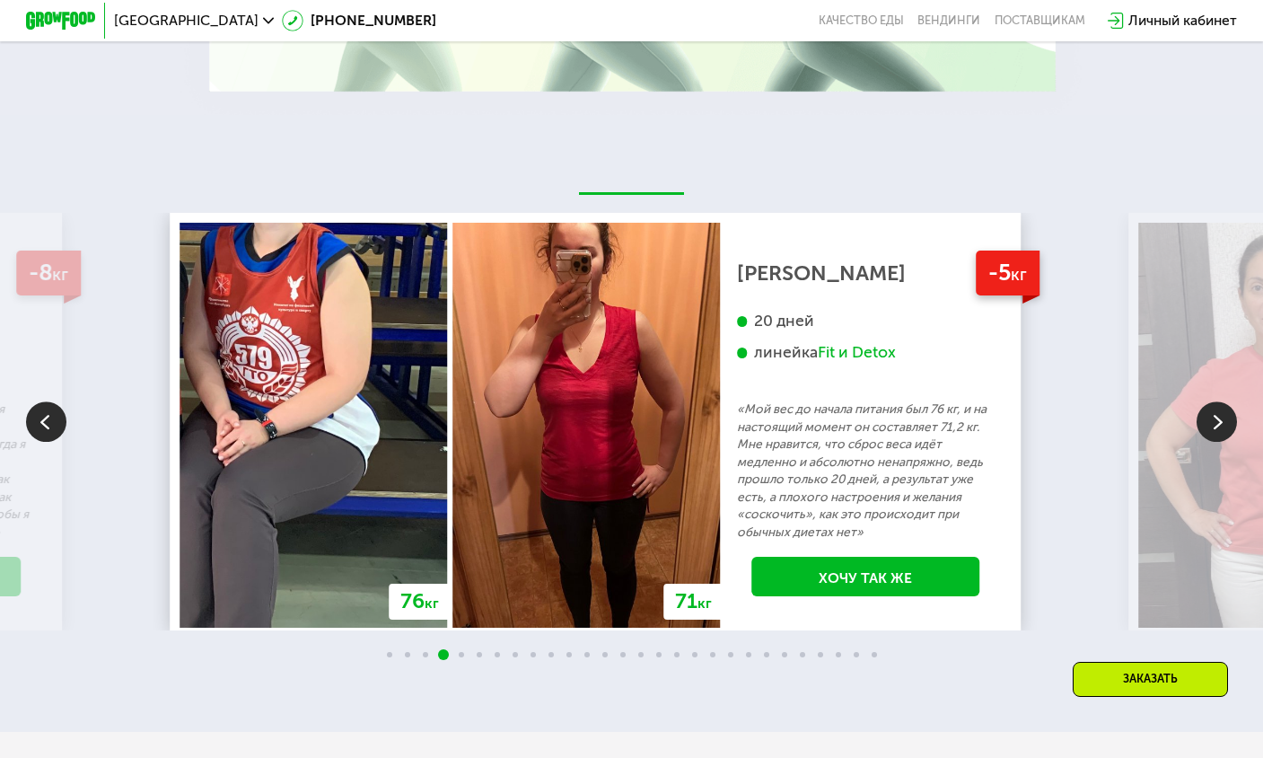
click at [60, 443] on img at bounding box center [46, 422] width 40 height 40
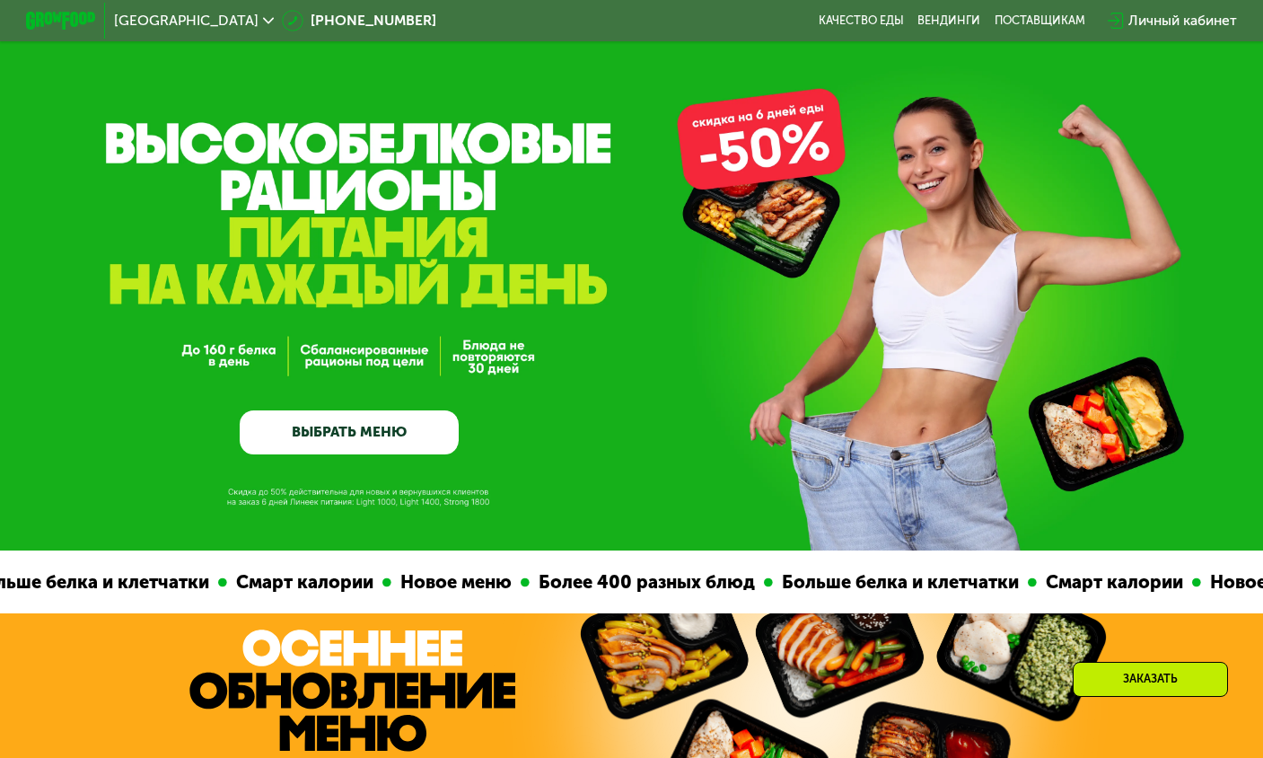
scroll to position [0, 0]
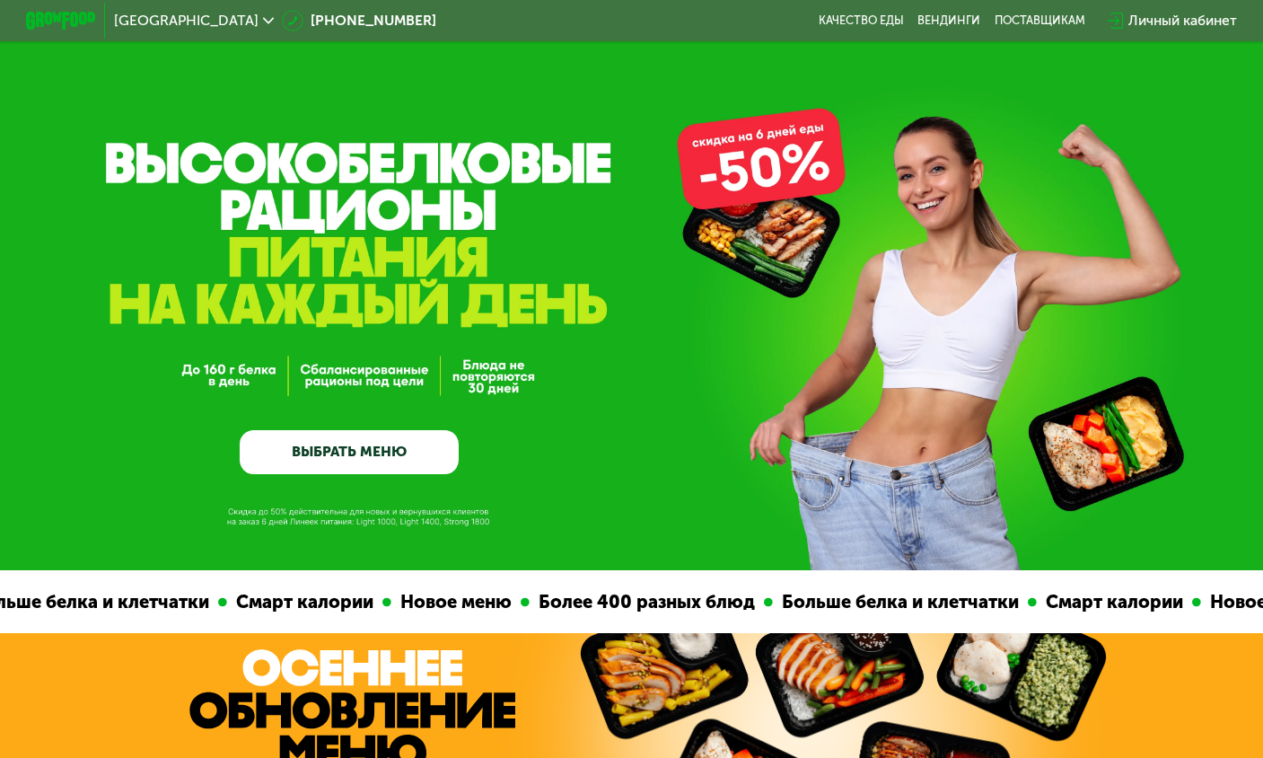
click at [398, 450] on link "ВЫБРАТЬ МЕНЮ" at bounding box center [349, 452] width 218 height 44
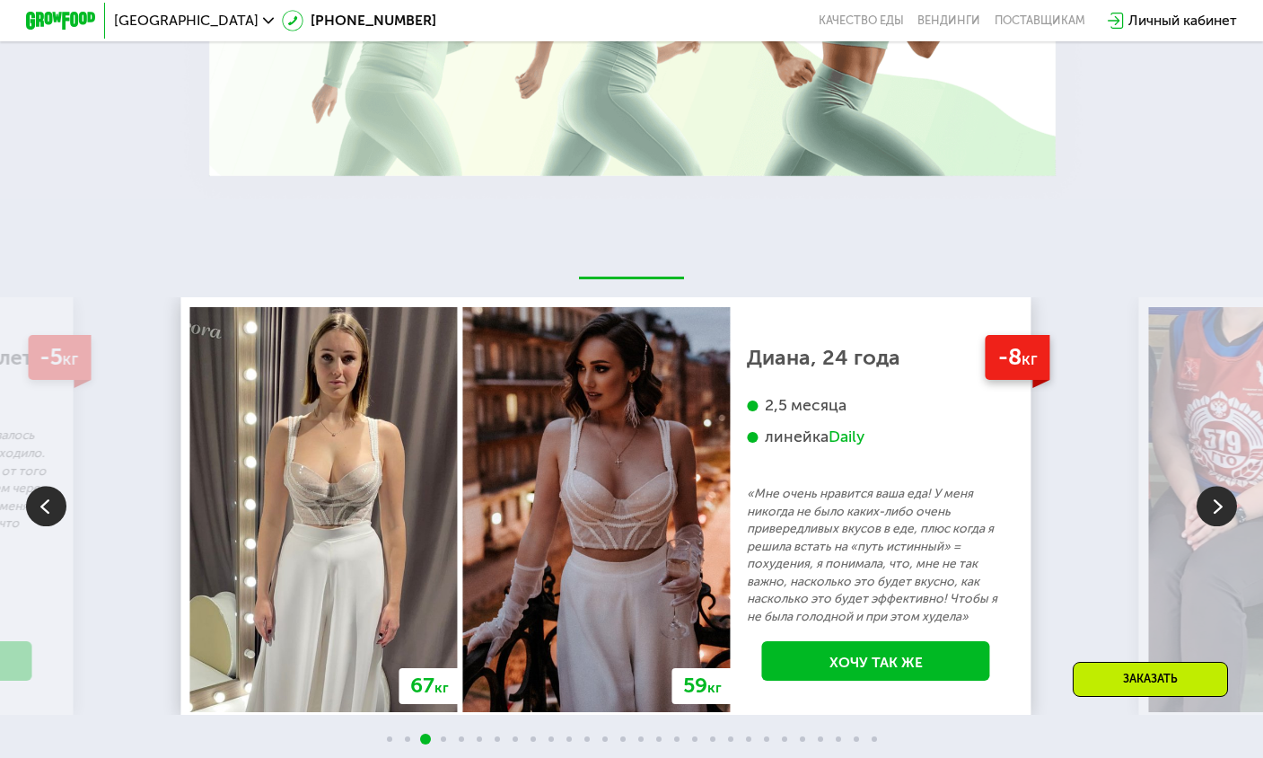
scroll to position [3635, 0]
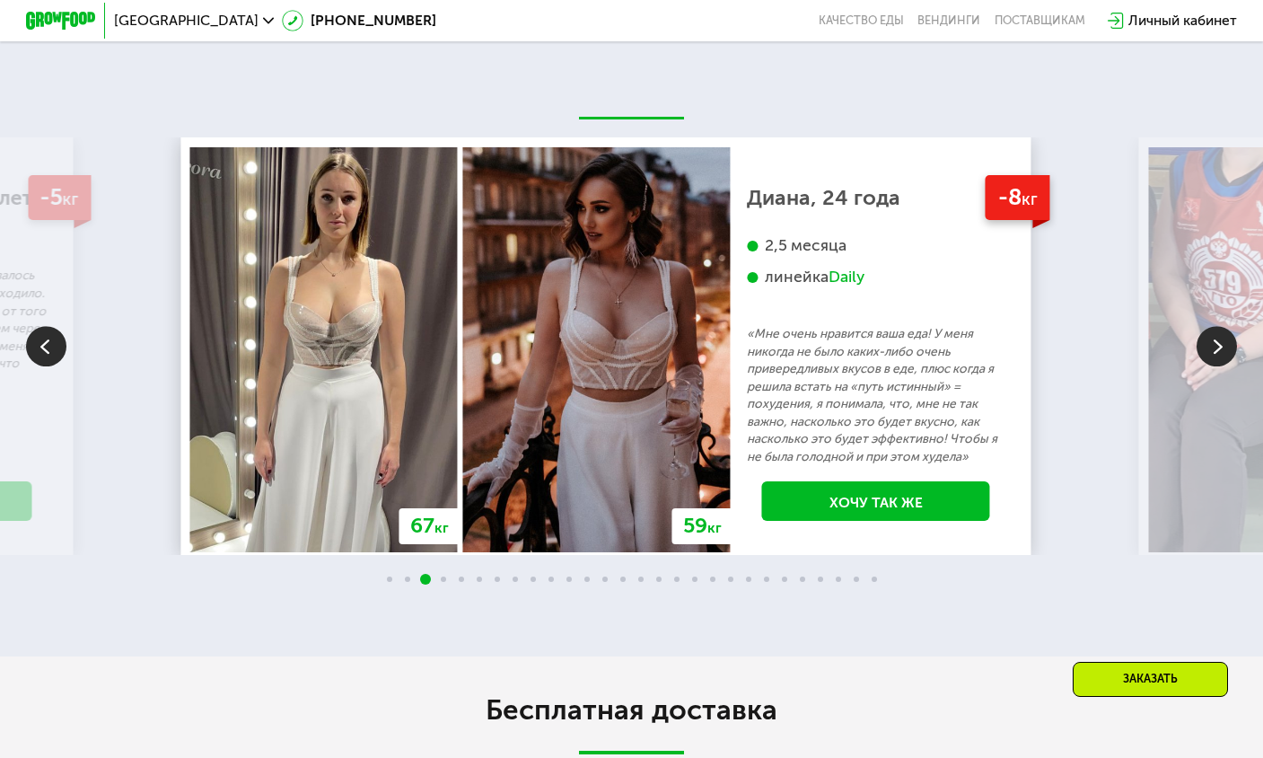
click at [1209, 367] on img at bounding box center [1217, 347] width 40 height 40
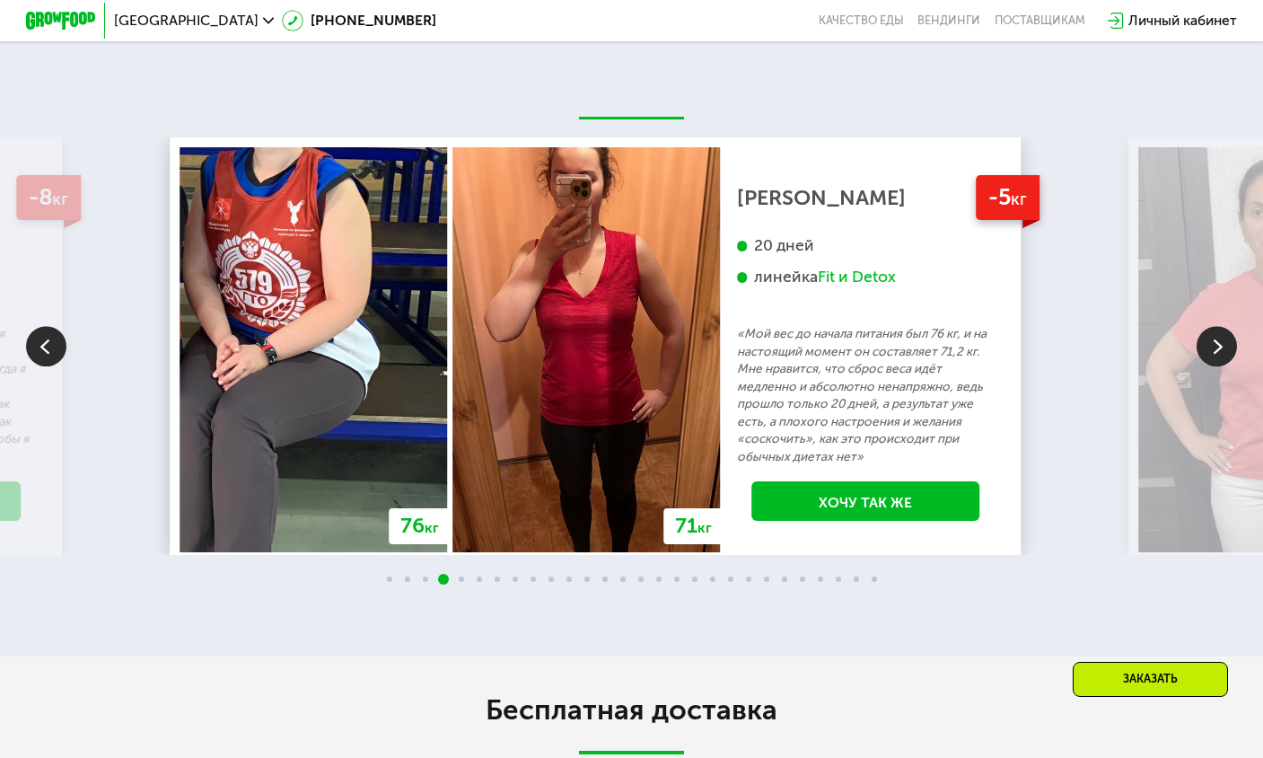
click at [1213, 367] on img at bounding box center [1217, 347] width 40 height 40
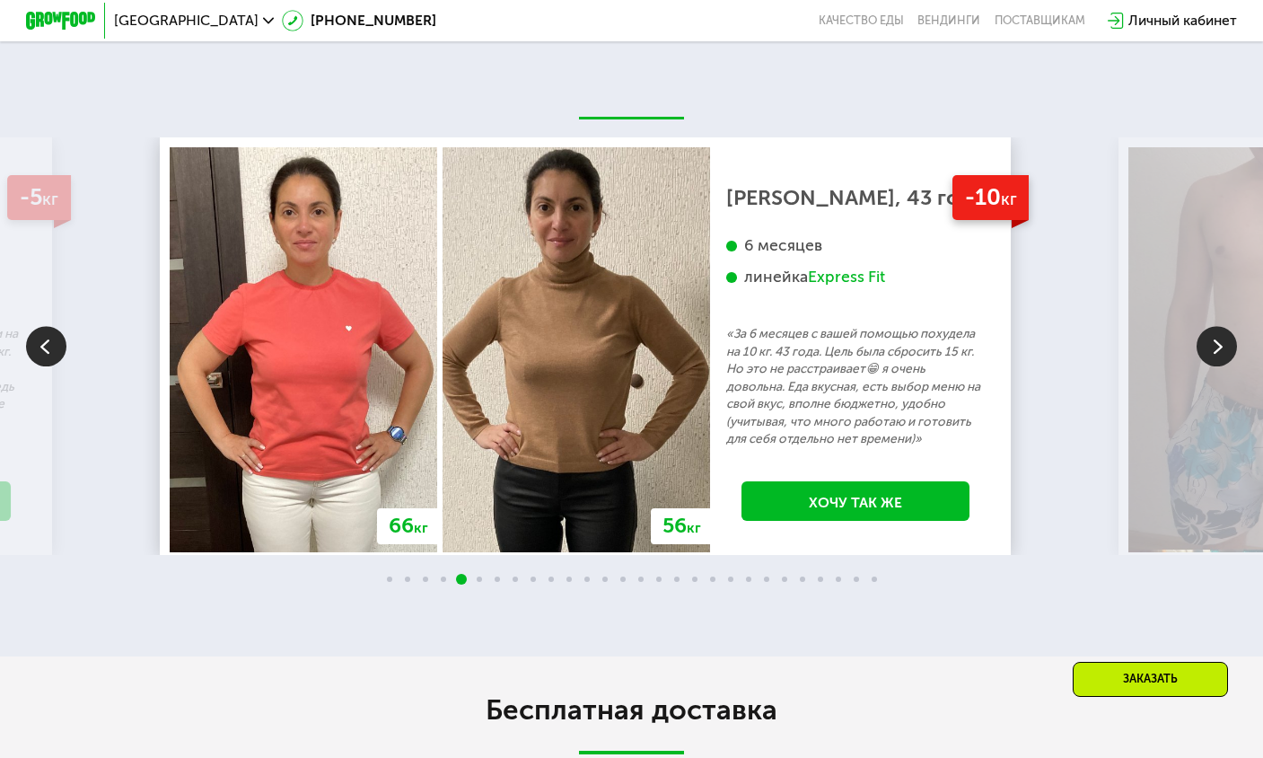
click at [1213, 367] on img at bounding box center [1217, 347] width 40 height 40
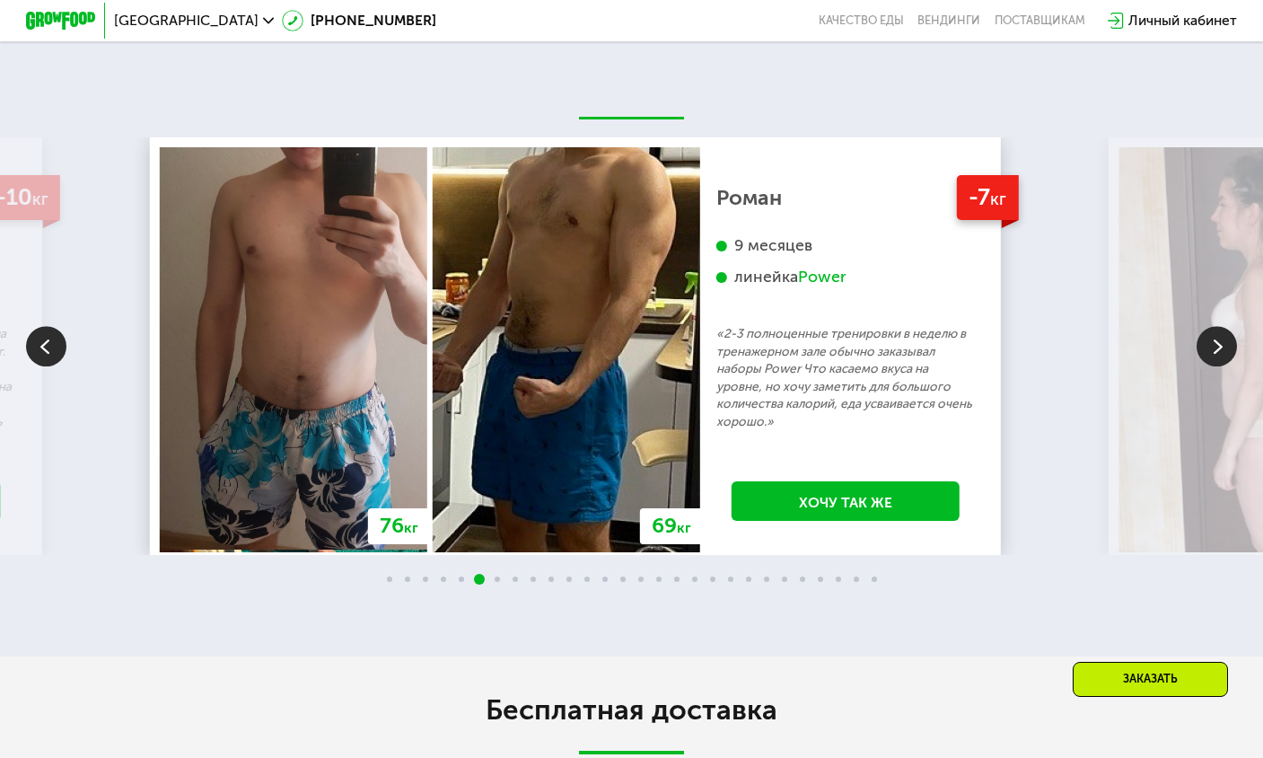
click at [1218, 367] on img at bounding box center [1217, 347] width 40 height 40
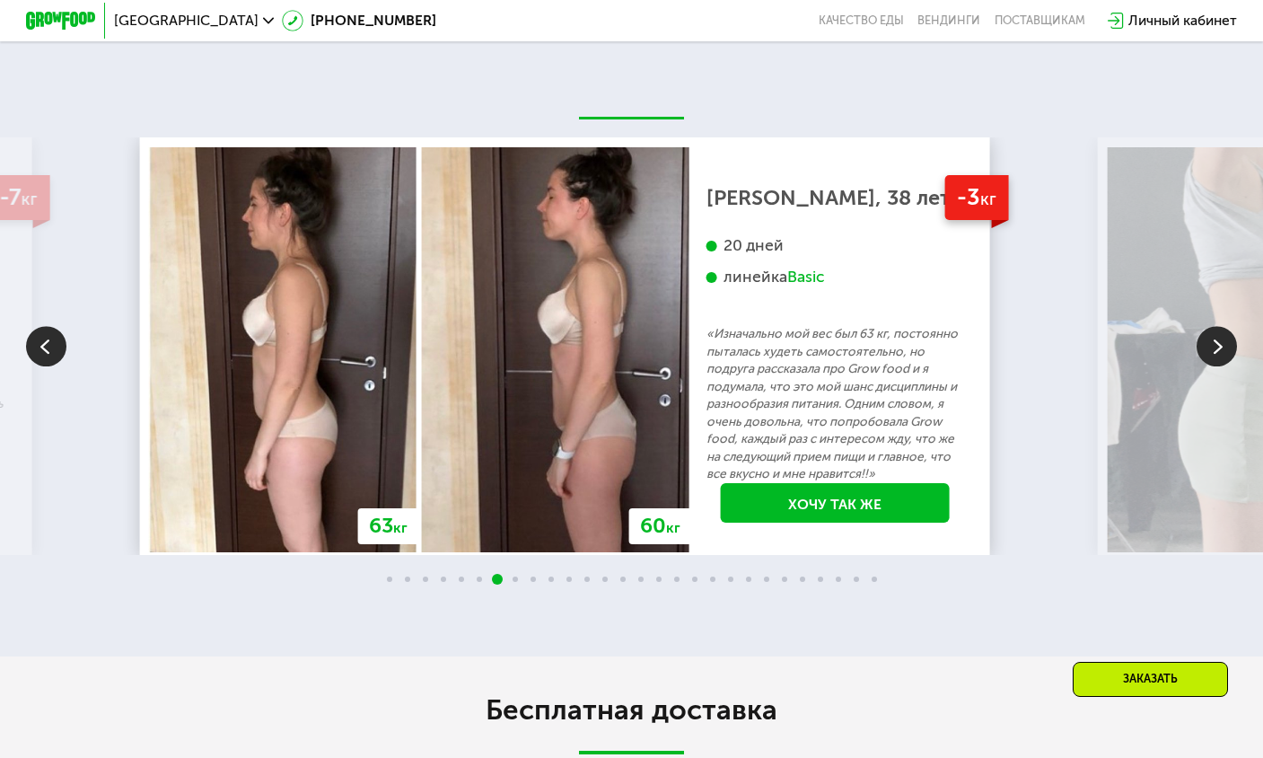
scroll to position [3725, 0]
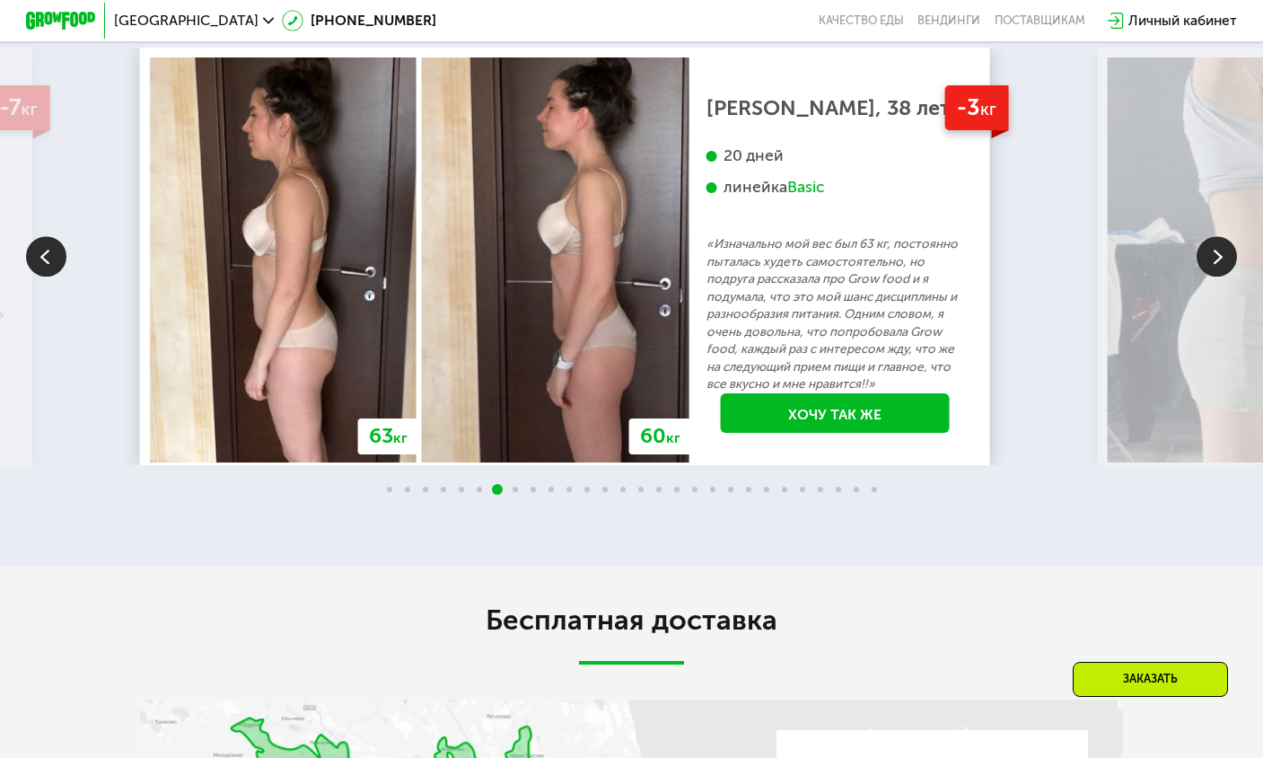
click at [1231, 277] on img at bounding box center [1217, 257] width 40 height 40
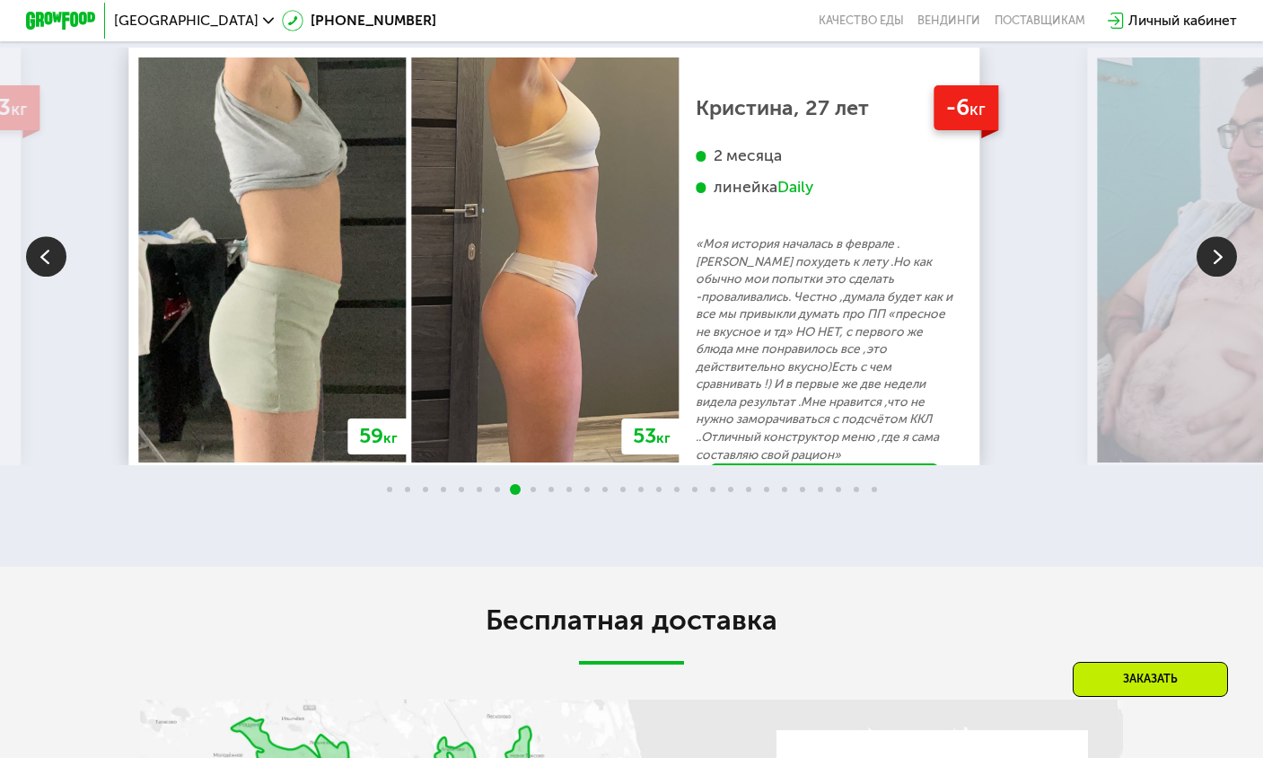
click at [1215, 277] on img at bounding box center [1217, 257] width 40 height 40
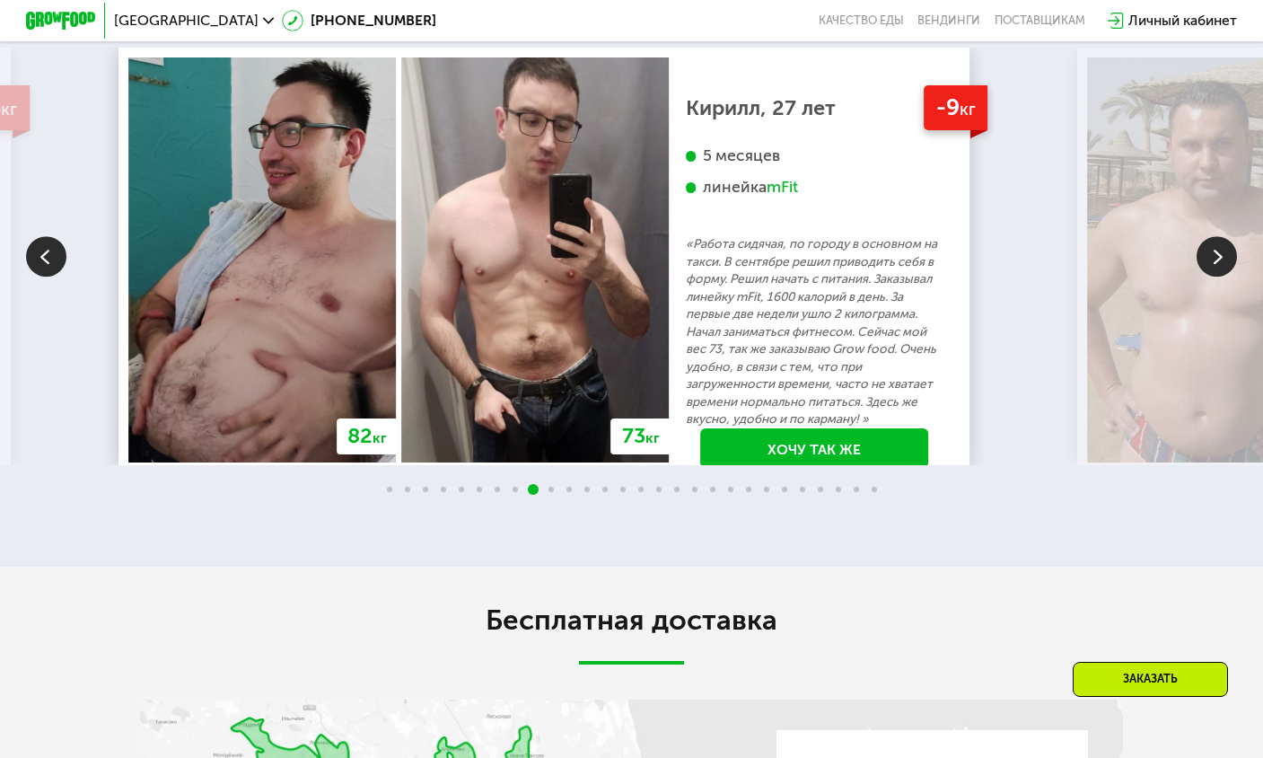
click at [1222, 277] on img at bounding box center [1217, 257] width 40 height 40
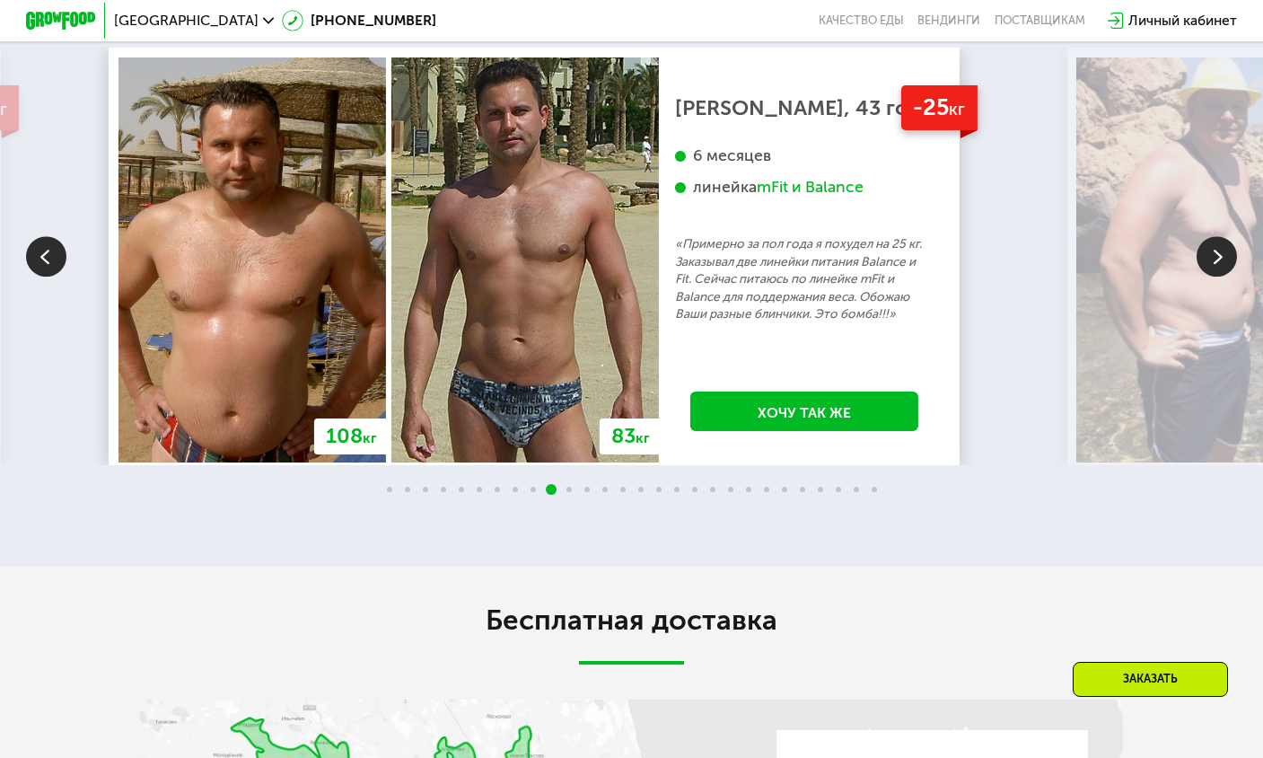
click at [1215, 277] on img at bounding box center [1217, 257] width 40 height 40
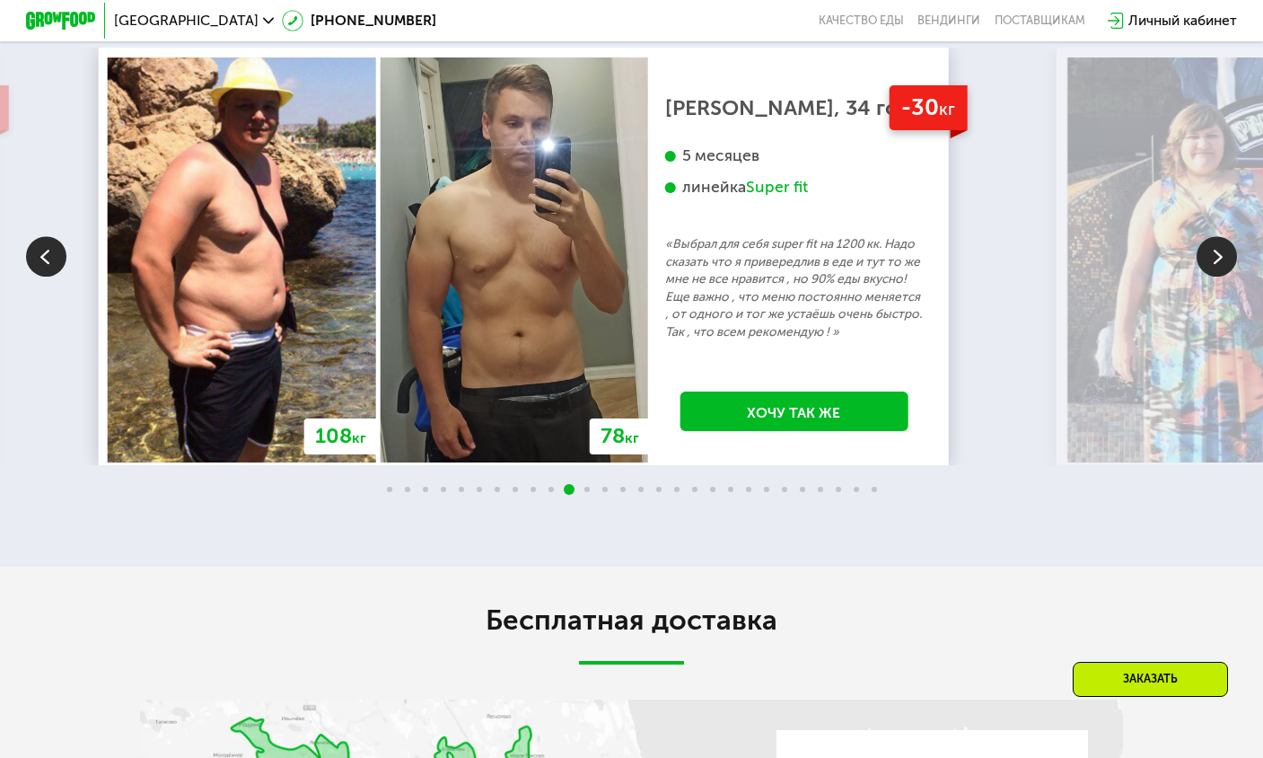
click at [61, 277] on img at bounding box center [46, 257] width 40 height 40
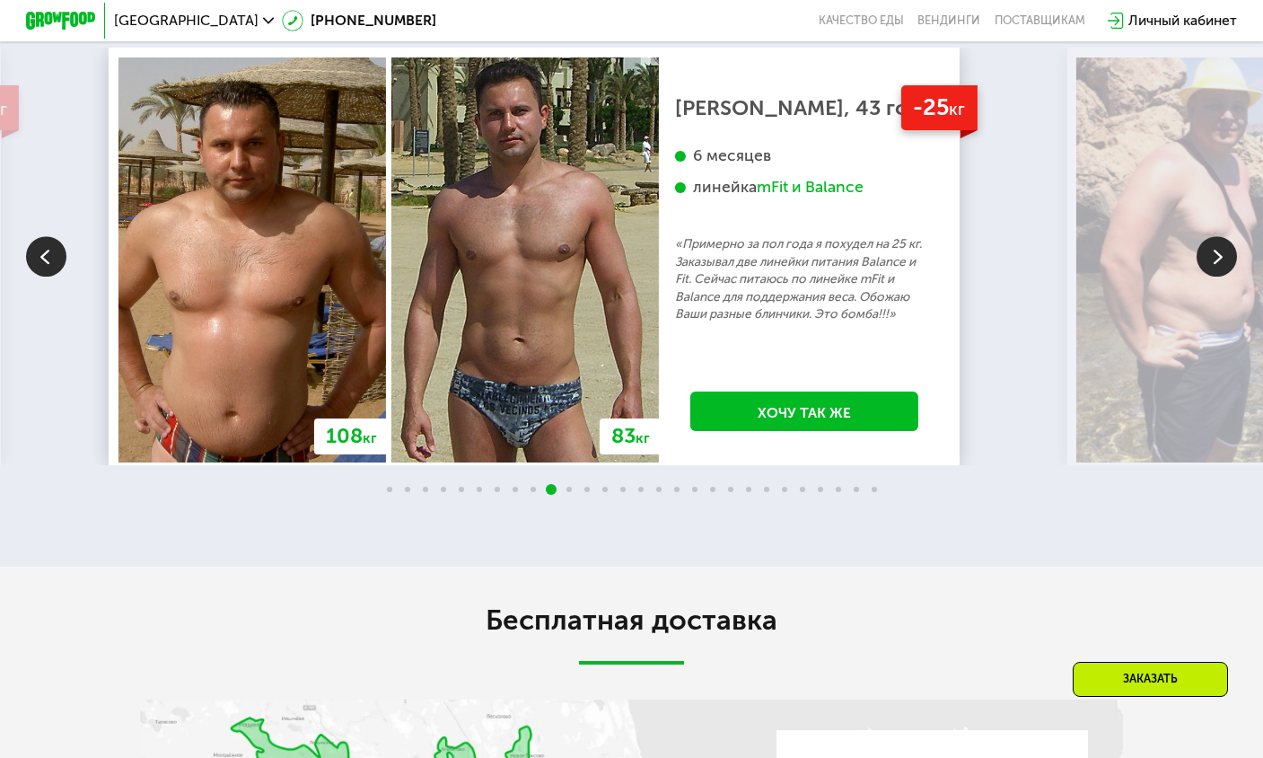
click at [1208, 277] on img at bounding box center [1217, 257] width 40 height 40
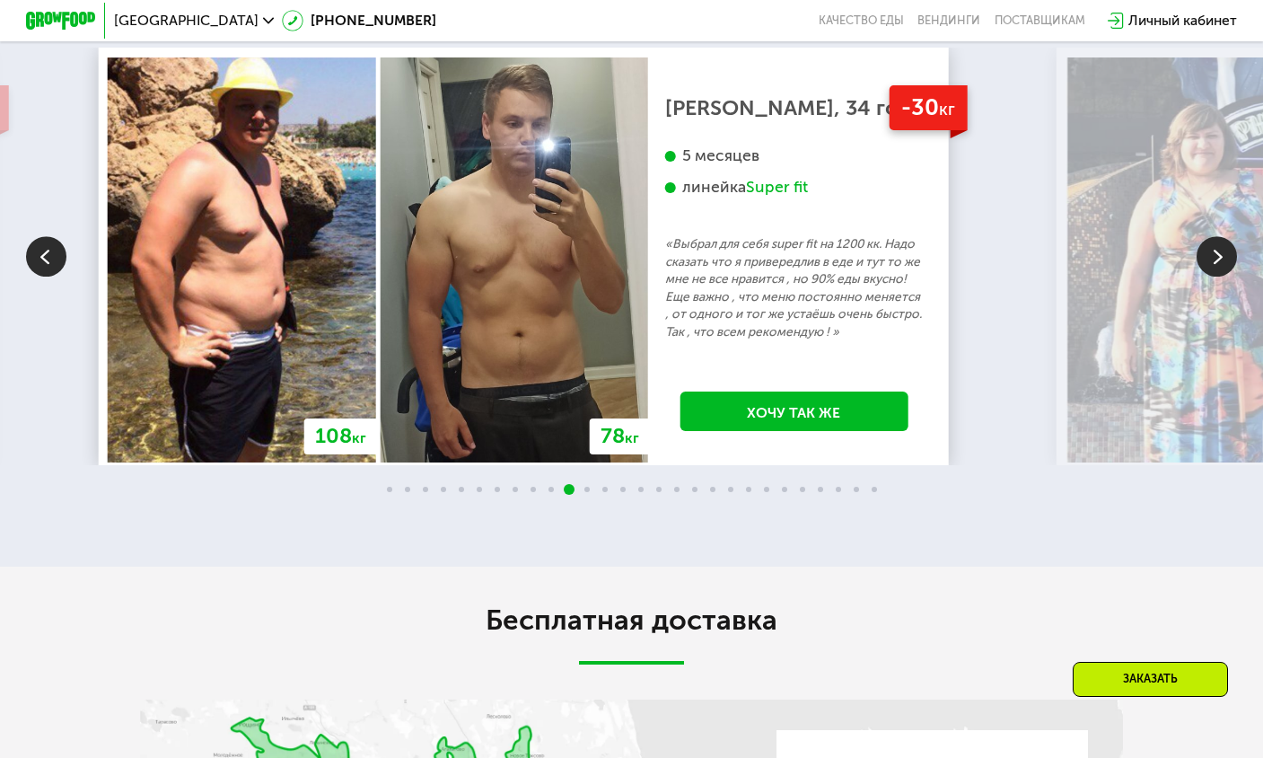
click at [1208, 277] on img at bounding box center [1217, 257] width 40 height 40
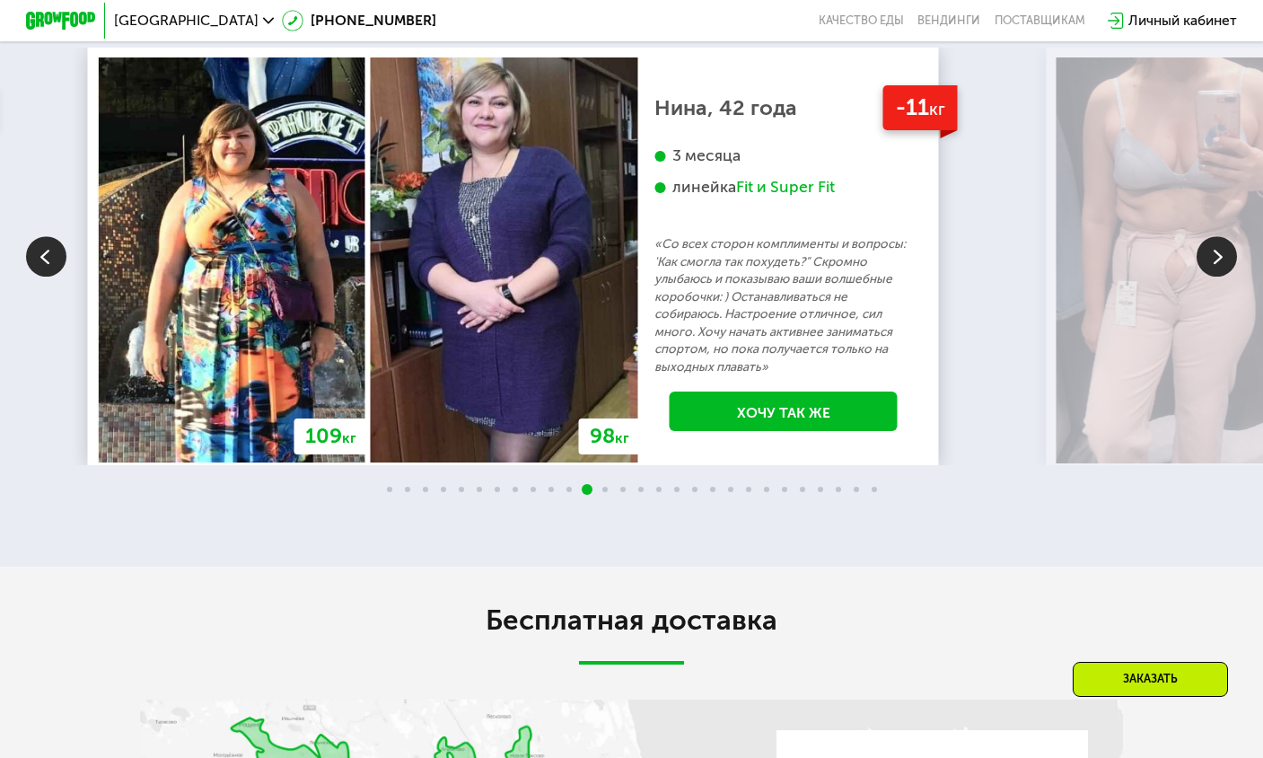
click at [1216, 277] on img at bounding box center [1217, 257] width 40 height 40
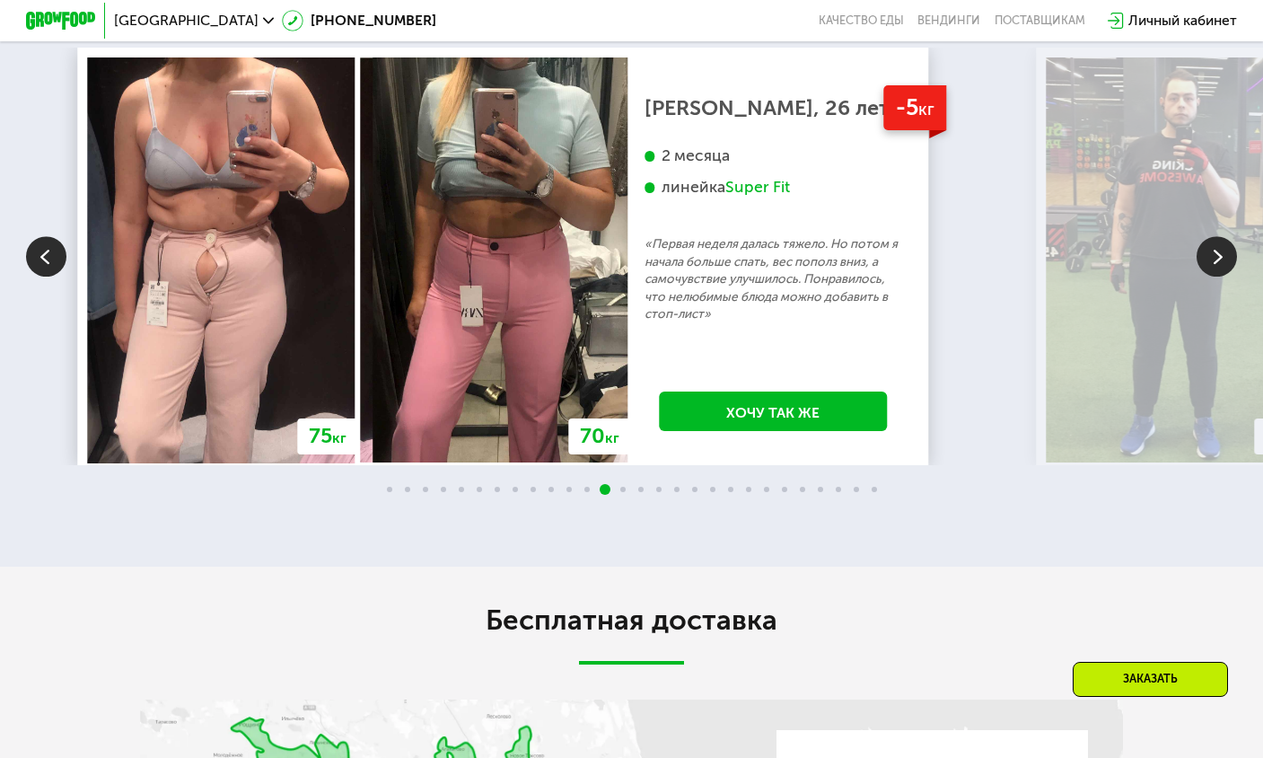
click at [1212, 277] on img at bounding box center [1217, 257] width 40 height 40
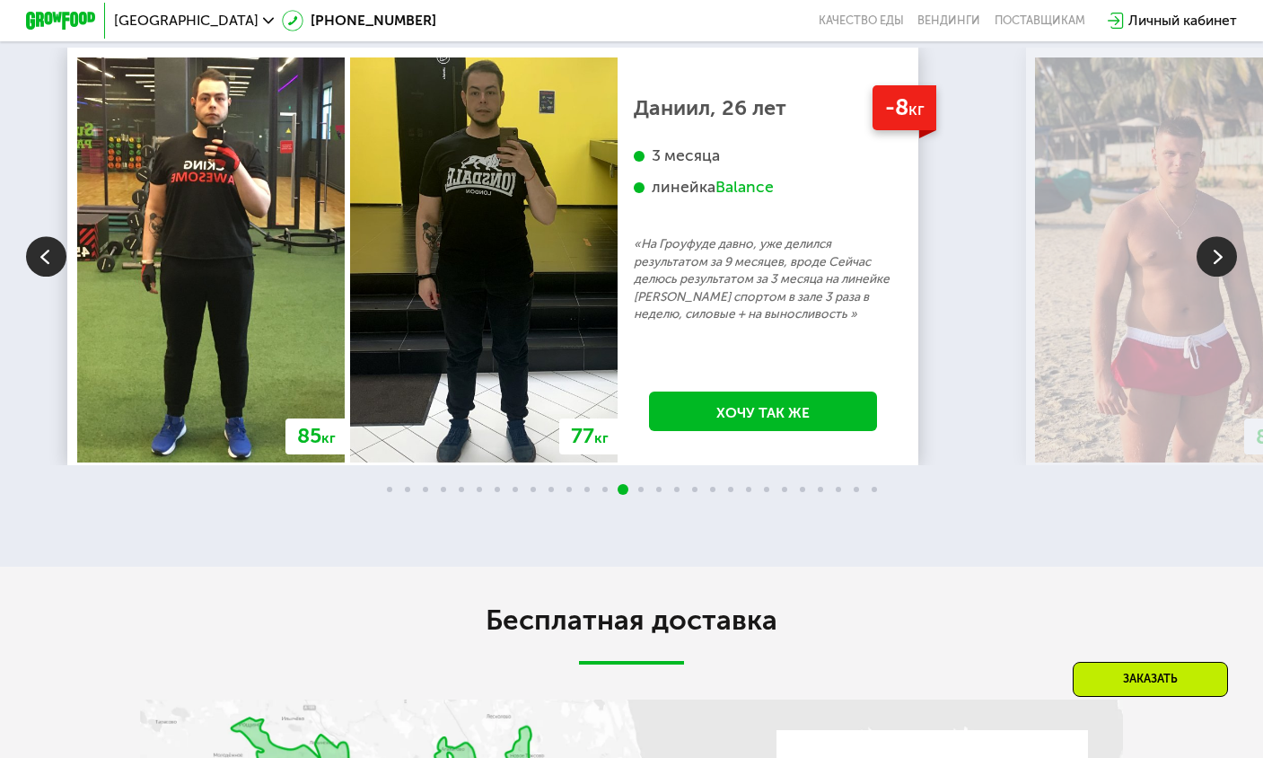
click at [1208, 277] on img at bounding box center [1217, 257] width 40 height 40
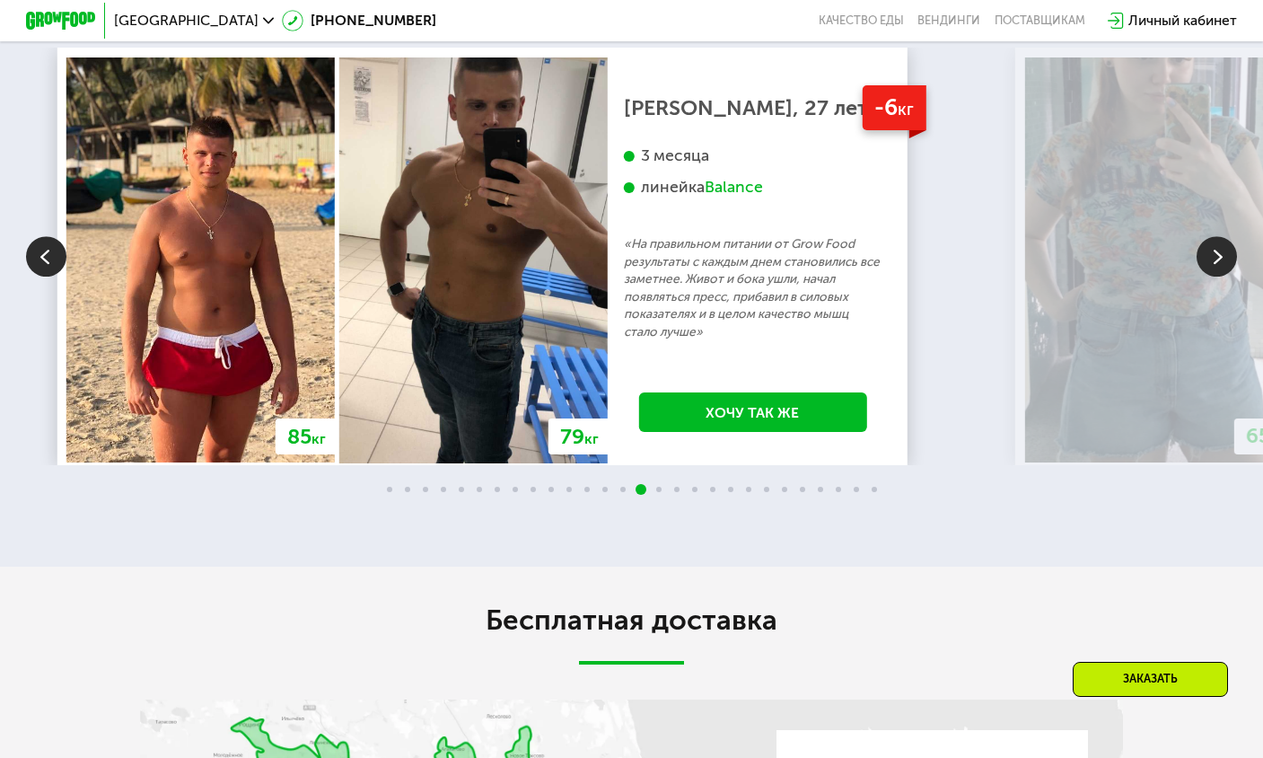
click at [1207, 277] on img at bounding box center [1217, 257] width 40 height 40
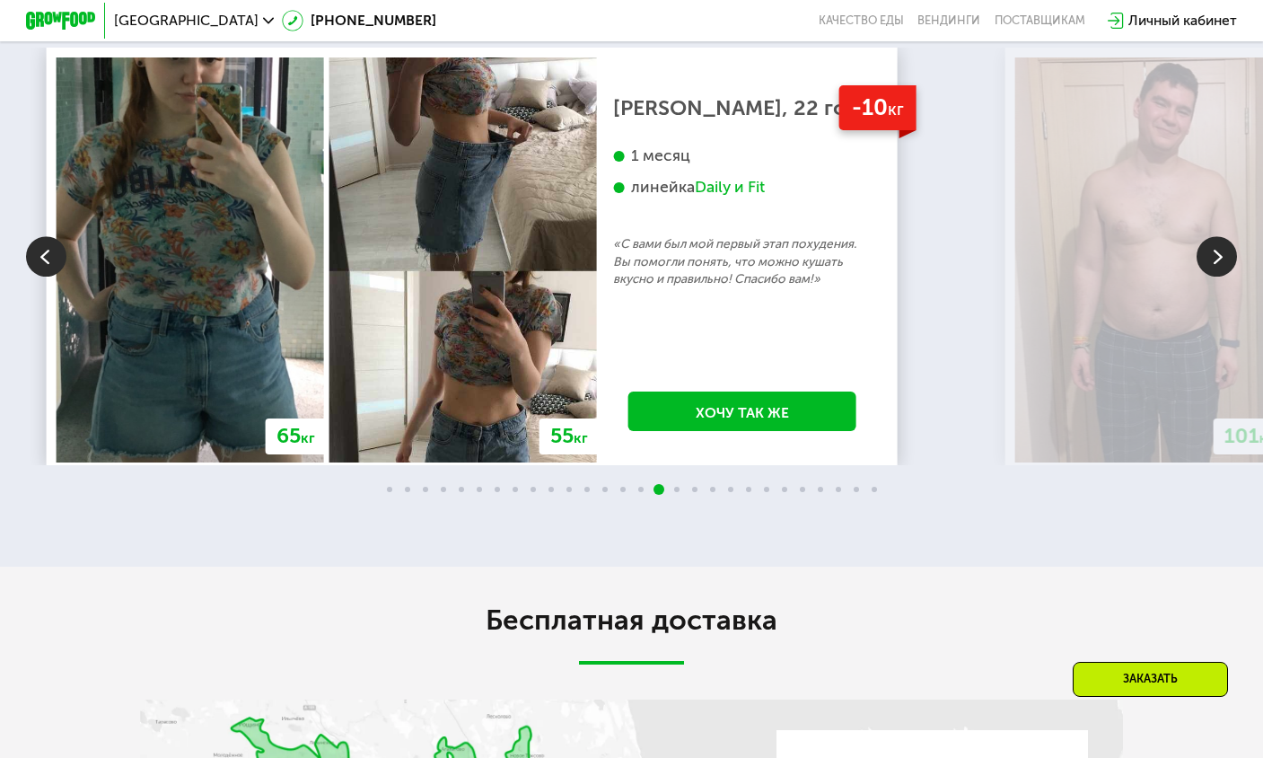
click at [1212, 277] on img at bounding box center [1217, 257] width 40 height 40
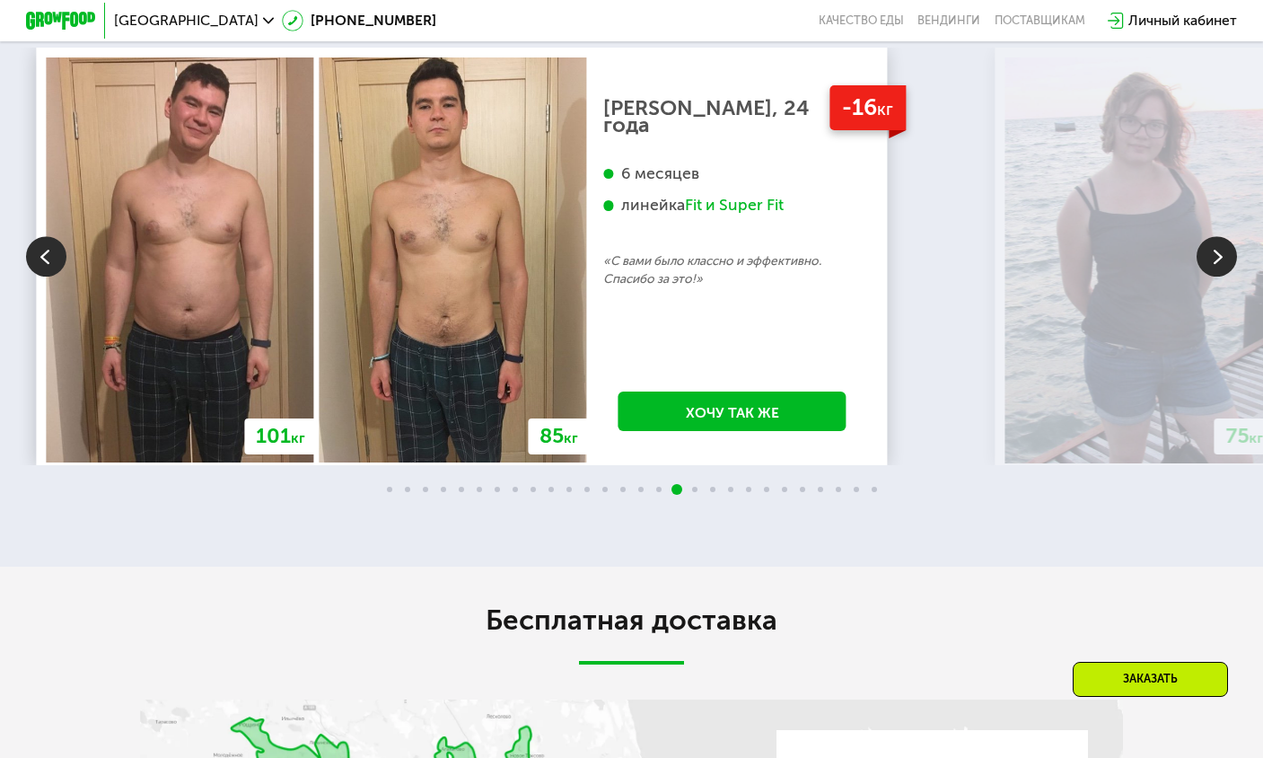
click at [1212, 277] on img at bounding box center [1217, 257] width 40 height 40
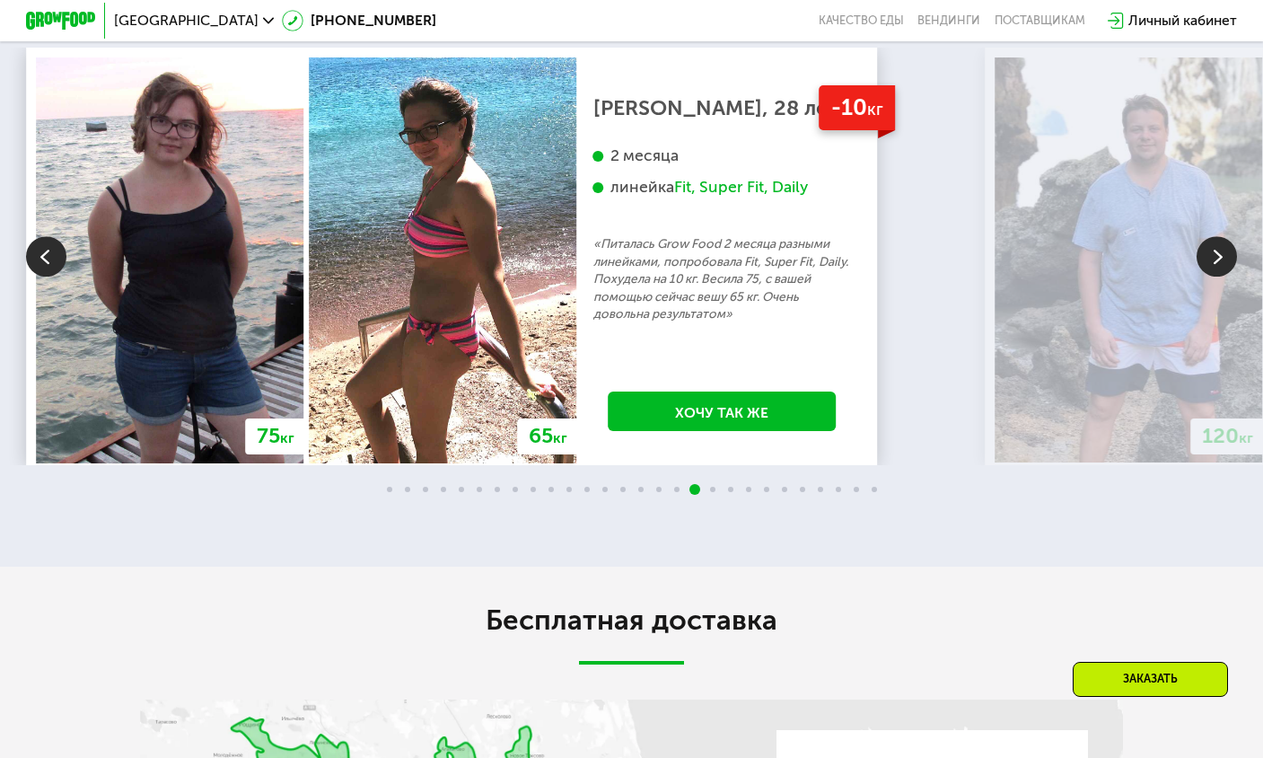
click at [1210, 277] on img at bounding box center [1217, 257] width 40 height 40
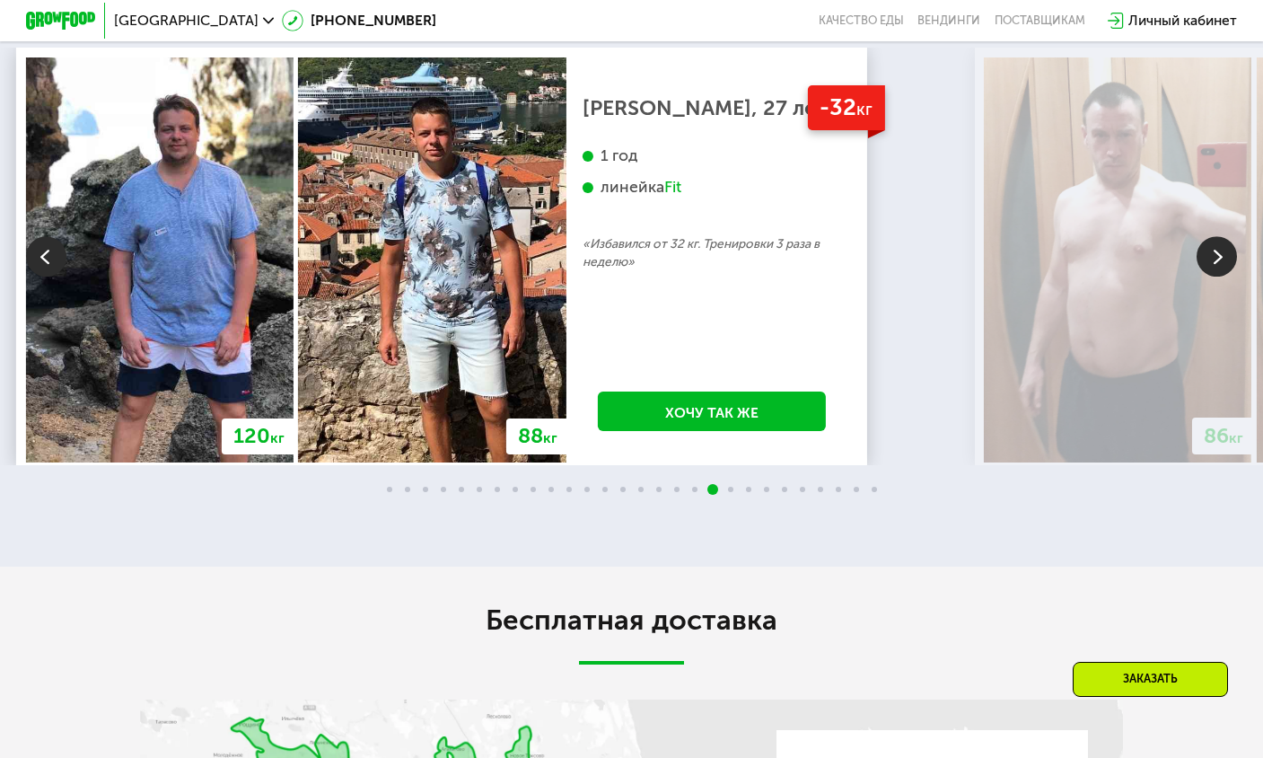
click at [1210, 277] on img at bounding box center [1217, 257] width 40 height 40
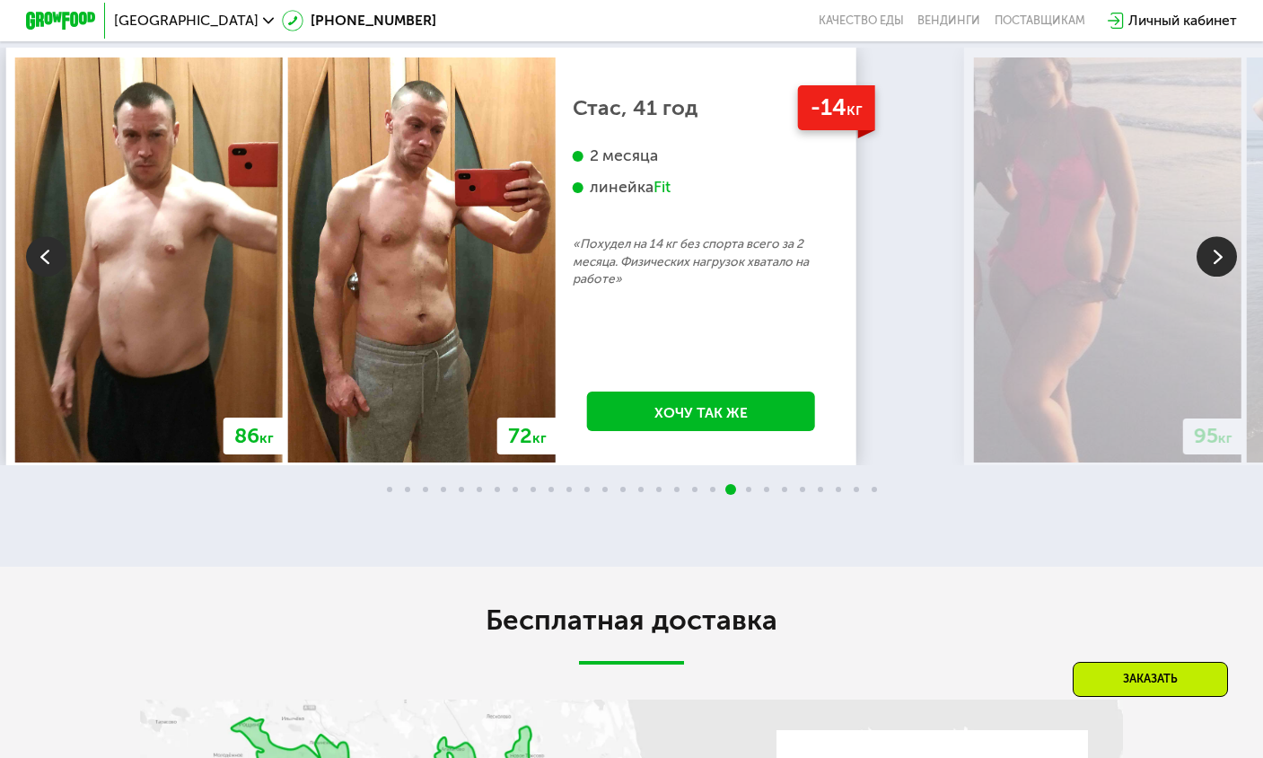
click at [1199, 277] on img at bounding box center [1217, 257] width 40 height 40
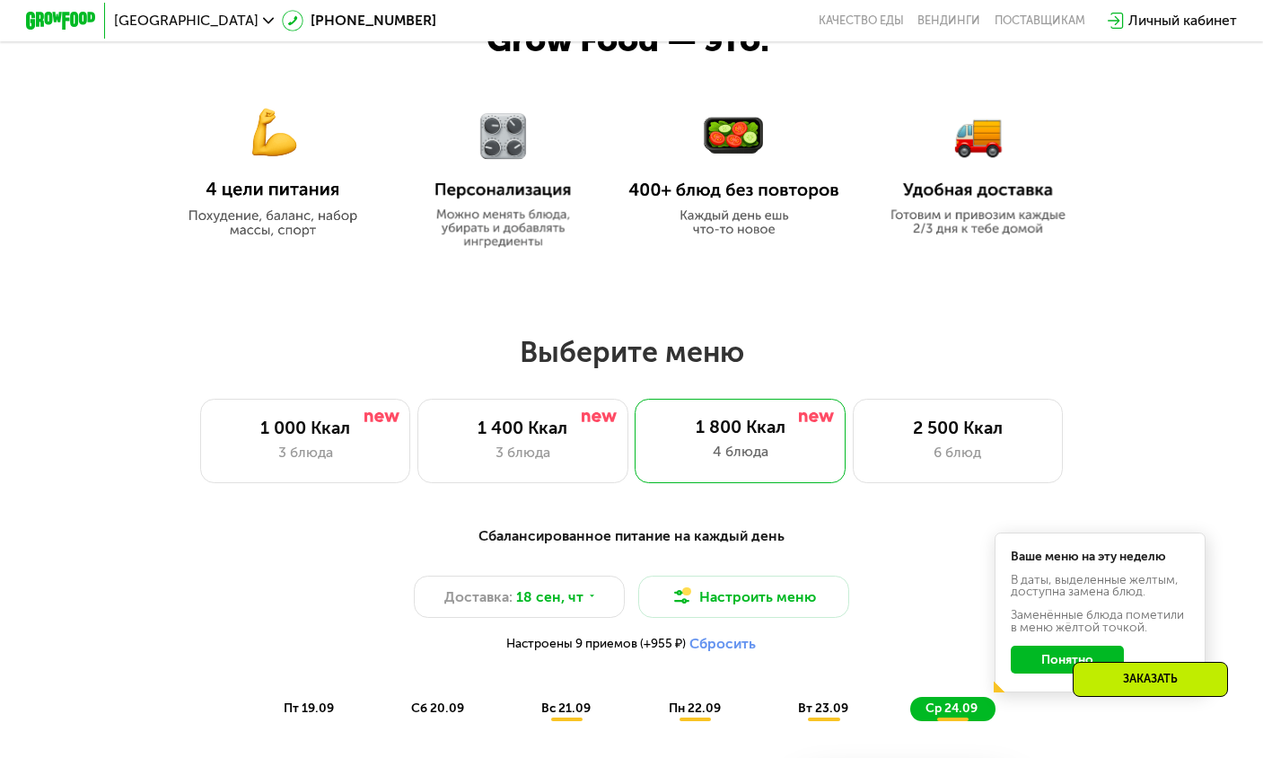
scroll to position [852, 0]
